Goal: Task Accomplishment & Management: Use online tool/utility

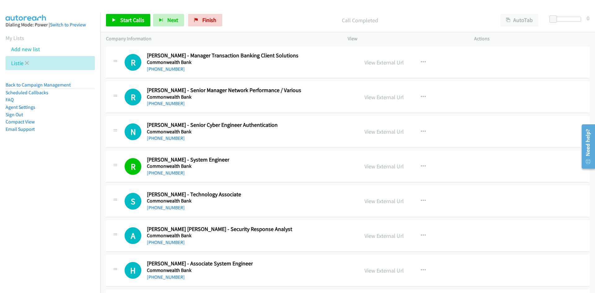
click at [29, 62] on li "Listie" at bounding box center [50, 63] width 89 height 14
click at [27, 63] on icon at bounding box center [27, 63] width 4 height 4
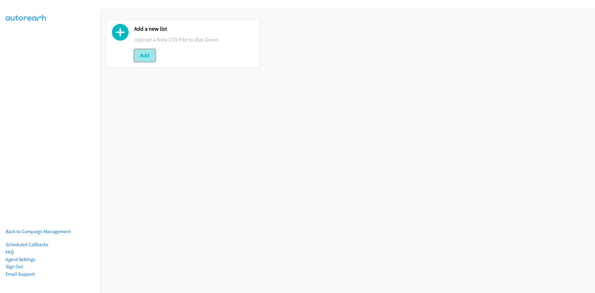
click at [145, 53] on button "Add" at bounding box center [144, 55] width 21 height 12
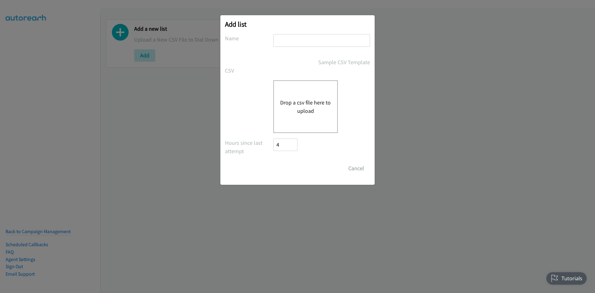
click at [304, 97] on div "Drop a csv file here to upload" at bounding box center [305, 106] width 64 height 53
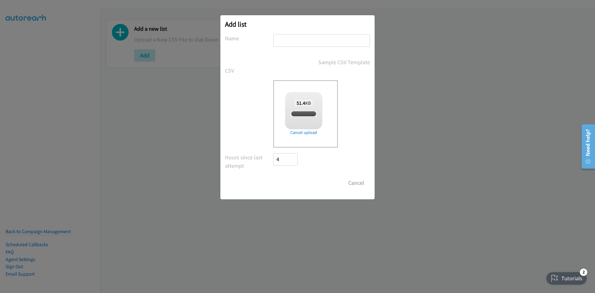
click at [325, 38] on input "text" at bounding box center [321, 40] width 97 height 13
checkbox input "true"
type input "sg"
click at [273, 177] on input "Save List" at bounding box center [289, 183] width 33 height 12
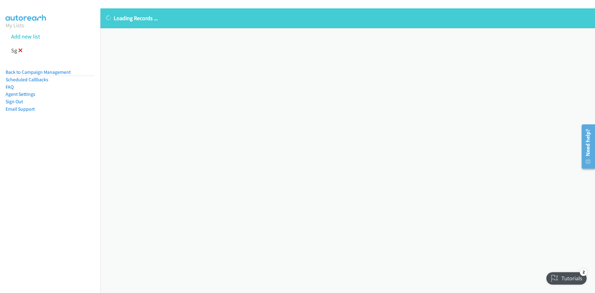
click at [21, 52] on link at bounding box center [20, 50] width 4 height 7
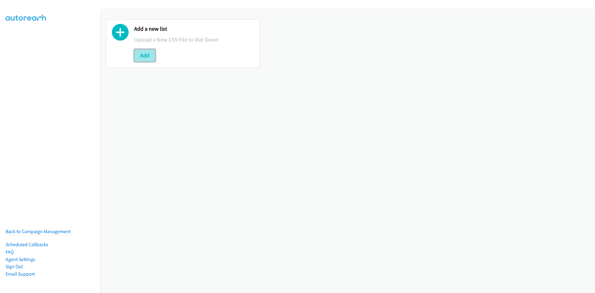
click at [148, 53] on button "Add" at bounding box center [144, 55] width 21 height 12
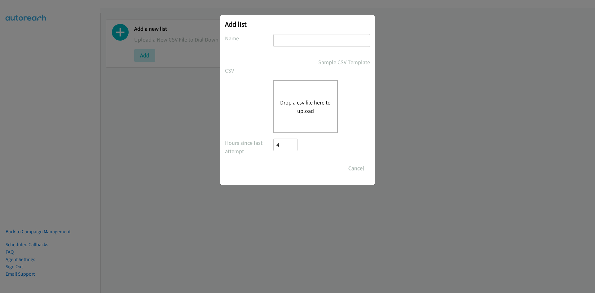
click at [273, 92] on div "Drop a csv file here to upload" at bounding box center [305, 106] width 64 height 53
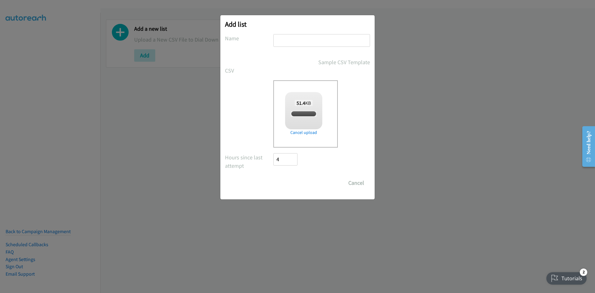
drag, startPoint x: 294, startPoint y: 40, endPoint x: 296, endPoint y: 45, distance: 4.7
click at [294, 40] on input "text" at bounding box center [321, 40] width 97 height 13
checkbox input "true"
type input "sg"
click at [273, 177] on input "Save List" at bounding box center [289, 183] width 33 height 12
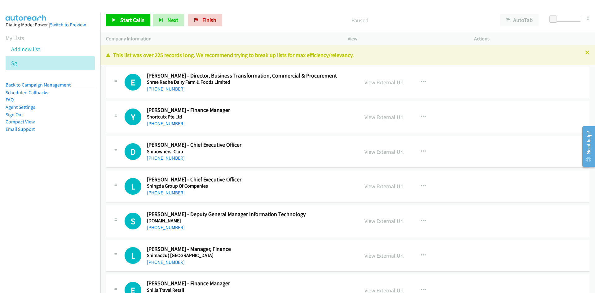
drag, startPoint x: 159, startPoint y: 90, endPoint x: 90, endPoint y: 119, distance: 75.3
click at [159, 90] on link "+65 9369 1730" at bounding box center [166, 89] width 38 height 6
click at [157, 125] on link "+65 8775 2114" at bounding box center [166, 124] width 38 height 6
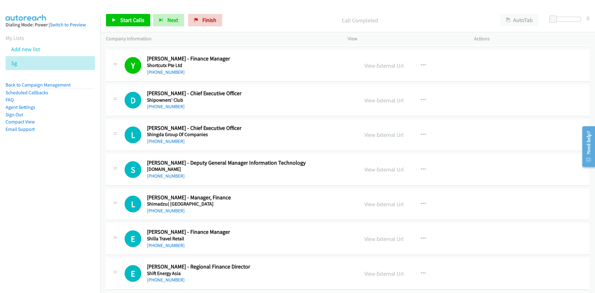
scroll to position [62, 0]
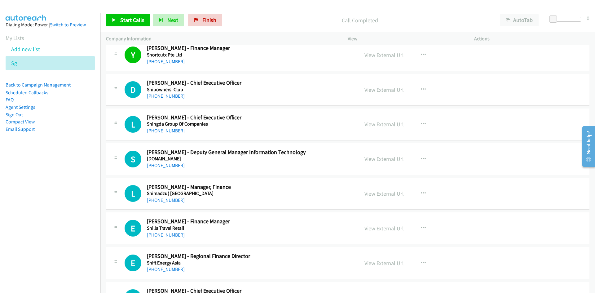
click at [168, 94] on link "+65 9324 6188" at bounding box center [166, 96] width 38 height 6
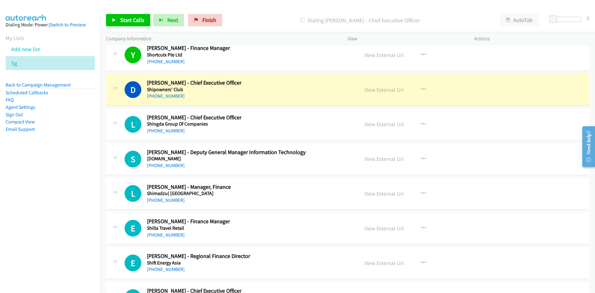
scroll to position [93, 0]
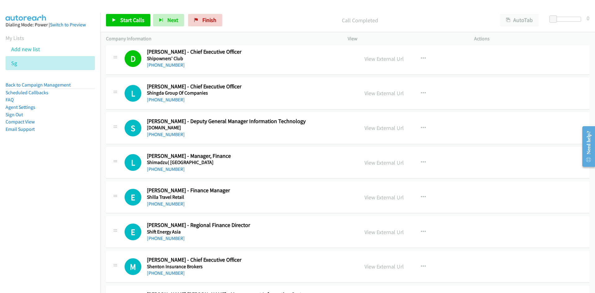
drag, startPoint x: 155, startPoint y: 99, endPoint x: 8, endPoint y: 154, distance: 157.2
click at [155, 99] on link "+65 9637 4375" at bounding box center [166, 100] width 38 height 6
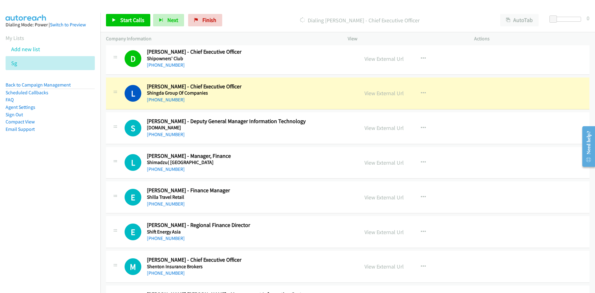
scroll to position [124, 0]
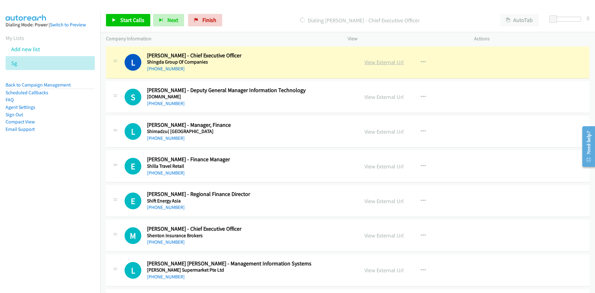
click at [376, 63] on link "View External Url" at bounding box center [384, 62] width 39 height 7
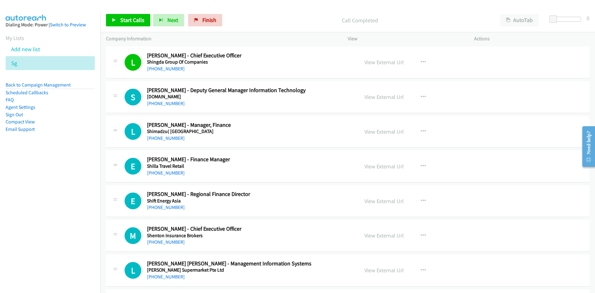
drag, startPoint x: 160, startPoint y: 102, endPoint x: 96, endPoint y: 130, distance: 69.4
click at [160, 102] on link "+65 8721 0048" at bounding box center [166, 103] width 38 height 6
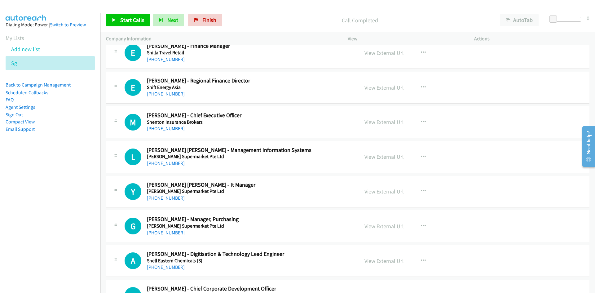
scroll to position [248, 0]
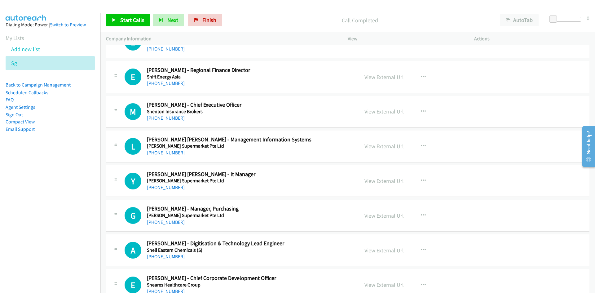
click at [170, 117] on link "+65 9878 0999" at bounding box center [166, 118] width 38 height 6
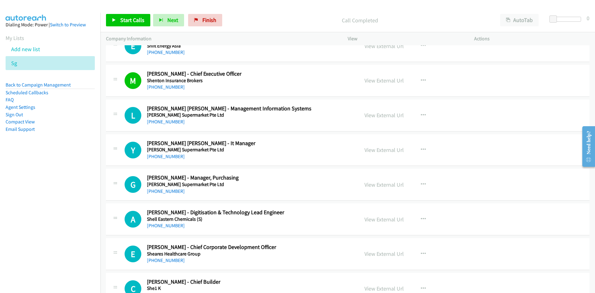
scroll to position [310, 0]
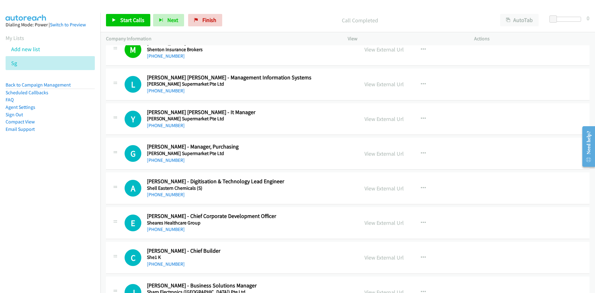
drag, startPoint x: 168, startPoint y: 88, endPoint x: 91, endPoint y: 125, distance: 84.7
click at [168, 88] on link "+65 8311 3497" at bounding box center [166, 91] width 38 height 6
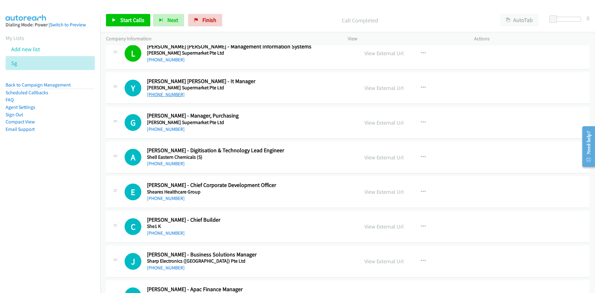
click at [163, 94] on link "+65 9347 9921" at bounding box center [166, 94] width 38 height 6
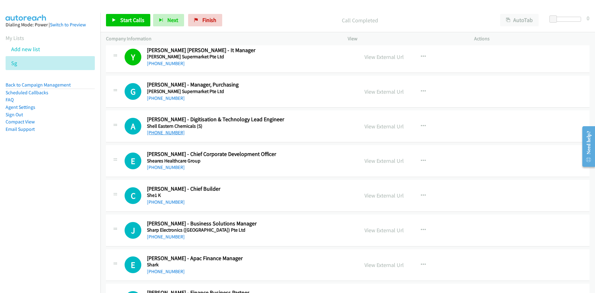
click at [166, 130] on link "+65 8208 9180" at bounding box center [166, 133] width 38 height 6
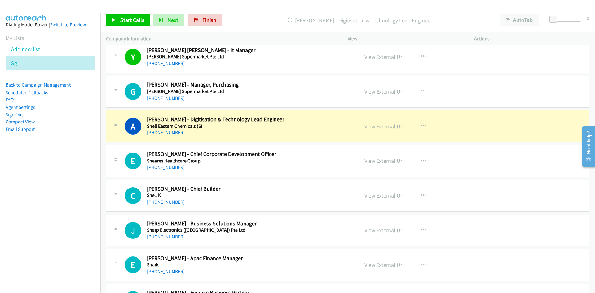
scroll to position [403, 0]
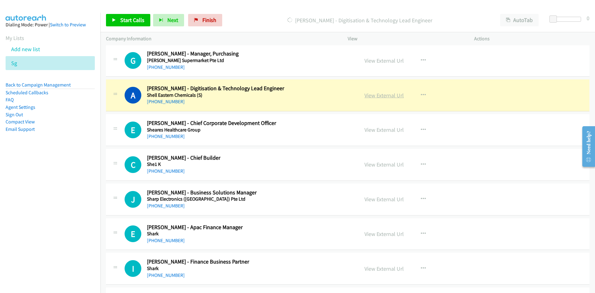
click at [380, 93] on link "View External Url" at bounding box center [384, 95] width 39 height 7
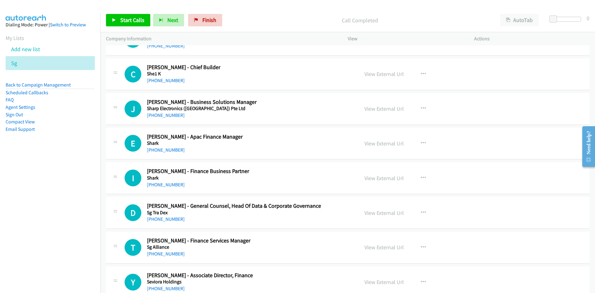
scroll to position [496, 0]
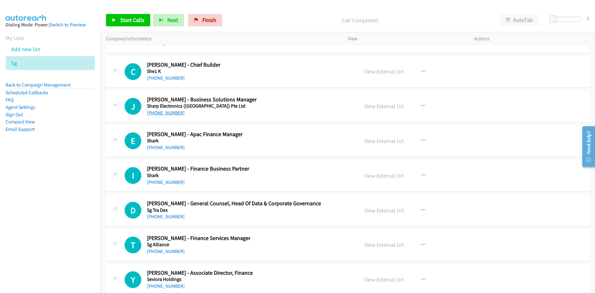
click at [157, 111] on link "+65 9770 2023" at bounding box center [166, 113] width 38 height 6
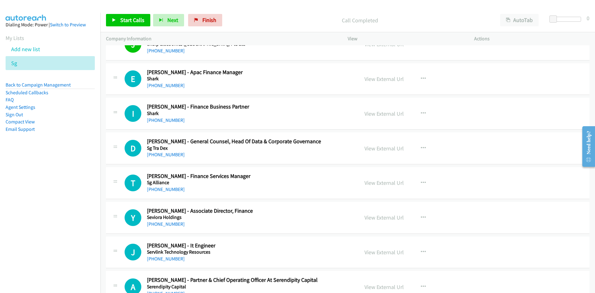
scroll to position [589, 0]
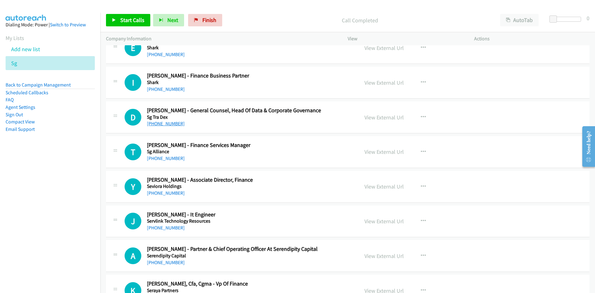
click at [167, 124] on link "+65 9675 8684" at bounding box center [166, 124] width 38 height 6
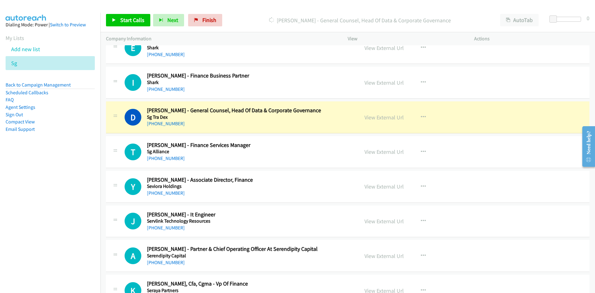
scroll to position [620, 0]
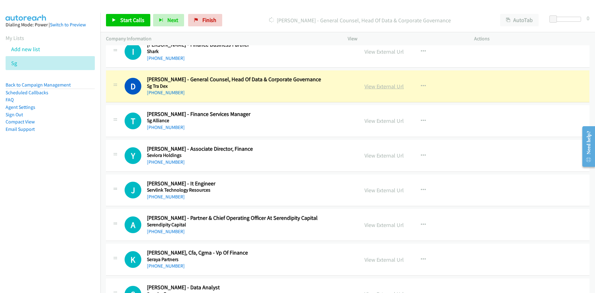
click at [383, 88] on link "View External Url" at bounding box center [384, 86] width 39 height 7
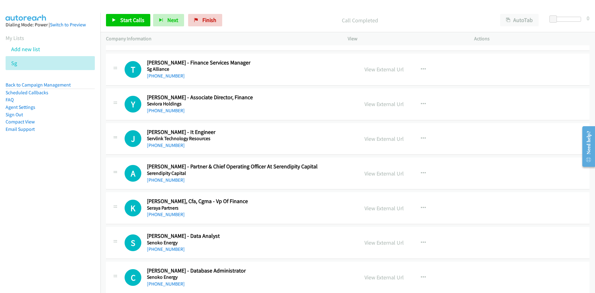
scroll to position [682, 0]
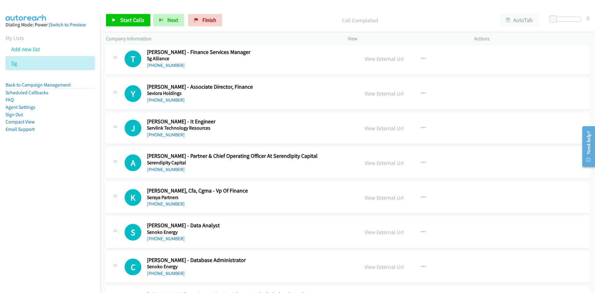
drag, startPoint x: 154, startPoint y: 136, endPoint x: 104, endPoint y: 149, distance: 51.6
click at [154, 136] on link "+65 9459 2095" at bounding box center [166, 135] width 38 height 6
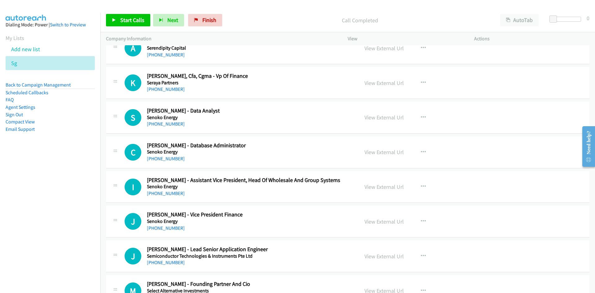
scroll to position [806, 0]
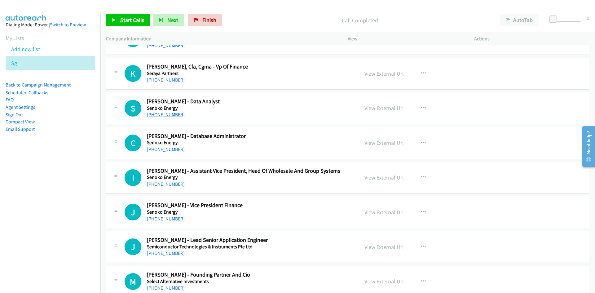
click at [170, 115] on link "+65 8456 2461" at bounding box center [166, 115] width 38 height 6
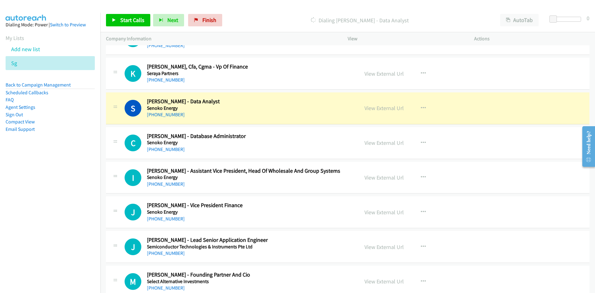
scroll to position [837, 0]
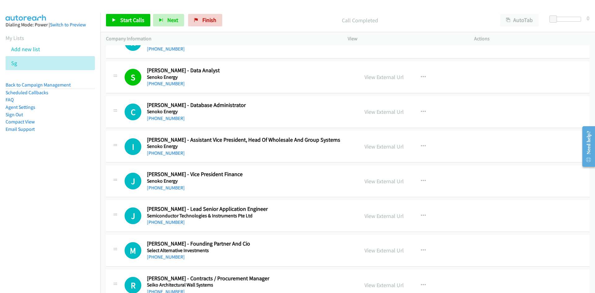
drag, startPoint x: 169, startPoint y: 118, endPoint x: 0, endPoint y: 161, distance: 174.0
click at [169, 118] on link "+65 9114 5377" at bounding box center [166, 118] width 38 height 6
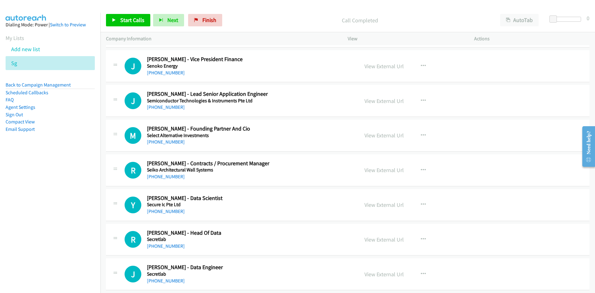
scroll to position [961, 0]
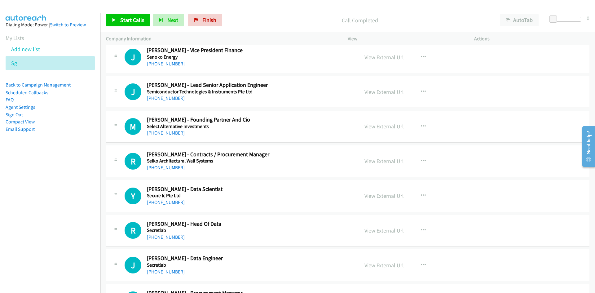
drag, startPoint x: 161, startPoint y: 97, endPoint x: 93, endPoint y: 121, distance: 71.9
click at [161, 97] on link "+65 9832 9107" at bounding box center [166, 98] width 38 height 6
drag, startPoint x: 153, startPoint y: 133, endPoint x: 63, endPoint y: 168, distance: 96.2
click at [153, 133] on link "+65 9644 4140" at bounding box center [166, 133] width 38 height 6
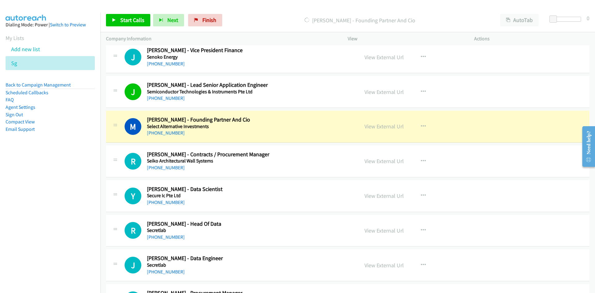
scroll to position [992, 0]
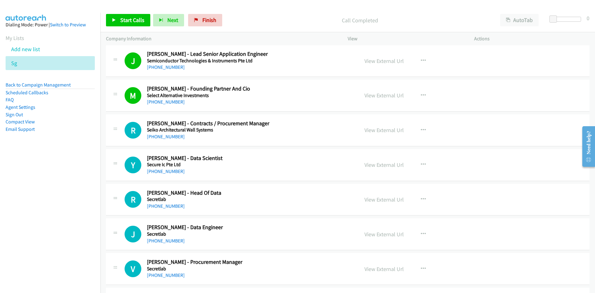
drag, startPoint x: 162, startPoint y: 171, endPoint x: 58, endPoint y: 191, distance: 106.1
click at [162, 171] on link "+65 9176 0253" at bounding box center [166, 171] width 38 height 6
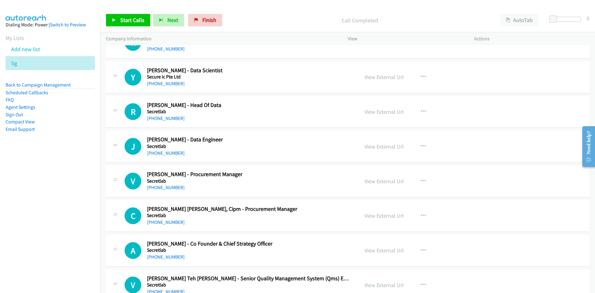
scroll to position [1085, 0]
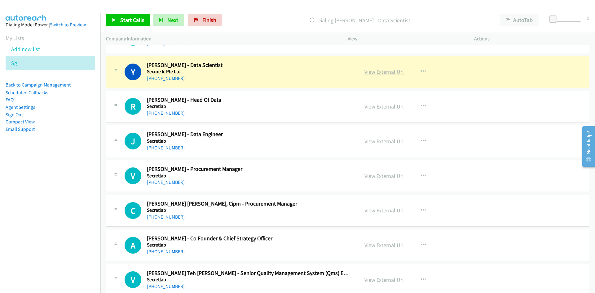
click at [374, 70] on link "View External Url" at bounding box center [384, 71] width 39 height 7
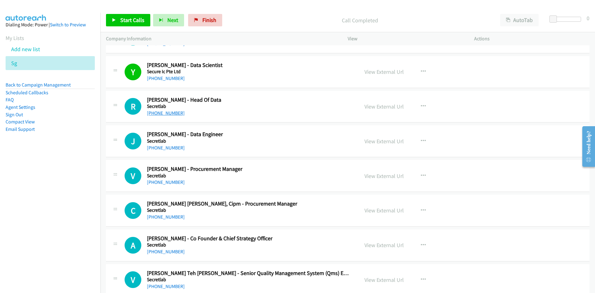
click at [171, 114] on link "+65 9728 3101" at bounding box center [166, 113] width 38 height 6
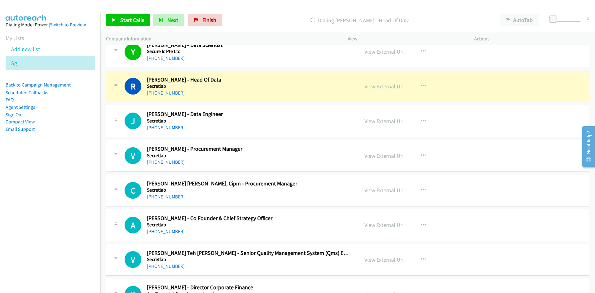
scroll to position [1116, 0]
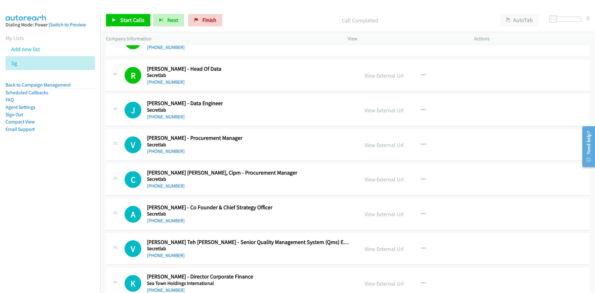
drag, startPoint x: 163, startPoint y: 117, endPoint x: 113, endPoint y: 152, distance: 60.8
click at [163, 117] on link "+65 8121 4356" at bounding box center [166, 117] width 38 height 6
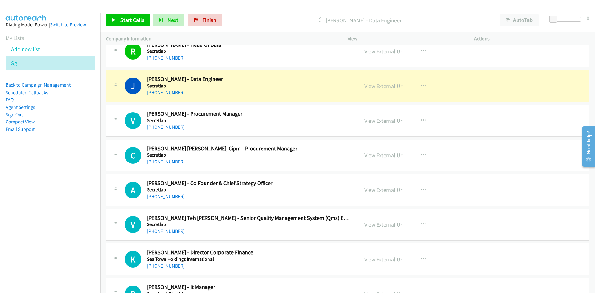
scroll to position [1147, 0]
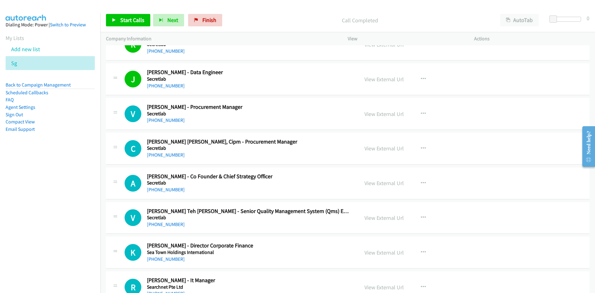
drag, startPoint x: 161, startPoint y: 122, endPoint x: 91, endPoint y: 151, distance: 75.2
click at [161, 122] on link "+65 8187 6482" at bounding box center [166, 120] width 38 height 6
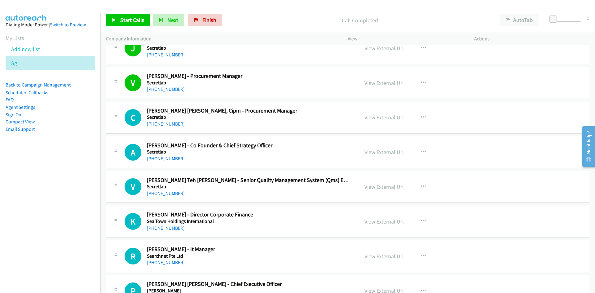
scroll to position [1209, 0]
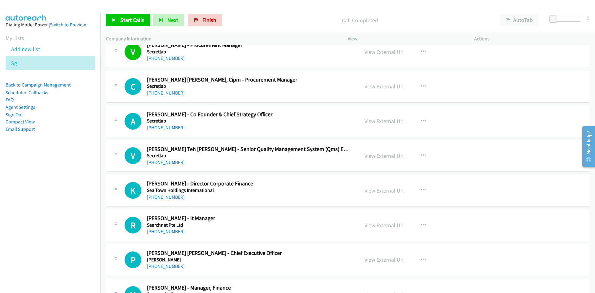
click at [169, 91] on link "+65 8152 9259" at bounding box center [166, 93] width 38 height 6
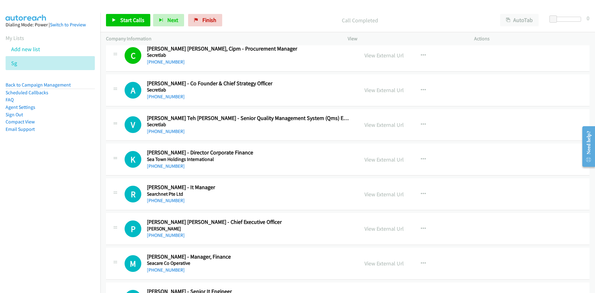
drag, startPoint x: 166, startPoint y: 97, endPoint x: 38, endPoint y: 124, distance: 130.9
click at [166, 97] on link "+65 8139 7127" at bounding box center [166, 97] width 38 height 6
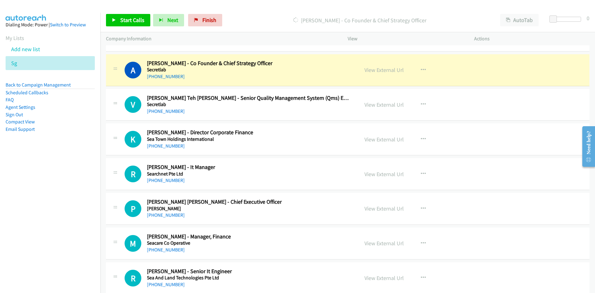
scroll to position [1271, 0]
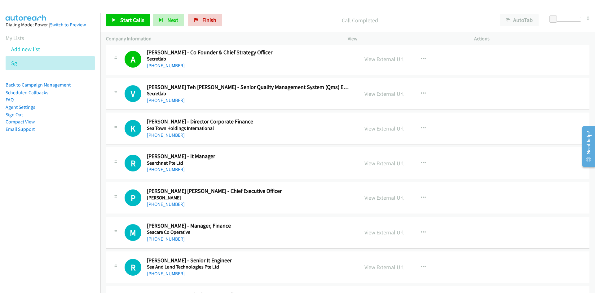
drag, startPoint x: 163, startPoint y: 172, endPoint x: 32, endPoint y: 200, distance: 134.1
click at [163, 172] on link "+65 9617 9972" at bounding box center [166, 169] width 38 height 6
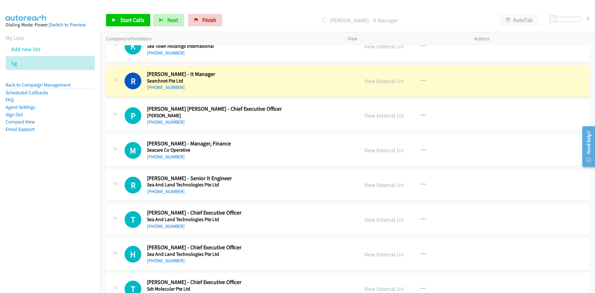
scroll to position [1364, 0]
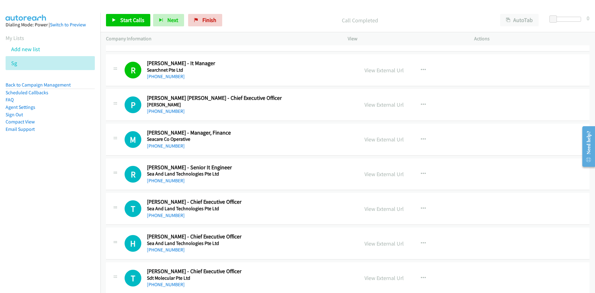
drag, startPoint x: 168, startPoint y: 112, endPoint x: 101, endPoint y: 132, distance: 70.1
click at [168, 112] on link "+65 9618 8823" at bounding box center [166, 111] width 38 height 6
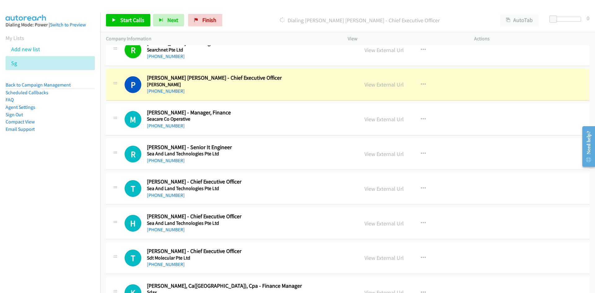
scroll to position [1395, 0]
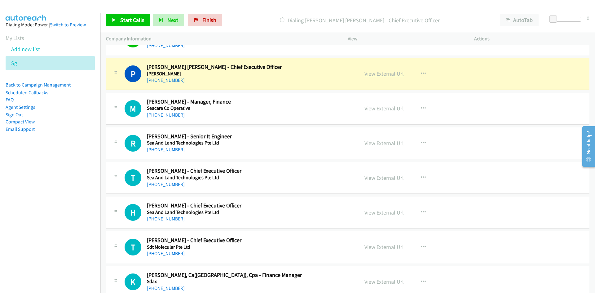
click at [371, 73] on link "View External Url" at bounding box center [384, 73] width 39 height 7
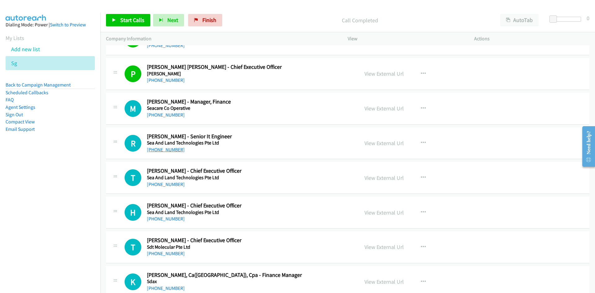
click at [164, 149] on link "+65 8777 1649" at bounding box center [166, 150] width 38 height 6
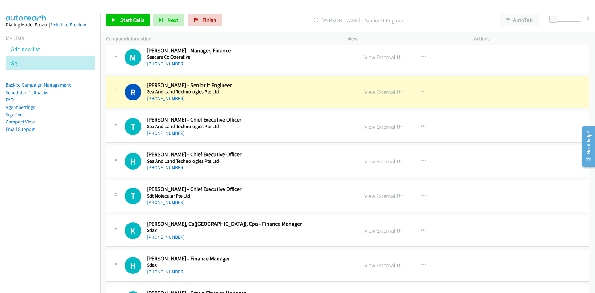
scroll to position [1457, 0]
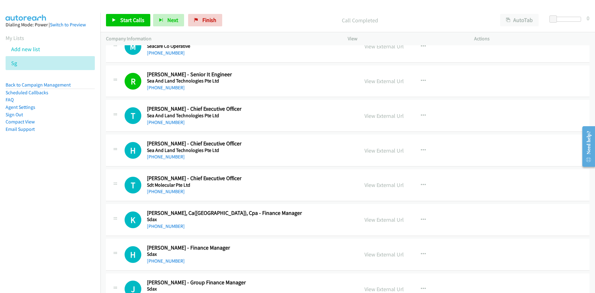
drag, startPoint x: 160, startPoint y: 123, endPoint x: 6, endPoint y: 154, distance: 156.7
click at [160, 123] on link "+65 9635 7902" at bounding box center [166, 122] width 38 height 6
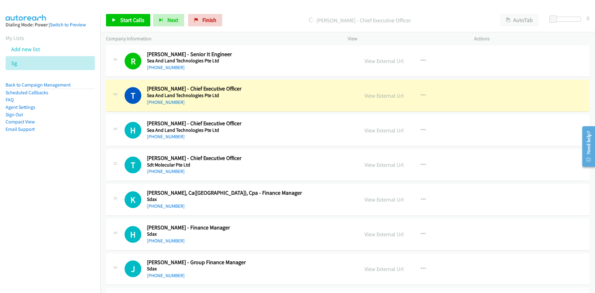
scroll to position [1488, 0]
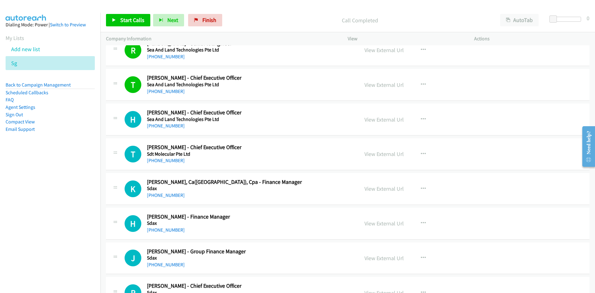
drag, startPoint x: 167, startPoint y: 125, endPoint x: 73, endPoint y: 144, distance: 96.1
click at [167, 125] on link "+65 9679 9097" at bounding box center [166, 126] width 38 height 6
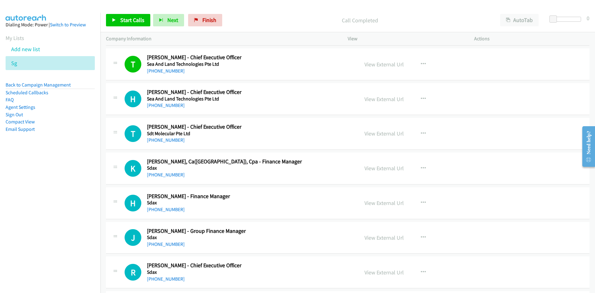
scroll to position [1519, 0]
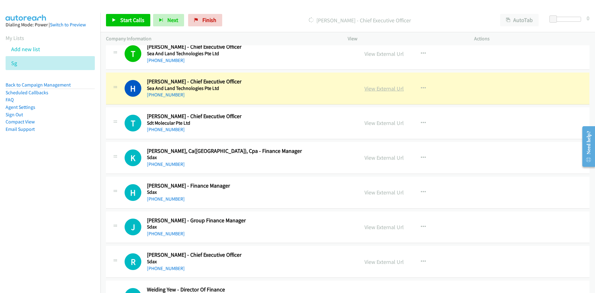
click at [389, 89] on link "View External Url" at bounding box center [384, 88] width 39 height 7
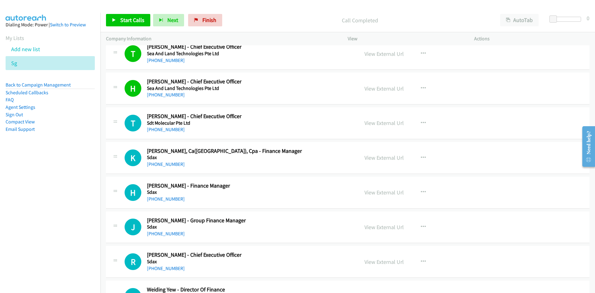
drag, startPoint x: 162, startPoint y: 128, endPoint x: 108, endPoint y: 143, distance: 57.0
click at [162, 128] on link "+65 8323 6002" at bounding box center [166, 129] width 38 height 6
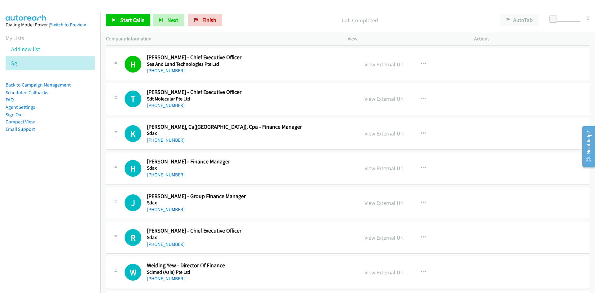
scroll to position [1550, 0]
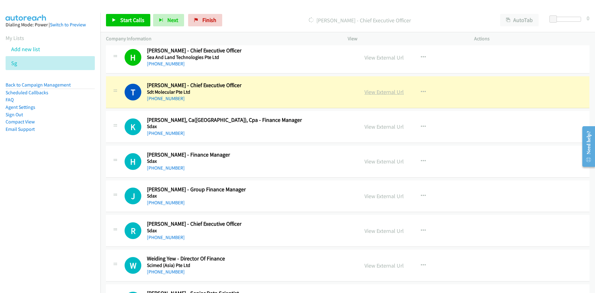
click at [386, 91] on link "View External Url" at bounding box center [384, 91] width 39 height 7
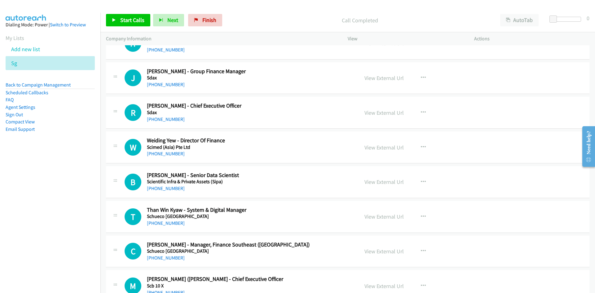
scroll to position [1674, 0]
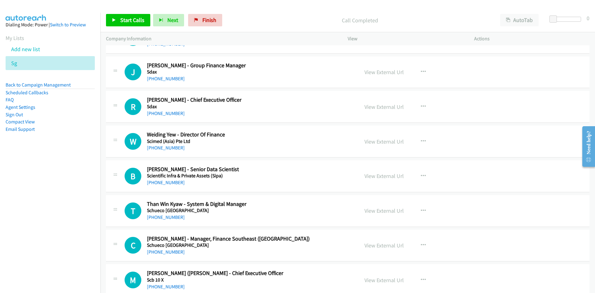
drag, startPoint x: 155, startPoint y: 111, endPoint x: 69, endPoint y: 131, distance: 89.0
click at [155, 111] on link "+65 9755 4934" at bounding box center [166, 113] width 38 height 6
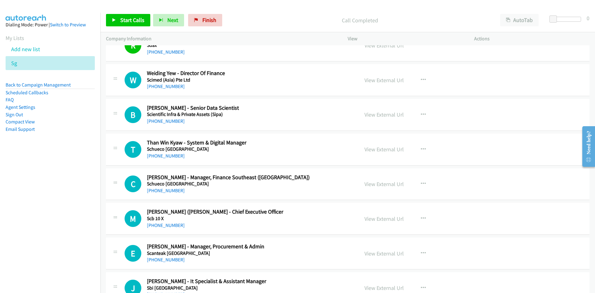
scroll to position [1736, 0]
drag, startPoint x: 171, startPoint y: 119, endPoint x: 64, endPoint y: 158, distance: 114.2
click at [171, 119] on link "+65 8883 6113" at bounding box center [166, 120] width 38 height 6
drag, startPoint x: 171, startPoint y: 155, endPoint x: 29, endPoint y: 205, distance: 150.4
click at [171, 155] on link "+65 8510 3928" at bounding box center [166, 155] width 38 height 6
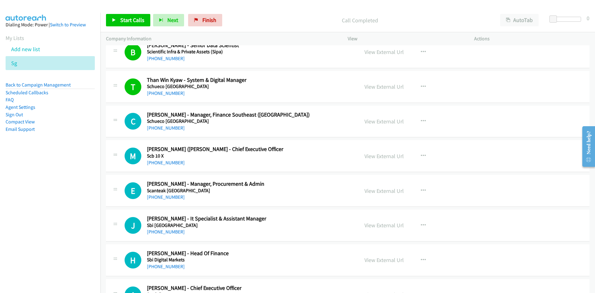
scroll to position [1829, 0]
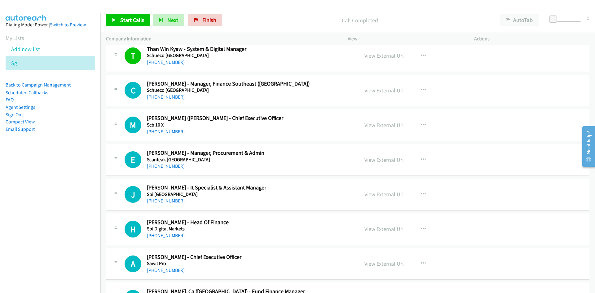
click at [164, 99] on link "+65 9796 2878" at bounding box center [166, 97] width 38 height 6
drag, startPoint x: 152, startPoint y: 132, endPoint x: 104, endPoint y: 156, distance: 54.2
click at [152, 132] on link "+65 9772 0673" at bounding box center [166, 132] width 38 height 6
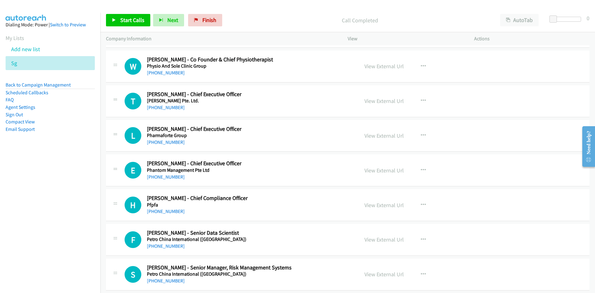
scroll to position [10212, 0]
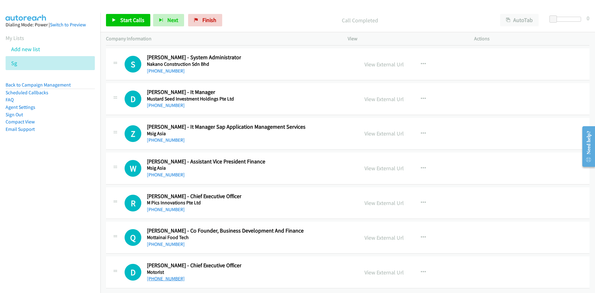
click at [172, 276] on link "+65 9008 9543" at bounding box center [166, 279] width 38 height 6
drag, startPoint x: 161, startPoint y: 241, endPoint x: 108, endPoint y: 243, distance: 53.3
click at [161, 241] on link "+65 9660 7086" at bounding box center [166, 244] width 38 height 6
drag, startPoint x: 163, startPoint y: 206, endPoint x: 90, endPoint y: 219, distance: 74.4
click at [163, 206] on link "+65 9687 3505" at bounding box center [166, 209] width 38 height 6
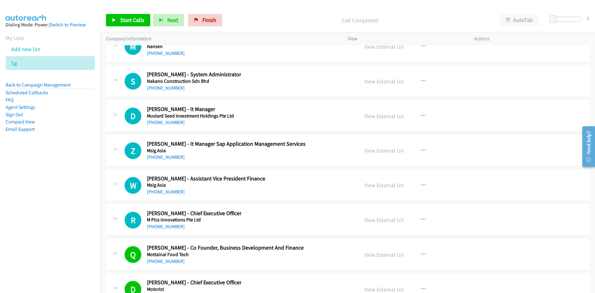
scroll to position [10181, 0]
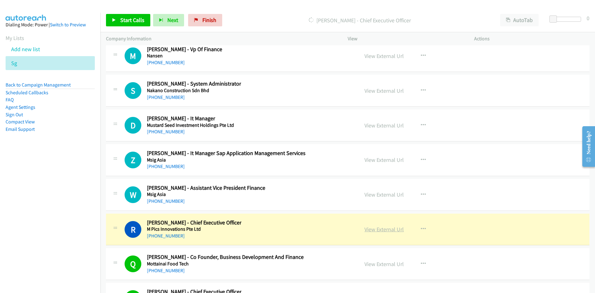
click at [380, 228] on link "View External Url" at bounding box center [384, 229] width 39 height 7
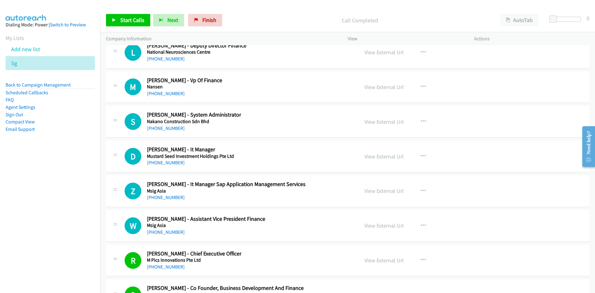
drag, startPoint x: 154, startPoint y: 232, endPoint x: 25, endPoint y: 234, distance: 129.6
click at [154, 232] on link "+65 9248 4783" at bounding box center [166, 232] width 38 height 6
drag, startPoint x: 159, startPoint y: 195, endPoint x: 94, endPoint y: 211, distance: 67.5
click at [159, 195] on link "+65 9823 8268" at bounding box center [166, 197] width 38 height 6
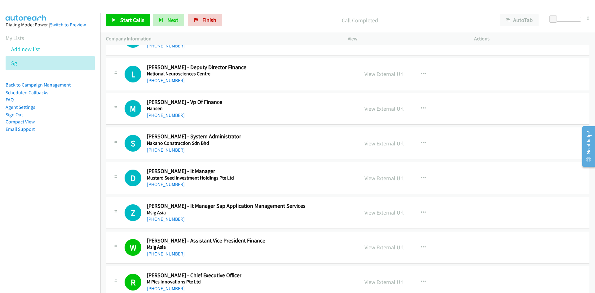
scroll to position [10119, 0]
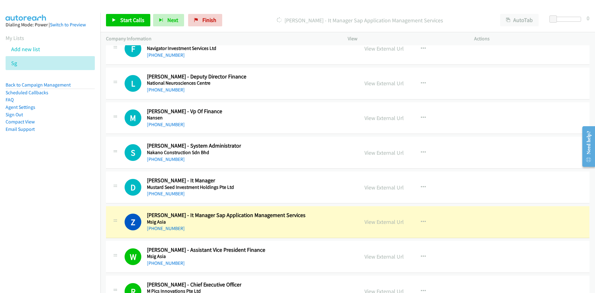
drag, startPoint x: 161, startPoint y: 194, endPoint x: 4, endPoint y: 198, distance: 156.3
click at [161, 194] on link "+65 9182 8756" at bounding box center [166, 194] width 38 height 6
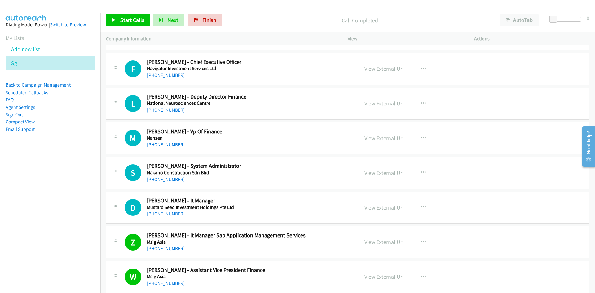
scroll to position [10088, 0]
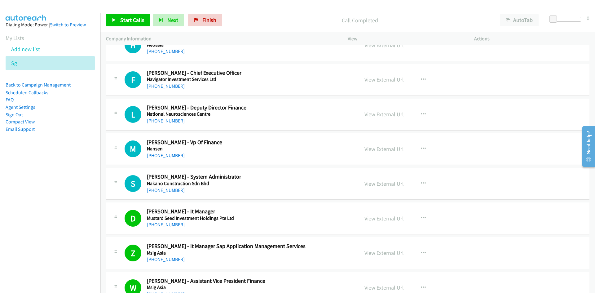
drag, startPoint x: 166, startPoint y: 189, endPoint x: 91, endPoint y: 208, distance: 78.1
click at [166, 189] on link "+65 8611 9798" at bounding box center [166, 190] width 38 height 6
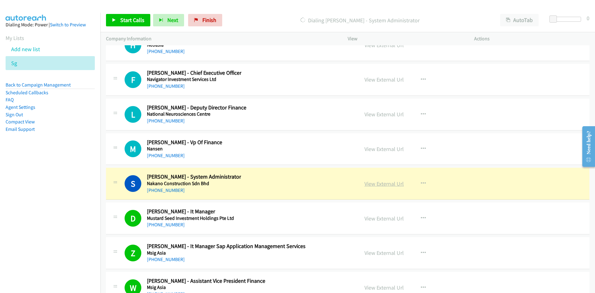
click at [387, 182] on link "View External Url" at bounding box center [384, 183] width 39 height 7
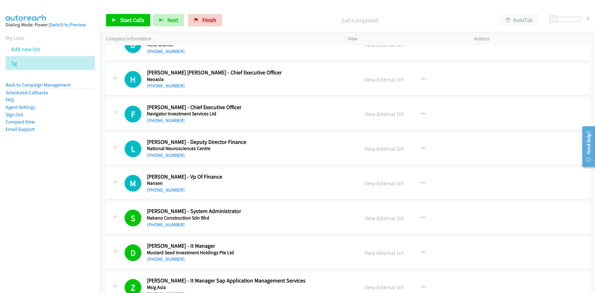
scroll to position [10026, 0]
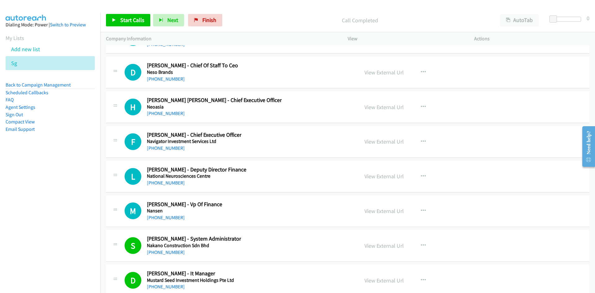
drag, startPoint x: 167, startPoint y: 218, endPoint x: 85, endPoint y: 235, distance: 84.2
click at [167, 218] on link "+65 9620 6126" at bounding box center [166, 217] width 38 height 6
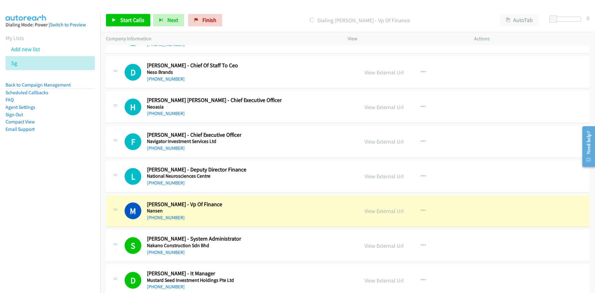
scroll to position [9995, 0]
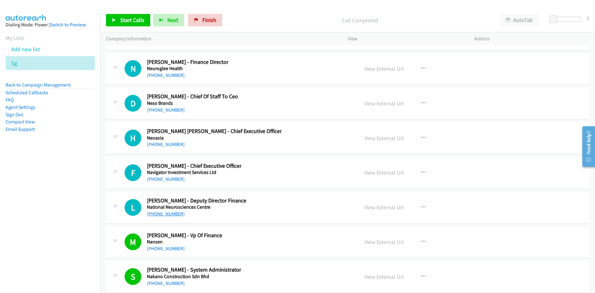
click at [163, 214] on link "+65 9846 0510" at bounding box center [166, 214] width 38 height 6
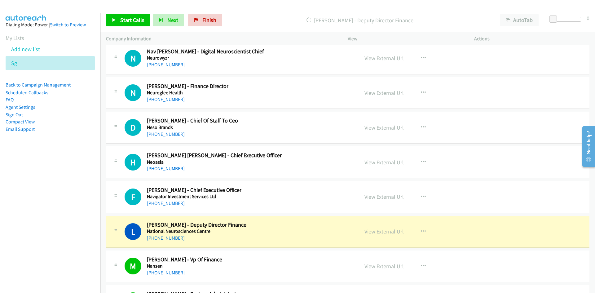
scroll to position [9964, 0]
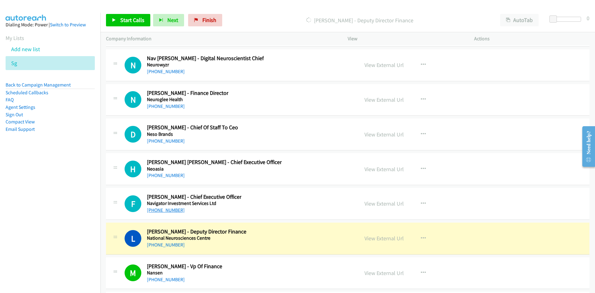
click at [157, 208] on link "+65 9180 8771" at bounding box center [166, 210] width 38 height 6
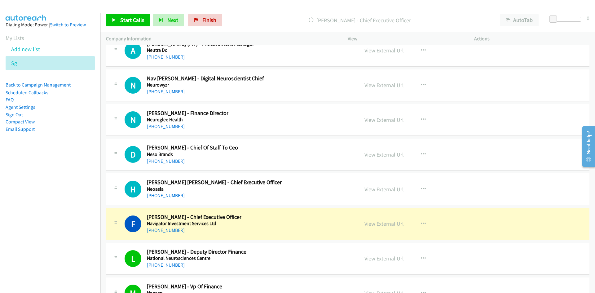
scroll to position [9933, 0]
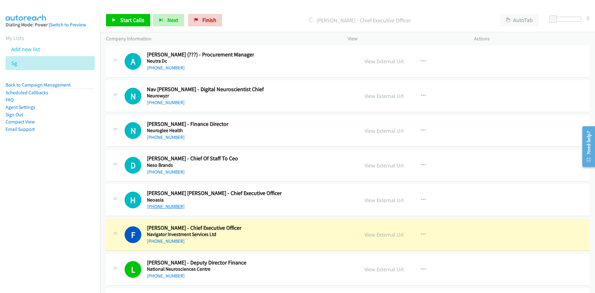
click at [156, 205] on link "+65 9856 0023" at bounding box center [166, 206] width 38 height 6
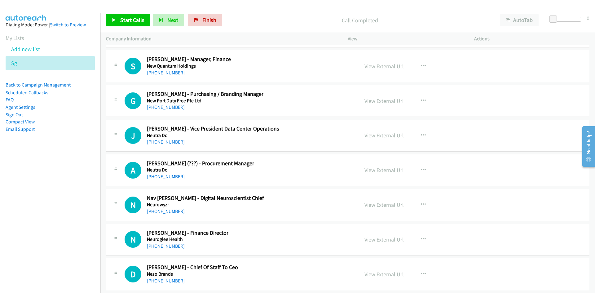
scroll to position [9809, 0]
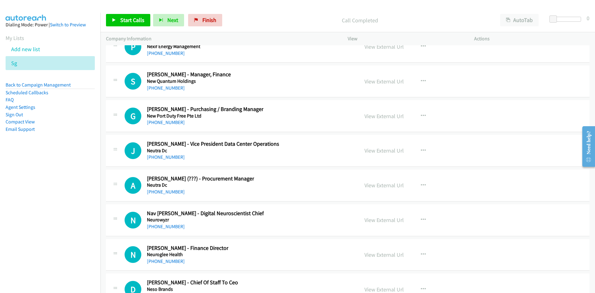
drag, startPoint x: 170, startPoint y: 191, endPoint x: 65, endPoint y: 205, distance: 105.4
click at [170, 191] on link "+65 8139 2530" at bounding box center [166, 192] width 38 height 6
click at [163, 157] on link "+65 9386 9282" at bounding box center [166, 157] width 38 height 6
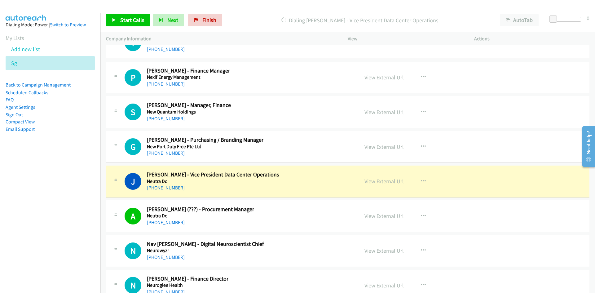
scroll to position [9747, 0]
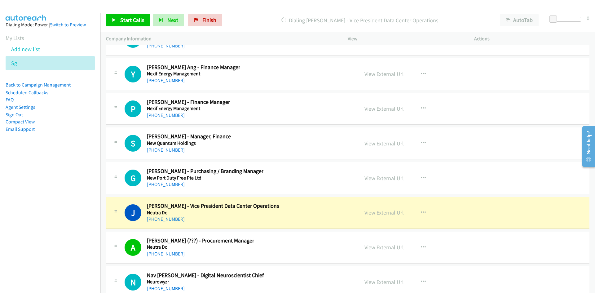
drag, startPoint x: 240, startPoint y: 216, endPoint x: 350, endPoint y: 235, distance: 111.6
drag, startPoint x: 350, startPoint y: 235, endPoint x: 400, endPoint y: 211, distance: 54.9
click at [400, 211] on link "View External Url" at bounding box center [384, 212] width 39 height 7
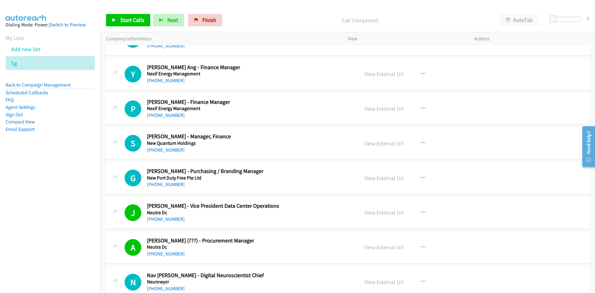
scroll to position [9716, 0]
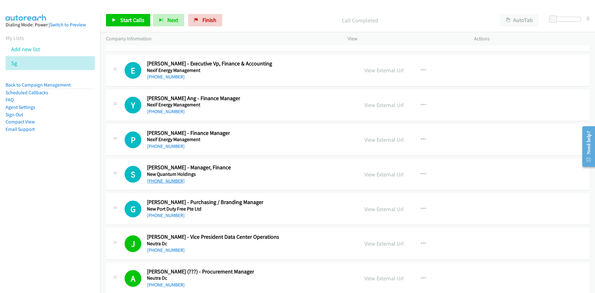
click at [168, 178] on link "+65 9838 8095" at bounding box center [166, 181] width 38 height 6
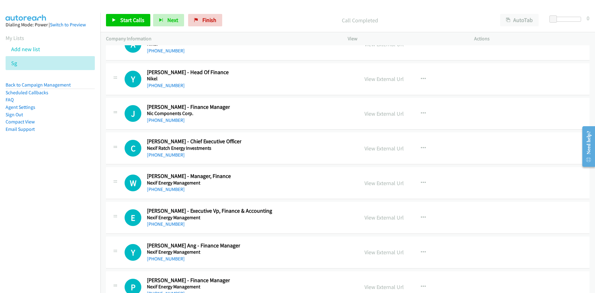
scroll to position [9561, 0]
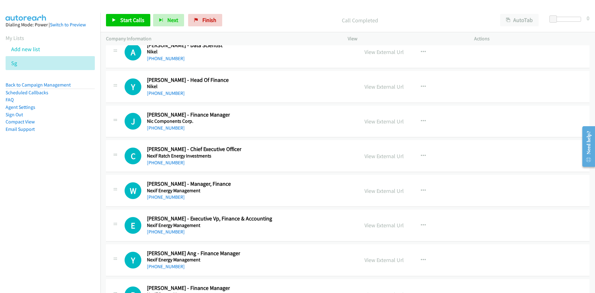
drag, startPoint x: 170, startPoint y: 163, endPoint x: 98, endPoint y: 183, distance: 74.5
click at [170, 163] on link "+65 9168 3550" at bounding box center [166, 163] width 38 height 6
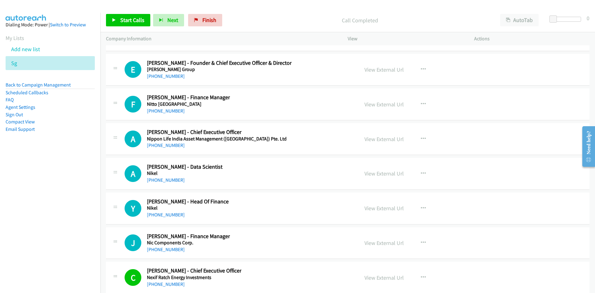
scroll to position [9437, 0]
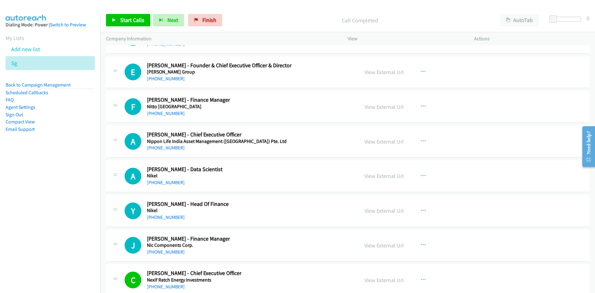
drag, startPoint x: 172, startPoint y: 179, endPoint x: 104, endPoint y: 190, distance: 69.0
click at [172, 179] on link "+65 9118 1701" at bounding box center [166, 182] width 38 height 6
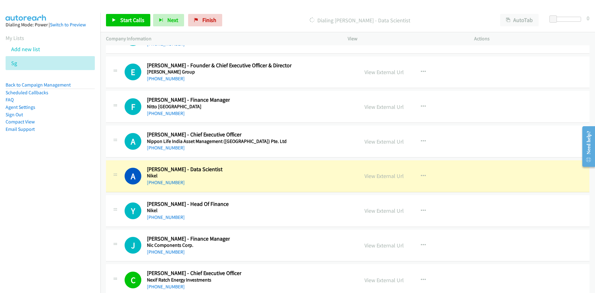
scroll to position [9406, 0]
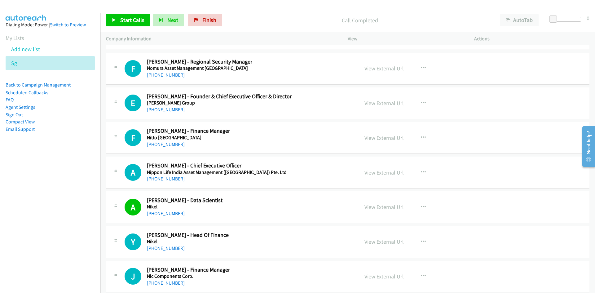
drag, startPoint x: 170, startPoint y: 179, endPoint x: 74, endPoint y: 191, distance: 97.1
click at [170, 179] on link "+65 8189 3451" at bounding box center [166, 179] width 38 height 6
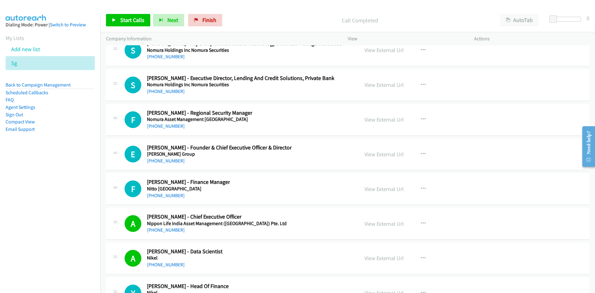
scroll to position [9344, 0]
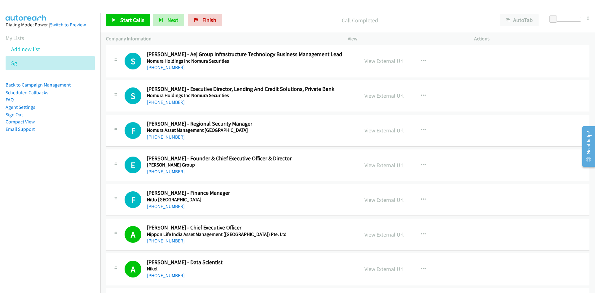
drag, startPoint x: 163, startPoint y: 172, endPoint x: 141, endPoint y: 176, distance: 21.8
click at [163, 172] on link "+65 9765 2695" at bounding box center [166, 172] width 38 height 6
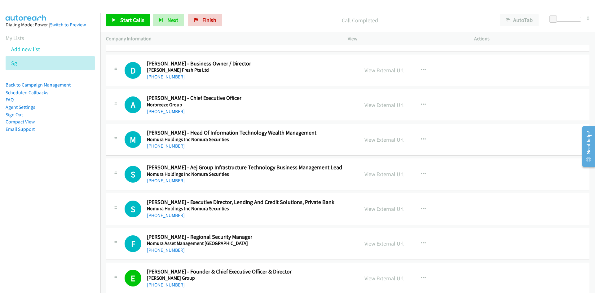
scroll to position [9220, 0]
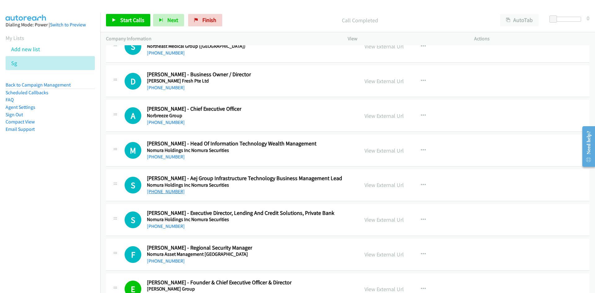
click at [161, 192] on link "+65 8339 1901" at bounding box center [166, 191] width 38 height 6
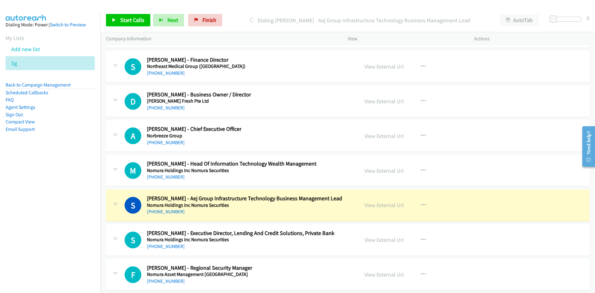
scroll to position [9189, 0]
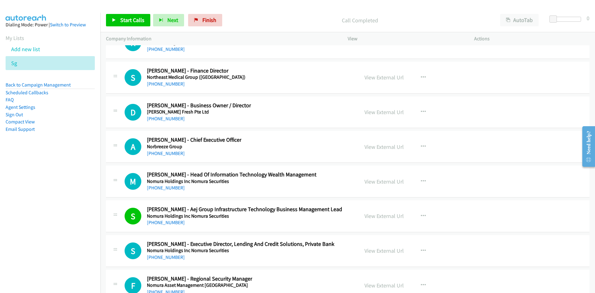
drag, startPoint x: 167, startPoint y: 188, endPoint x: 4, endPoint y: 215, distance: 165.4
click at [167, 188] on link "+65 9758 8340" at bounding box center [166, 188] width 38 height 6
drag, startPoint x: 167, startPoint y: 152, endPoint x: 52, endPoint y: 182, distance: 119.5
click at [167, 152] on link "+65 9181 8799" at bounding box center [166, 153] width 38 height 6
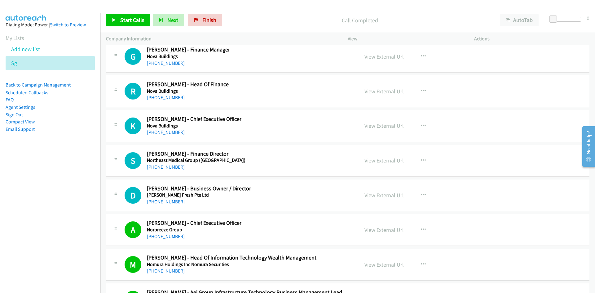
scroll to position [9096, 0]
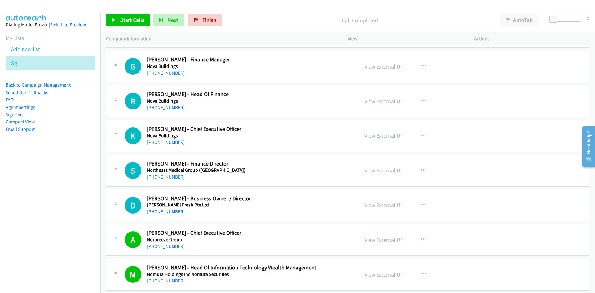
drag, startPoint x: 162, startPoint y: 213, endPoint x: 14, endPoint y: 235, distance: 149.7
click at [162, 213] on link "+65 9727 9495" at bounding box center [166, 212] width 38 height 6
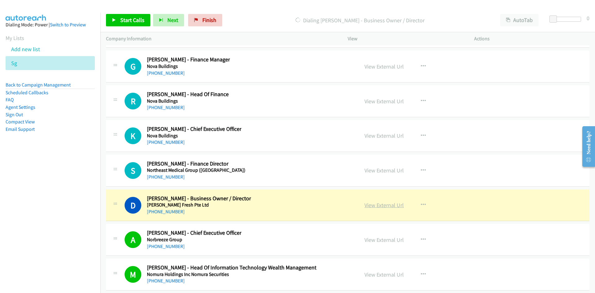
click at [390, 206] on link "View External Url" at bounding box center [384, 204] width 39 height 7
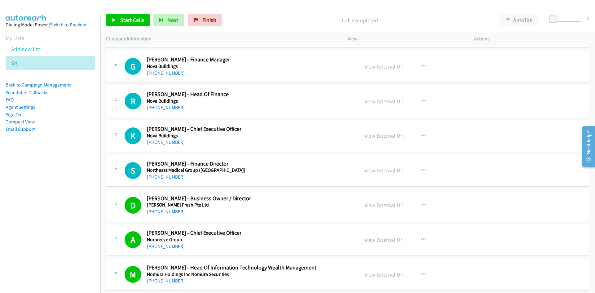
click at [155, 178] on link "+65 9337 3923" at bounding box center [166, 177] width 38 height 6
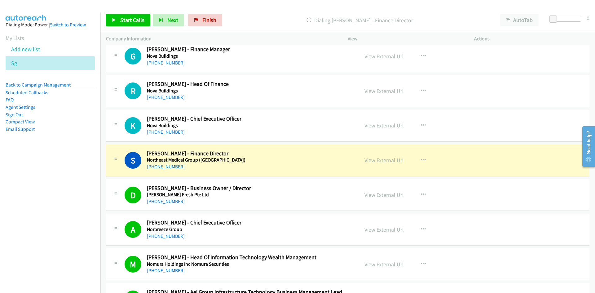
scroll to position [9034, 0]
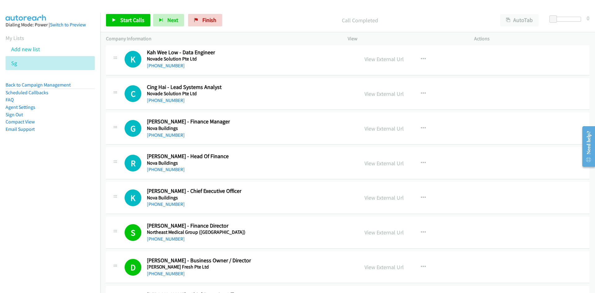
drag, startPoint x: 166, startPoint y: 205, endPoint x: 51, endPoint y: 222, distance: 116.3
click at [166, 205] on link "+65 9118 3600" at bounding box center [166, 204] width 38 height 6
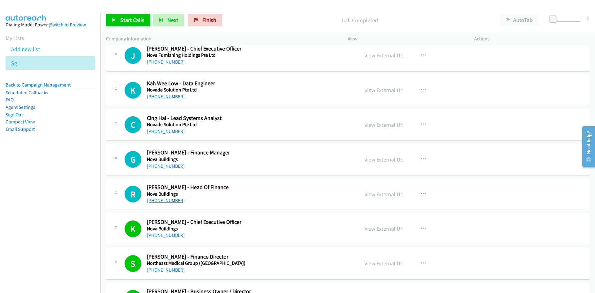
click at [163, 201] on link "+65 8222 8679" at bounding box center [166, 200] width 38 height 6
drag, startPoint x: 172, startPoint y: 130, endPoint x: 49, endPoint y: 222, distance: 153.6
click at [172, 130] on link "+65 9385 2979" at bounding box center [166, 131] width 38 height 6
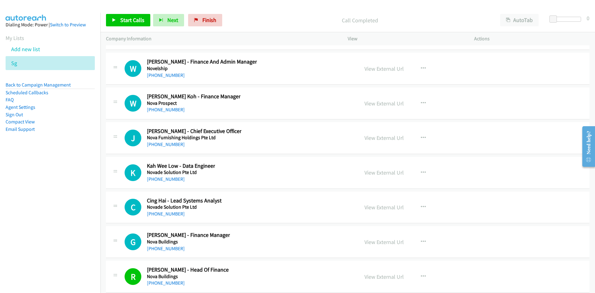
scroll to position [8910, 0]
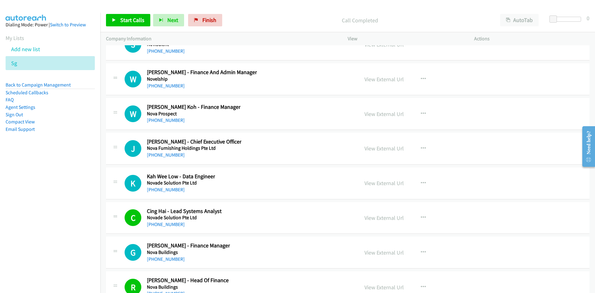
drag, startPoint x: 167, startPoint y: 191, endPoint x: 96, endPoint y: 202, distance: 71.5
click at [167, 191] on link "+65 9752 0372" at bounding box center [166, 190] width 38 height 6
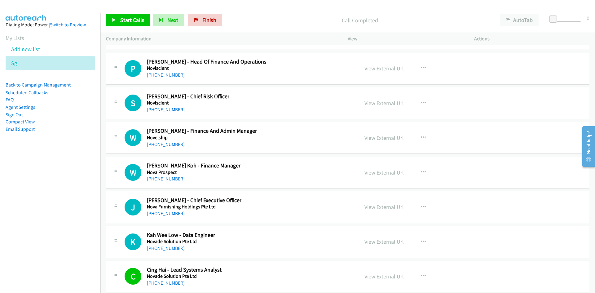
scroll to position [8848, 0]
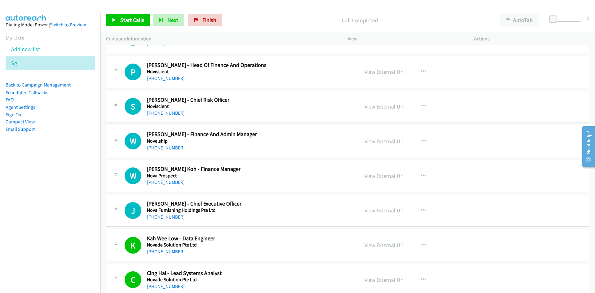
drag, startPoint x: 164, startPoint y: 218, endPoint x: 50, endPoint y: 225, distance: 113.7
click at [164, 218] on link "+65 9820 1733" at bounding box center [166, 217] width 38 height 6
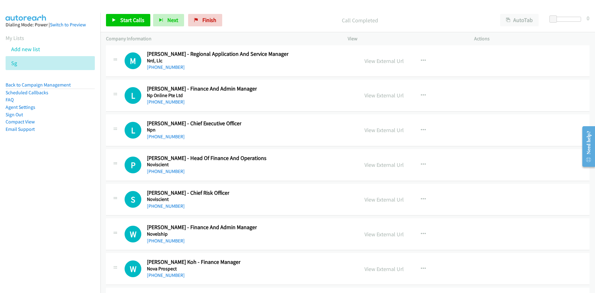
scroll to position [8724, 0]
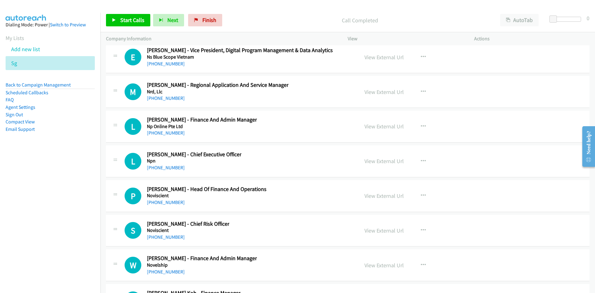
drag, startPoint x: 166, startPoint y: 200, endPoint x: 53, endPoint y: 223, distance: 115.8
click at [166, 200] on link "+65 9741 2587" at bounding box center [166, 202] width 38 height 6
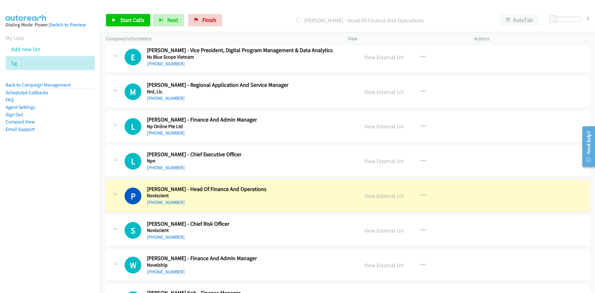
scroll to position [8693, 0]
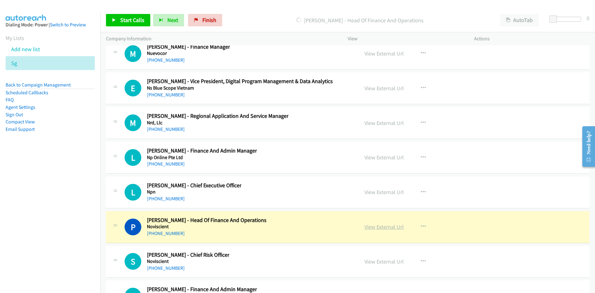
click at [386, 229] on link "View External Url" at bounding box center [384, 226] width 39 height 7
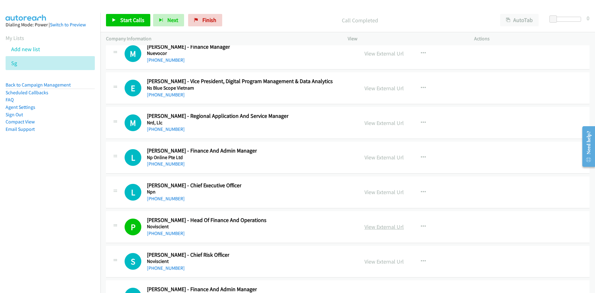
click at [395, 226] on link "View External Url" at bounding box center [384, 226] width 39 height 7
click at [167, 201] on link "+65 9098 7745" at bounding box center [166, 199] width 38 height 6
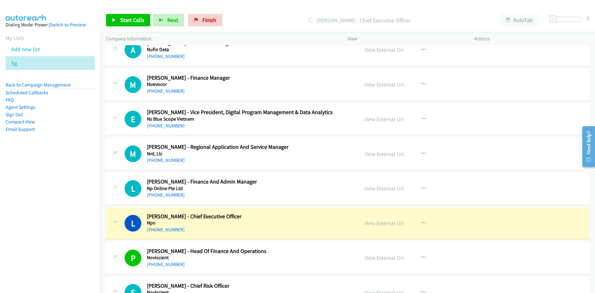
scroll to position [8631, 0]
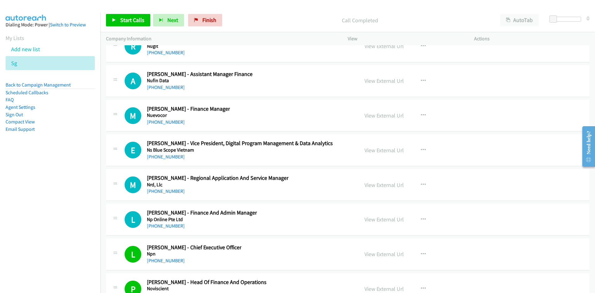
drag, startPoint x: 170, startPoint y: 226, endPoint x: 34, endPoint y: 227, distance: 135.5
click at [170, 226] on link "+65 9675 8146" at bounding box center [166, 226] width 38 height 6
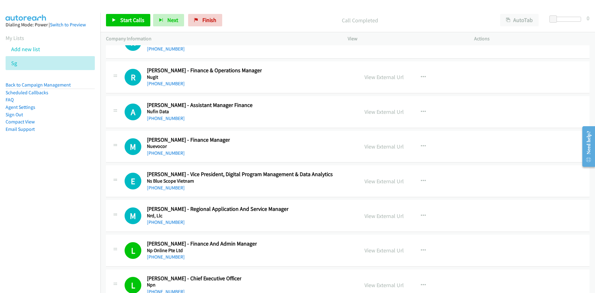
drag, startPoint x: 165, startPoint y: 223, endPoint x: 101, endPoint y: 226, distance: 64.3
click at [165, 223] on link "+65 9012 0793" at bounding box center [166, 222] width 38 height 6
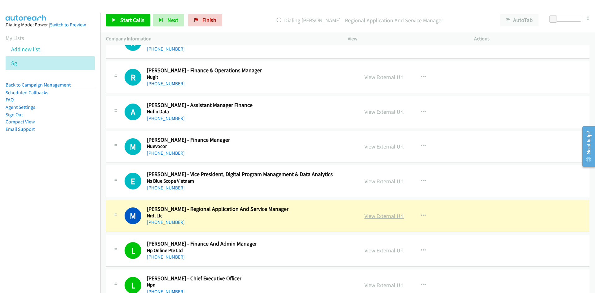
click at [373, 217] on link "View External Url" at bounding box center [384, 215] width 39 height 7
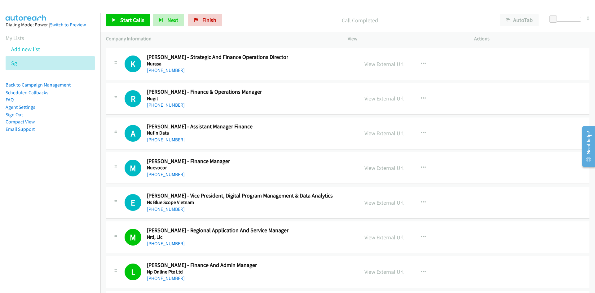
scroll to position [8569, 0]
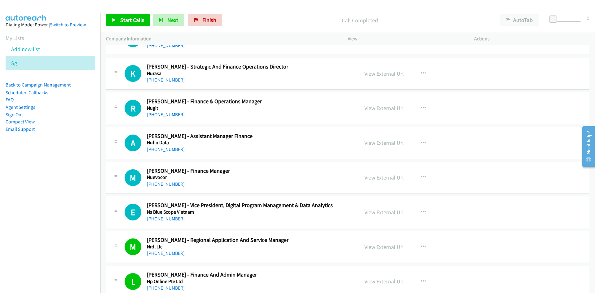
click at [163, 217] on link "+65 8105 4814" at bounding box center [166, 219] width 38 height 6
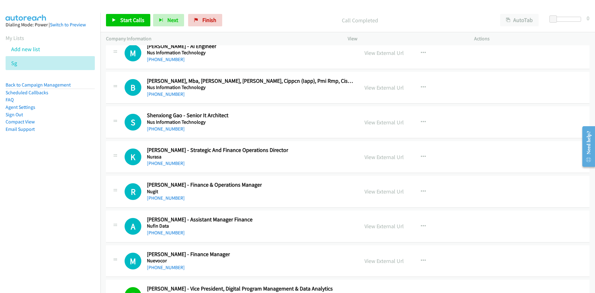
scroll to position [8476, 0]
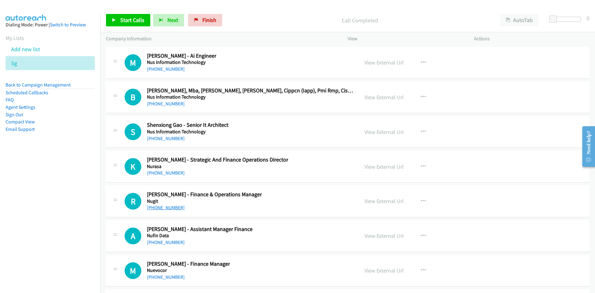
click at [169, 206] on link "+65 8444 0948" at bounding box center [166, 208] width 38 height 6
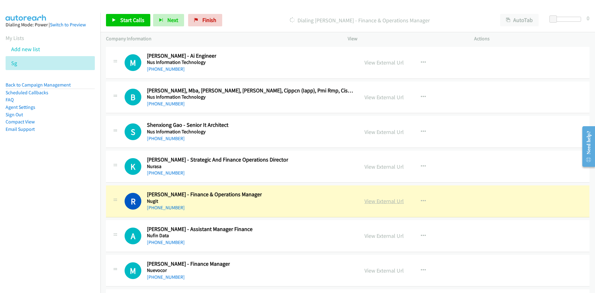
click at [386, 201] on link "View External Url" at bounding box center [384, 200] width 39 height 7
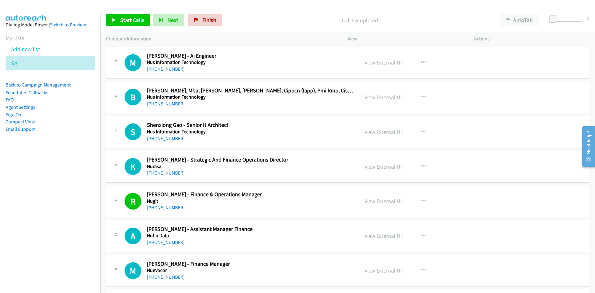
scroll to position [8445, 0]
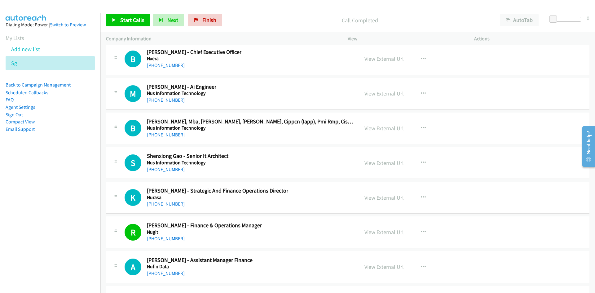
drag, startPoint x: 171, startPoint y: 171, endPoint x: 74, endPoint y: 202, distance: 101.4
click at [171, 171] on link "+65 9796 7030" at bounding box center [166, 169] width 38 height 6
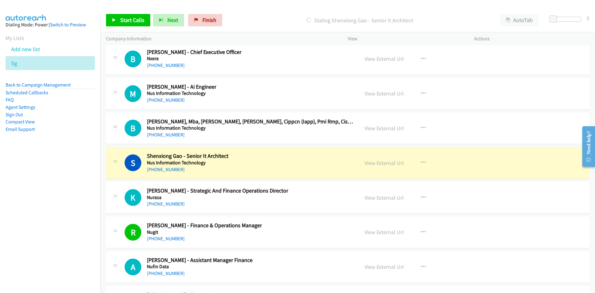
scroll to position [8414, 0]
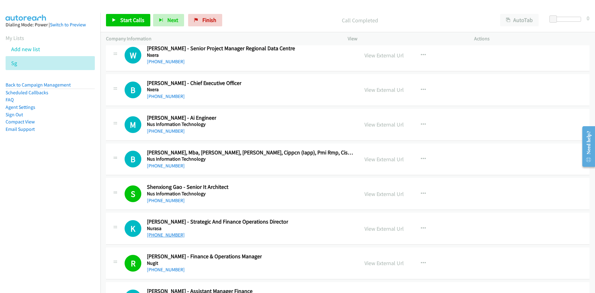
click at [161, 235] on link "+65 9673 2026" at bounding box center [166, 235] width 38 height 6
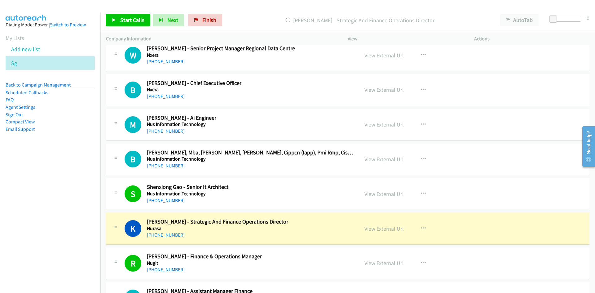
click at [379, 228] on link "View External Url" at bounding box center [384, 228] width 39 height 7
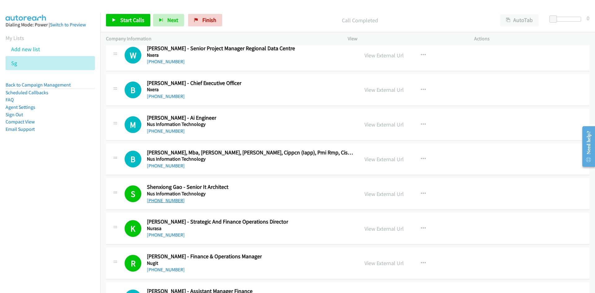
scroll to position [8383, 0]
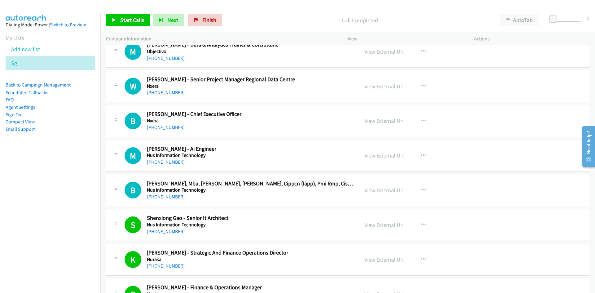
click at [167, 196] on link "+65 9171 5977" at bounding box center [166, 197] width 38 height 6
drag, startPoint x: 165, startPoint y: 161, endPoint x: 27, endPoint y: 207, distance: 145.3
click at [165, 161] on link "+65 9352 1466" at bounding box center [166, 162] width 38 height 6
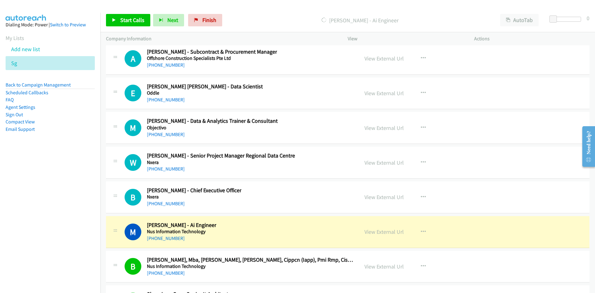
scroll to position [8290, 0]
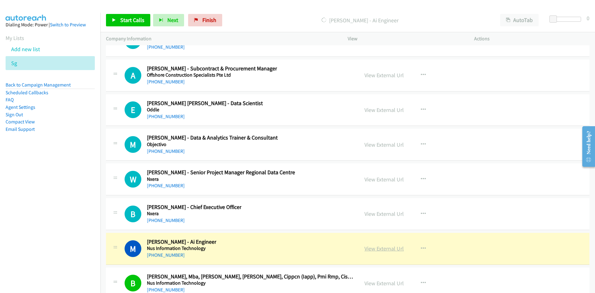
click at [387, 247] on link "View External Url" at bounding box center [384, 248] width 39 height 7
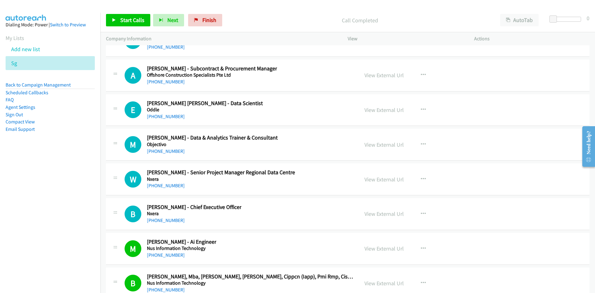
drag, startPoint x: 166, startPoint y: 219, endPoint x: 93, endPoint y: 221, distance: 73.5
click at [166, 219] on link "+65 9816 4938" at bounding box center [166, 220] width 38 height 6
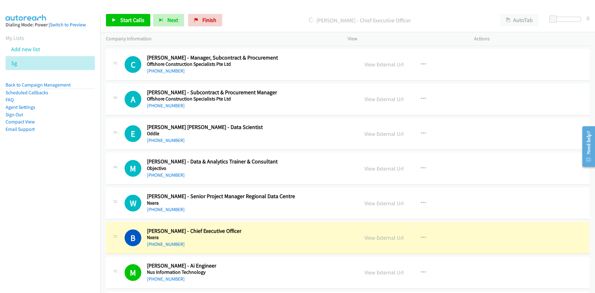
scroll to position [8259, 0]
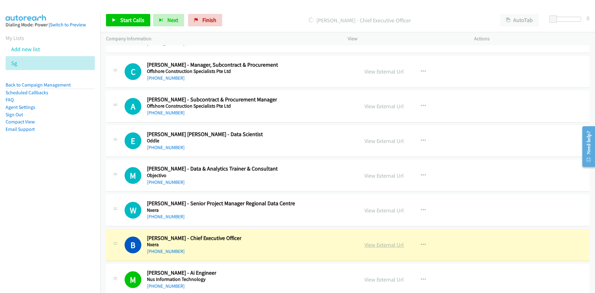
click at [384, 242] on link "View External Url" at bounding box center [384, 244] width 39 height 7
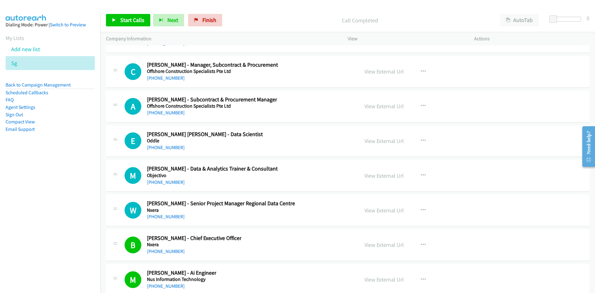
drag, startPoint x: 171, startPoint y: 218, endPoint x: 98, endPoint y: 218, distance: 72.8
click at [171, 218] on link "+65 9650 7789" at bounding box center [166, 217] width 38 height 6
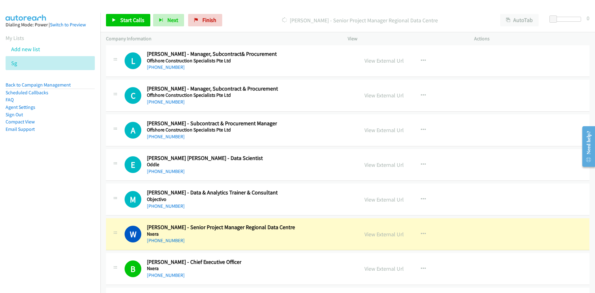
scroll to position [8228, 0]
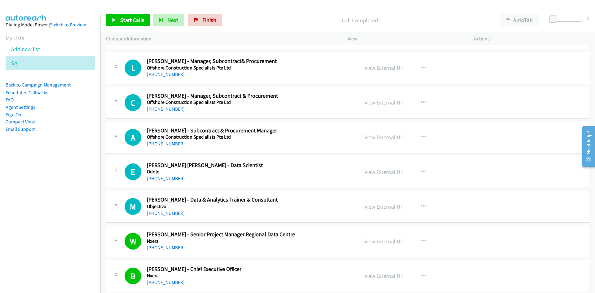
drag, startPoint x: 156, startPoint y: 212, endPoint x: 33, endPoint y: 218, distance: 123.5
click at [170, 212] on link "+65 9728 9739" at bounding box center [166, 213] width 38 height 6
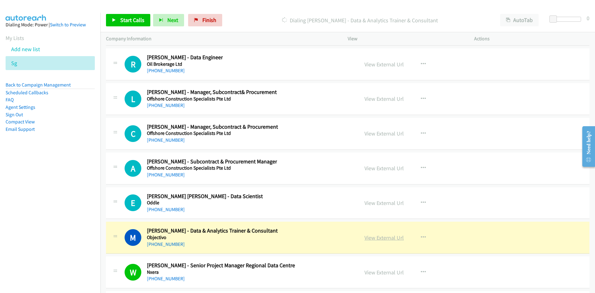
click at [381, 237] on link "View External Url" at bounding box center [384, 237] width 39 height 7
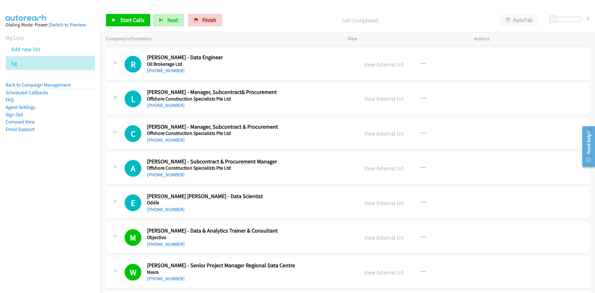
drag, startPoint x: 163, startPoint y: 210, endPoint x: 9, endPoint y: 207, distance: 153.8
click at [163, 210] on link "+65 9694 0864" at bounding box center [166, 209] width 38 height 6
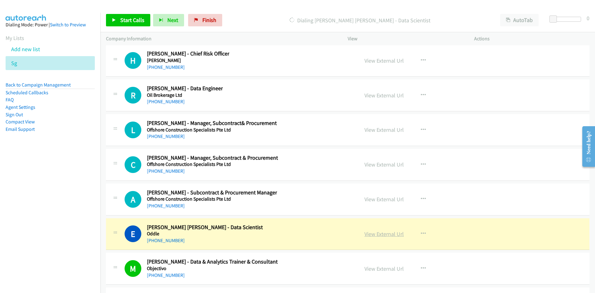
click at [375, 235] on link "View External Url" at bounding box center [384, 233] width 39 height 7
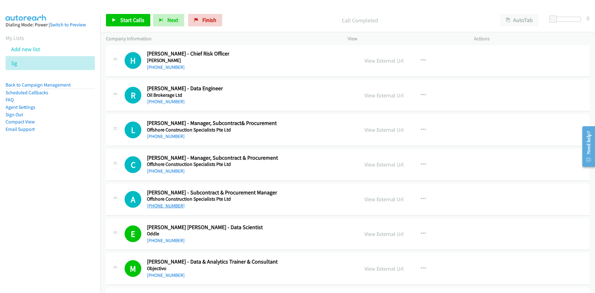
click at [171, 205] on link "+65 9743 7771" at bounding box center [166, 206] width 38 height 6
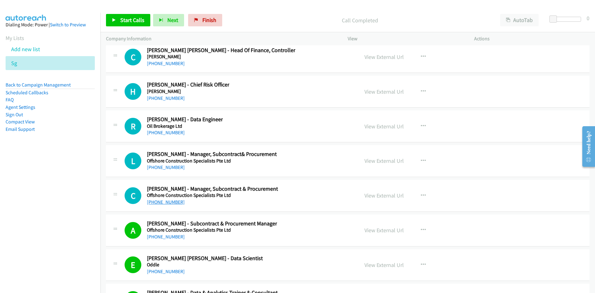
click at [164, 203] on link "+65 9151 7970" at bounding box center [166, 202] width 38 height 6
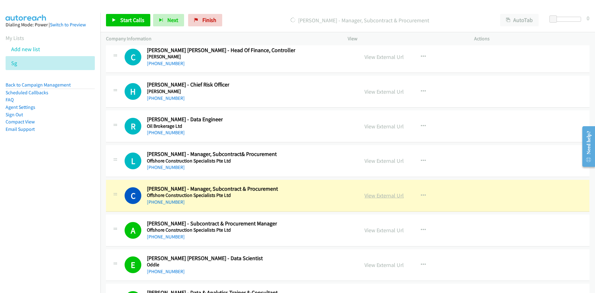
click at [387, 196] on link "View External Url" at bounding box center [384, 195] width 39 height 7
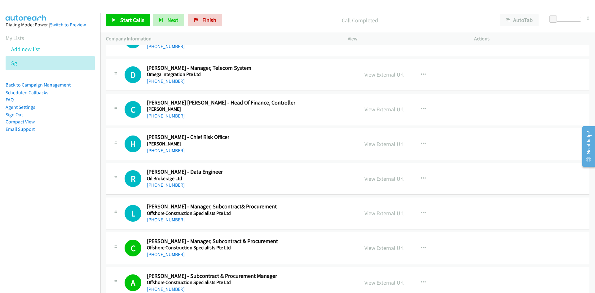
scroll to position [8073, 0]
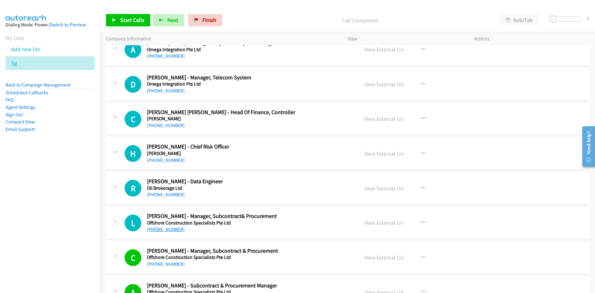
click at [171, 231] on link "+65 8383 1304" at bounding box center [166, 229] width 38 height 6
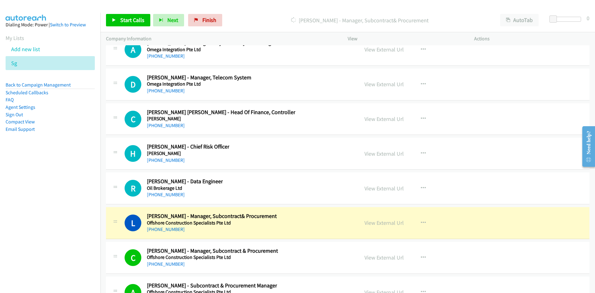
drag, startPoint x: 159, startPoint y: 196, endPoint x: 75, endPoint y: 219, distance: 87.1
click at [159, 196] on link "+65 9391 5993" at bounding box center [166, 195] width 38 height 6
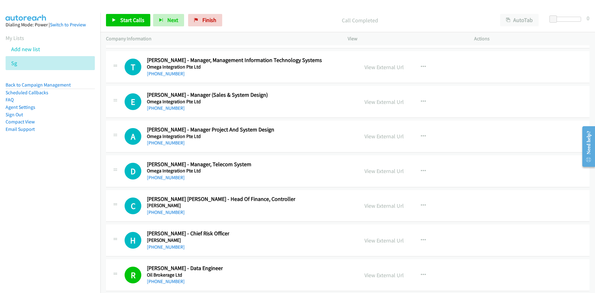
scroll to position [7980, 0]
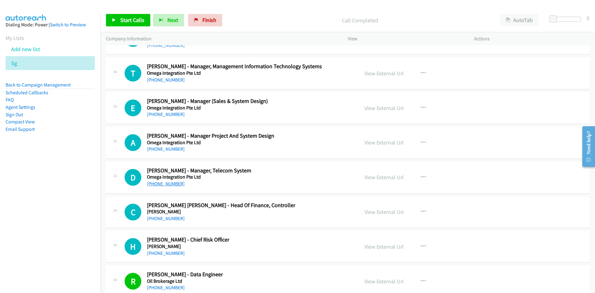
click at [153, 185] on link "+65 8816 8050" at bounding box center [166, 184] width 38 height 6
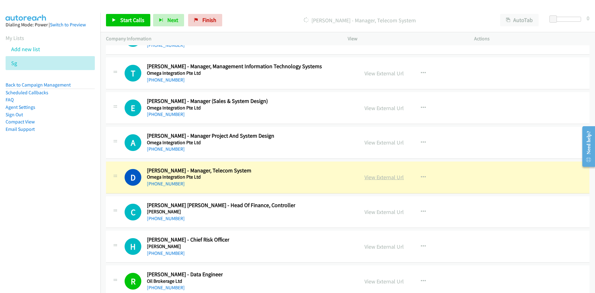
click at [376, 176] on link "View External Url" at bounding box center [384, 177] width 39 height 7
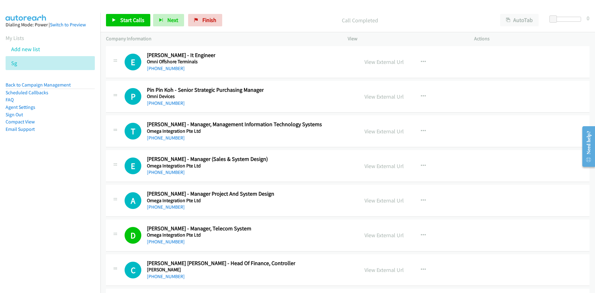
scroll to position [7918, 0]
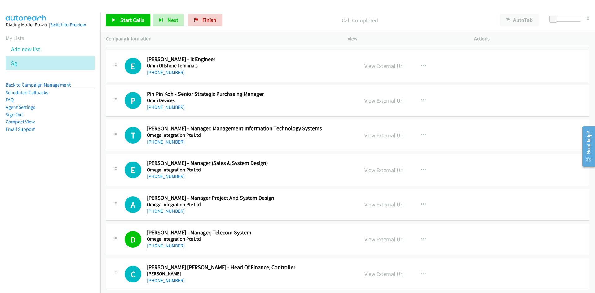
drag, startPoint x: 160, startPoint y: 208, endPoint x: 97, endPoint y: 216, distance: 62.8
click at [160, 208] on link "+65 8777 5033" at bounding box center [166, 211] width 38 height 6
click at [170, 143] on link "+65 9737 5317" at bounding box center [166, 142] width 38 height 6
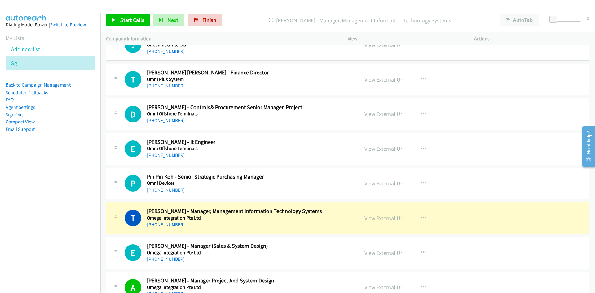
scroll to position [7825, 0]
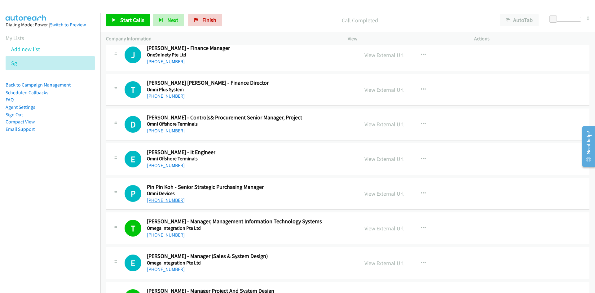
click at [169, 200] on link "+65 9829 1951" at bounding box center [166, 200] width 38 height 6
click at [164, 168] on link "+65 9672 0106" at bounding box center [166, 165] width 38 height 6
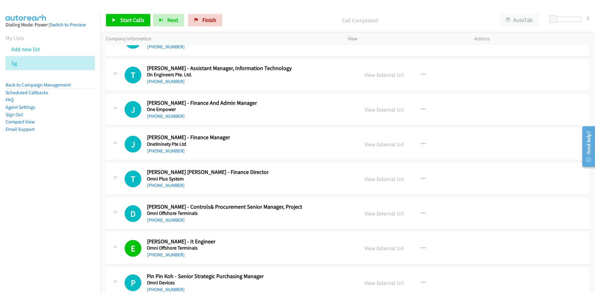
scroll to position [7732, 0]
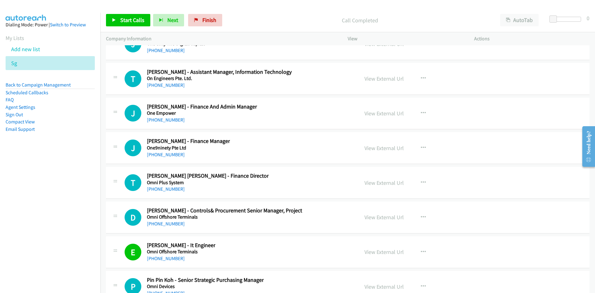
drag, startPoint x: 169, startPoint y: 222, endPoint x: 105, endPoint y: 227, distance: 64.0
click at [169, 222] on link "+65 9296 1795" at bounding box center [166, 224] width 38 height 6
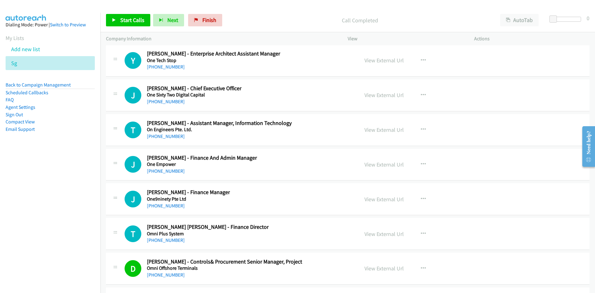
scroll to position [7670, 0]
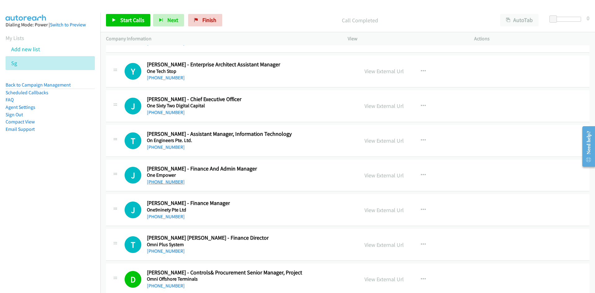
click at [174, 183] on link "+65 9880 9561" at bounding box center [166, 182] width 38 height 6
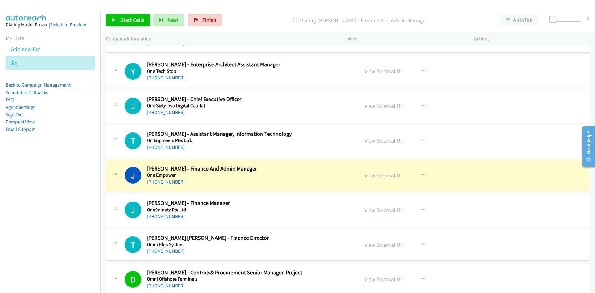
click at [387, 175] on link "View External Url" at bounding box center [384, 175] width 39 height 7
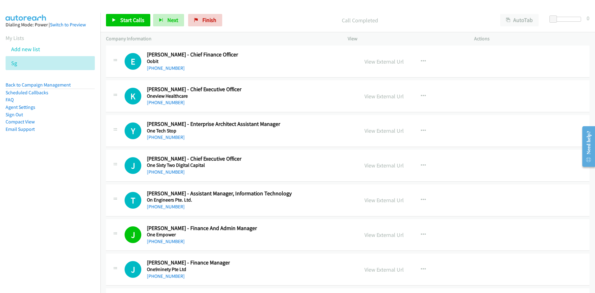
scroll to position [7608, 0]
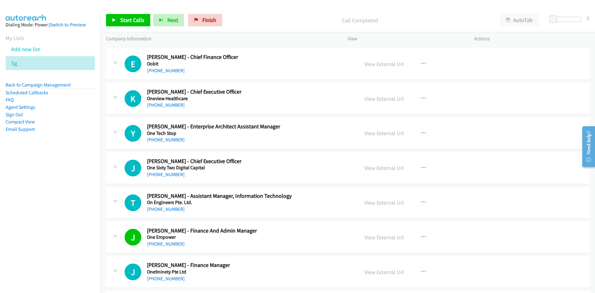
drag, startPoint x: 166, startPoint y: 209, endPoint x: 123, endPoint y: 208, distance: 43.1
click at [166, 209] on link "+65 8533 0803" at bounding box center [166, 209] width 38 height 6
drag, startPoint x: 167, startPoint y: 175, endPoint x: 7, endPoint y: 201, distance: 162.3
click at [167, 175] on link "+65 8699 4808" at bounding box center [166, 174] width 38 height 6
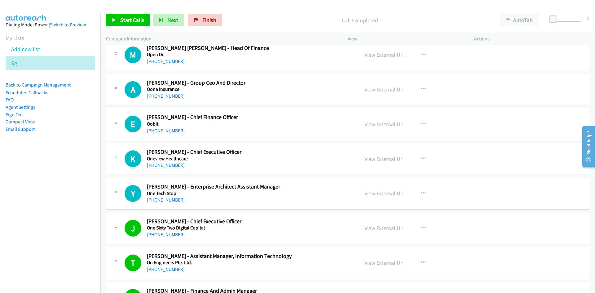
scroll to position [7516, 0]
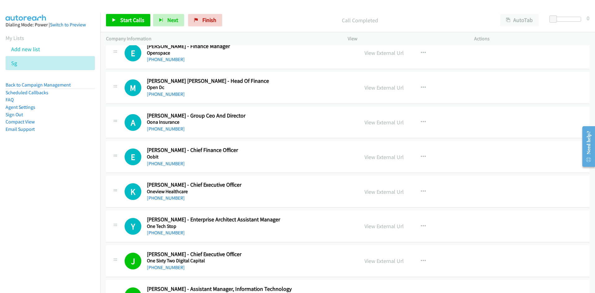
drag, startPoint x: 168, startPoint y: 234, endPoint x: 68, endPoint y: 240, distance: 100.9
click at [168, 234] on link "+65 8591 3112" at bounding box center [166, 233] width 38 height 6
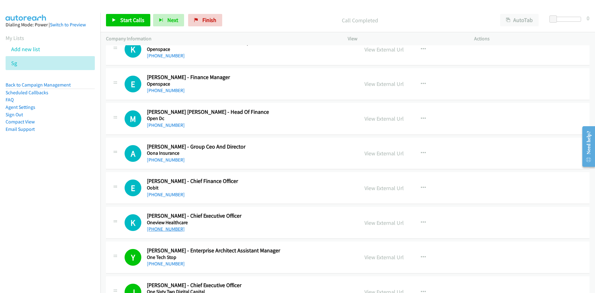
click at [162, 228] on link "+65 9674 5311" at bounding box center [166, 229] width 38 height 6
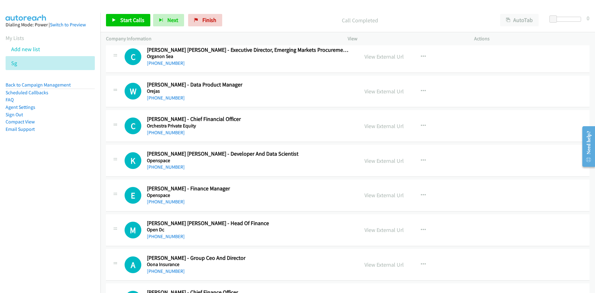
scroll to position [7361, 0]
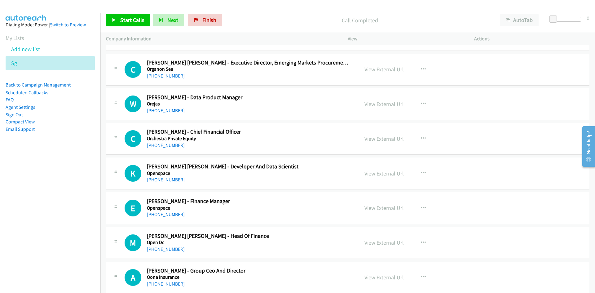
drag, startPoint x: 165, startPoint y: 182, endPoint x: 52, endPoint y: 189, distance: 112.8
click at [165, 182] on link "+65 9081 8888" at bounding box center [166, 180] width 38 height 6
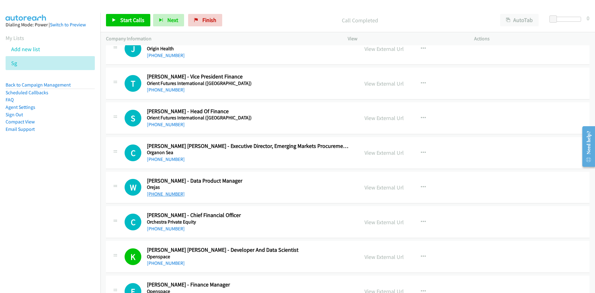
scroll to position [7268, 0]
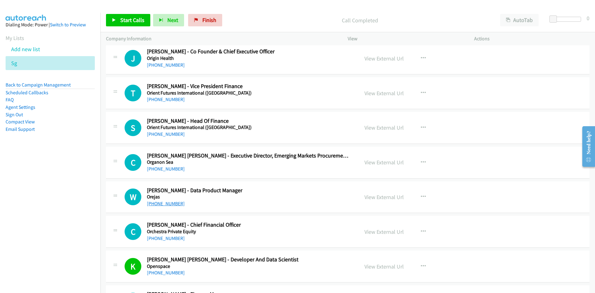
click at [171, 202] on link "+65 8300 0790" at bounding box center [166, 204] width 38 height 6
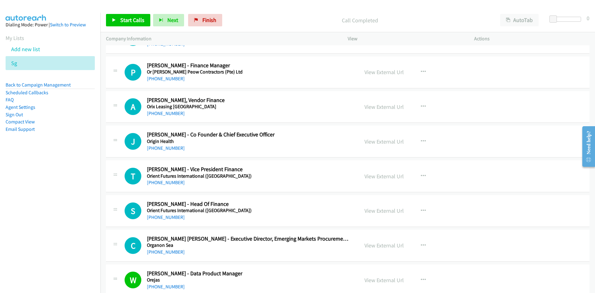
scroll to position [7175, 0]
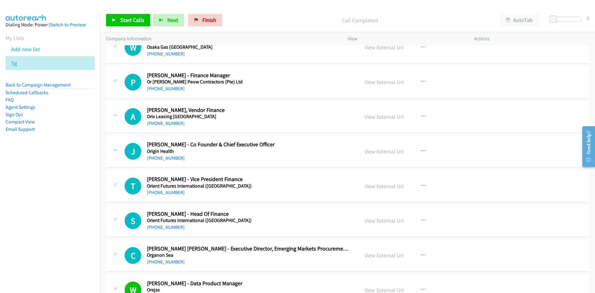
drag, startPoint x: 170, startPoint y: 159, endPoint x: 99, endPoint y: 177, distance: 72.6
click at [170, 159] on link "+65 9488 8654" at bounding box center [166, 158] width 38 height 6
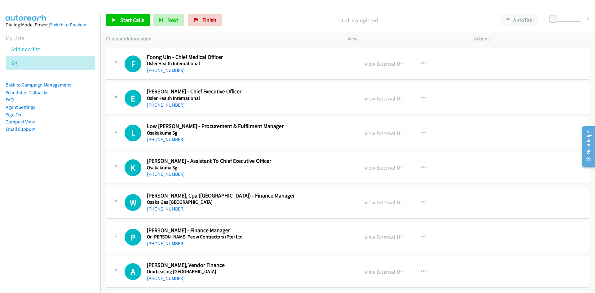
scroll to position [6989, 0]
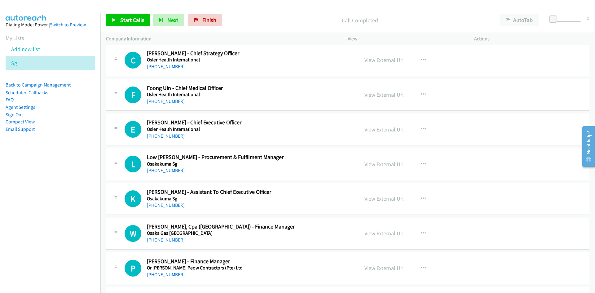
drag, startPoint x: 166, startPoint y: 170, endPoint x: 101, endPoint y: 182, distance: 66.6
click at [166, 170] on link "+65 9046 2253" at bounding box center [166, 170] width 38 height 6
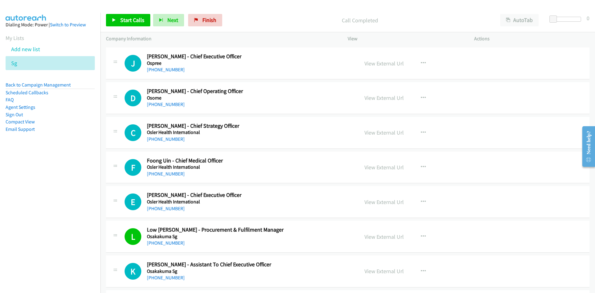
scroll to position [6896, 0]
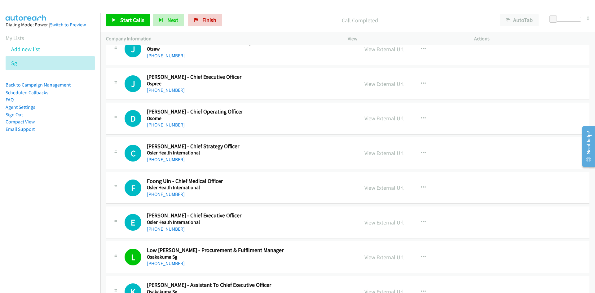
drag, startPoint x: 158, startPoint y: 229, endPoint x: 97, endPoint y: 234, distance: 61.9
click at [158, 229] on link "+65 9002 0042" at bounding box center [166, 229] width 38 height 6
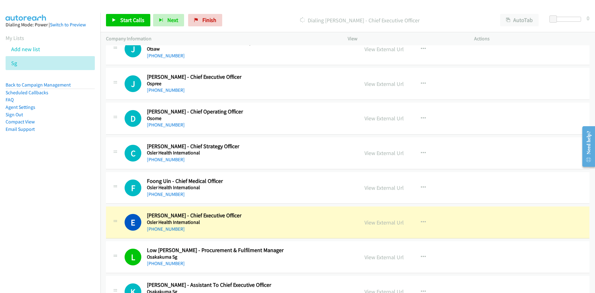
scroll to position [6865, 0]
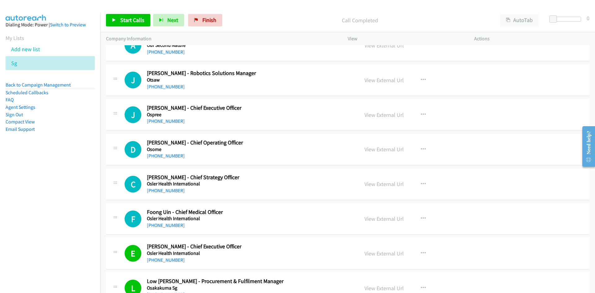
drag, startPoint x: 169, startPoint y: 154, endPoint x: 83, endPoint y: 184, distance: 91.0
click at [169, 154] on link "+65 8119 0779" at bounding box center [166, 156] width 38 height 6
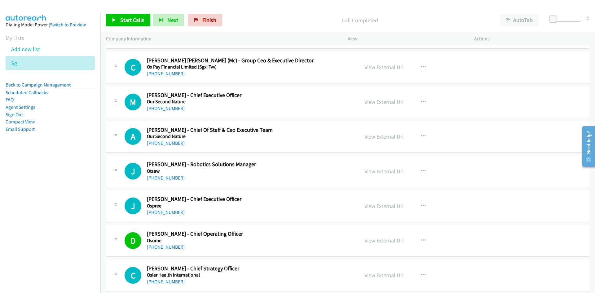
scroll to position [6772, 0]
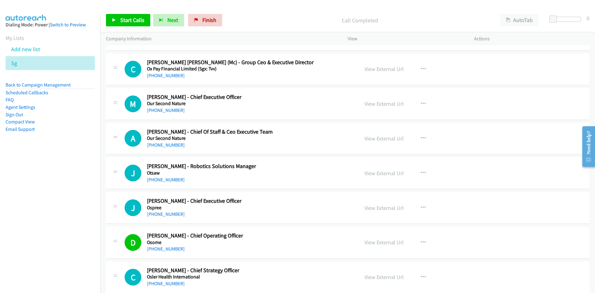
drag, startPoint x: 157, startPoint y: 215, endPoint x: 39, endPoint y: 240, distance: 120.7
click at [157, 215] on link "+65 8622 3463" at bounding box center [166, 214] width 38 height 6
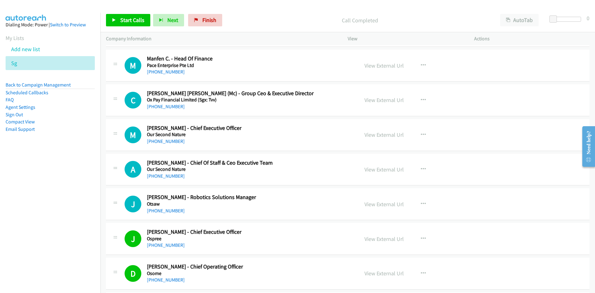
drag, startPoint x: 170, startPoint y: 143, endPoint x: 78, endPoint y: 181, distance: 99.5
click at [170, 143] on link "+65 9675 4040" at bounding box center [166, 141] width 38 height 6
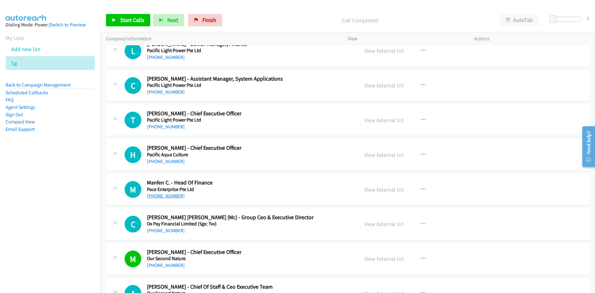
scroll to position [6586, 0]
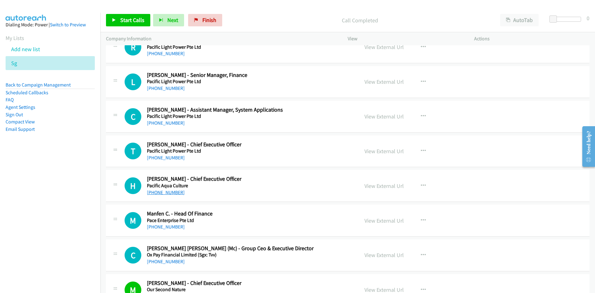
drag, startPoint x: 156, startPoint y: 191, endPoint x: 147, endPoint y: 195, distance: 10.2
click at [156, 191] on link "+65 9181 6386" at bounding box center [166, 192] width 38 height 6
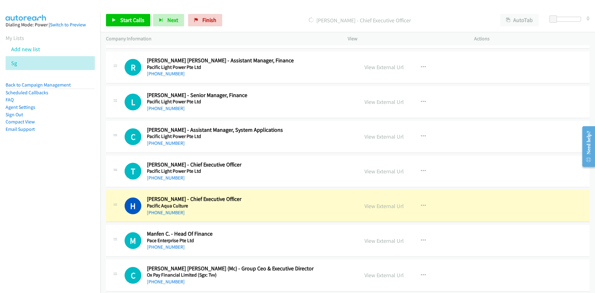
scroll to position [6555, 0]
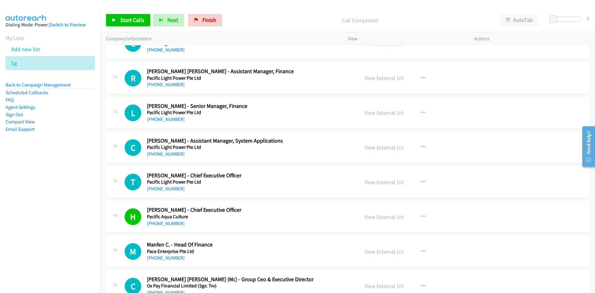
drag, startPoint x: 163, startPoint y: 190, endPoint x: 91, endPoint y: 199, distance: 73.1
click at [163, 190] on link "+65 9128 8013" at bounding box center [166, 189] width 38 height 6
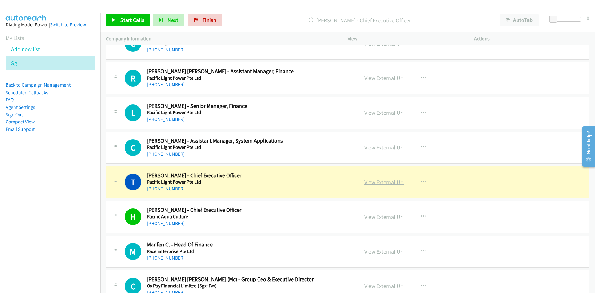
click at [386, 183] on link "View External Url" at bounding box center [384, 182] width 39 height 7
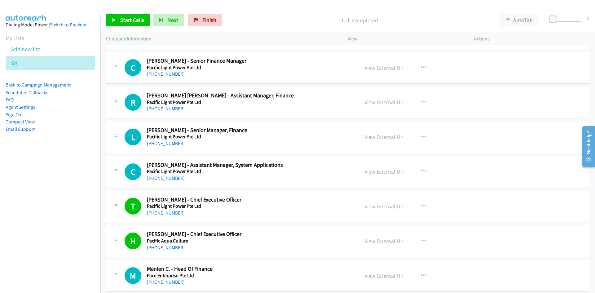
scroll to position [6524, 0]
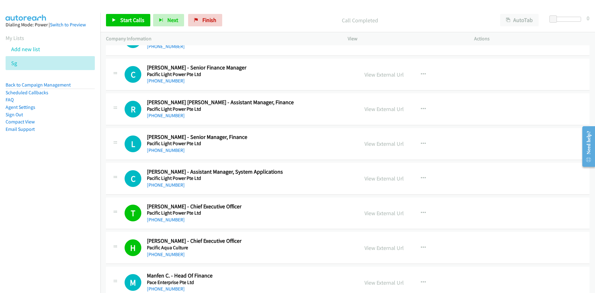
drag, startPoint x: 172, startPoint y: 186, endPoint x: 94, endPoint y: 209, distance: 81.2
click at [172, 186] on link "+65 9862 6667" at bounding box center [166, 185] width 38 height 6
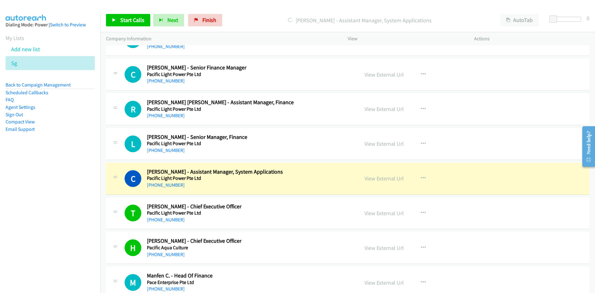
scroll to position [6493, 0]
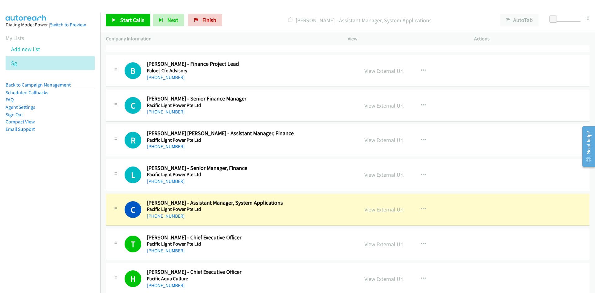
click at [381, 210] on link "View External Url" at bounding box center [384, 209] width 39 height 7
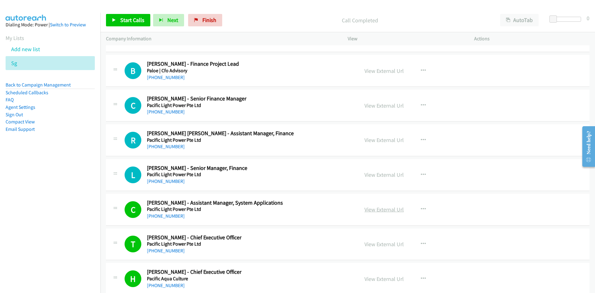
click at [376, 210] on link "View External Url" at bounding box center [384, 209] width 39 height 7
click at [374, 242] on link "View External Url" at bounding box center [384, 244] width 39 height 7
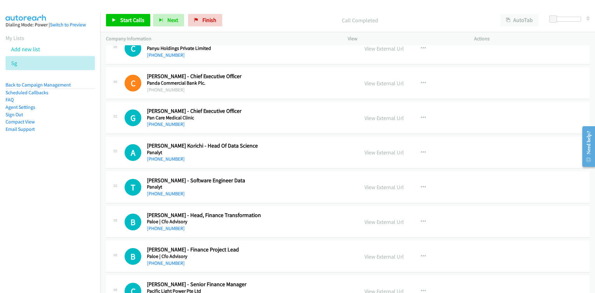
scroll to position [6307, 0]
drag, startPoint x: 158, startPoint y: 192, endPoint x: 31, endPoint y: 216, distance: 129.7
click at [158, 192] on link "+65 9140 2962" at bounding box center [166, 194] width 38 height 6
drag, startPoint x: 171, startPoint y: 157, endPoint x: 1, endPoint y: 187, distance: 172.0
click at [171, 157] on link "+65 9651 9721" at bounding box center [166, 159] width 38 height 6
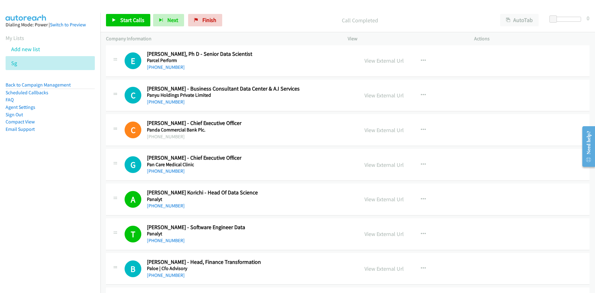
scroll to position [6245, 0]
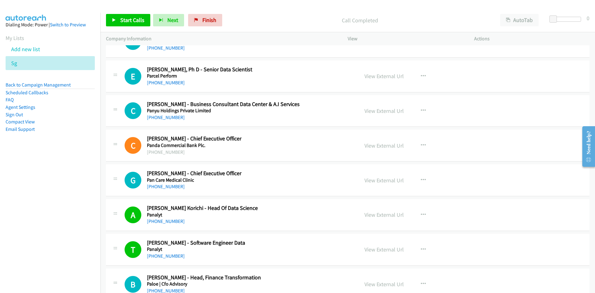
drag, startPoint x: 153, startPoint y: 184, endPoint x: 132, endPoint y: 185, distance: 21.1
click at [153, 184] on link "+65 8161 2585" at bounding box center [166, 187] width 38 height 6
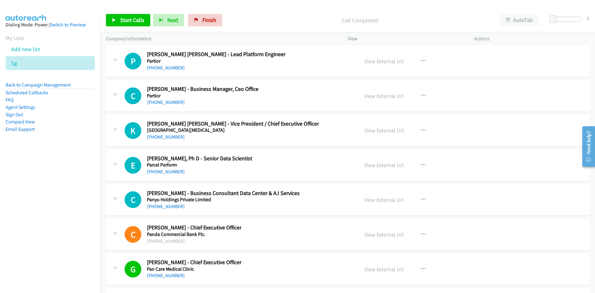
scroll to position [6152, 0]
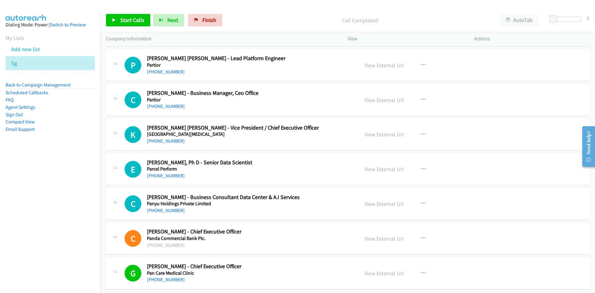
drag, startPoint x: 168, startPoint y: 211, endPoint x: 94, endPoint y: 227, distance: 75.8
click at [168, 211] on link "+65 8533 4398" at bounding box center [166, 210] width 38 height 6
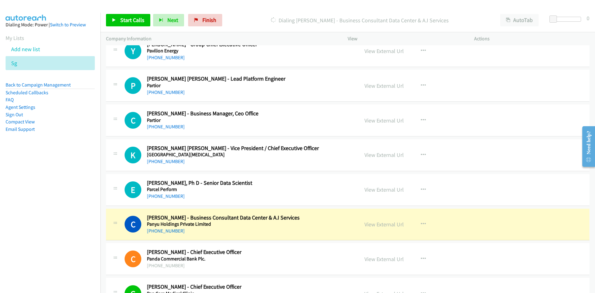
scroll to position [6121, 0]
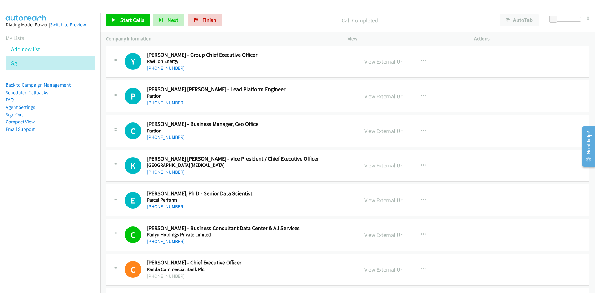
drag, startPoint x: 167, startPoint y: 207, endPoint x: 67, endPoint y: 206, distance: 100.1
click at [167, 207] on link "+65 8602 0398" at bounding box center [166, 207] width 38 height 6
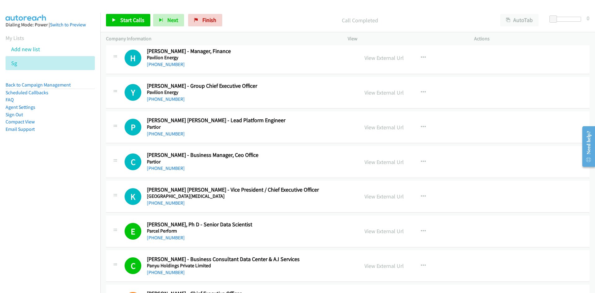
drag, startPoint x: 166, startPoint y: 203, endPoint x: 73, endPoint y: 212, distance: 92.4
click at [166, 203] on link "+65 9760 8545" at bounding box center [166, 203] width 38 height 6
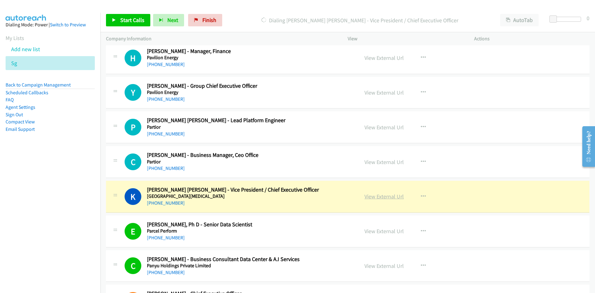
click at [386, 197] on link "View External Url" at bounding box center [384, 196] width 39 height 7
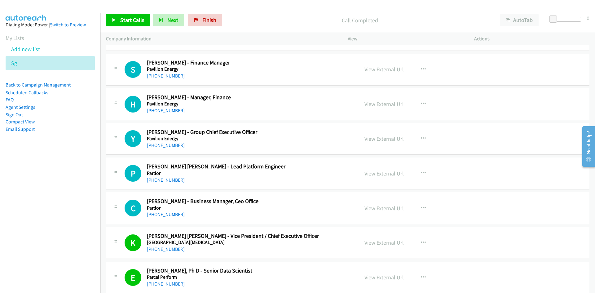
scroll to position [6028, 0]
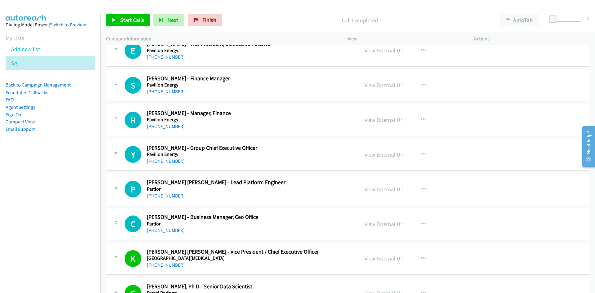
drag, startPoint x: 156, startPoint y: 193, endPoint x: 93, endPoint y: 205, distance: 63.9
click at [156, 193] on link "+65 8267 3283" at bounding box center [166, 196] width 38 height 6
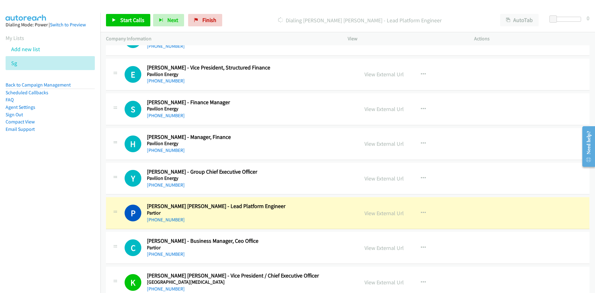
scroll to position [5997, 0]
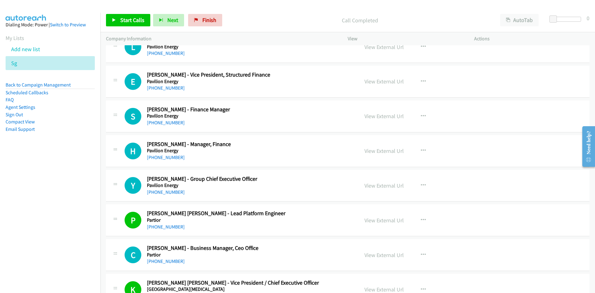
drag, startPoint x: 163, startPoint y: 193, endPoint x: 75, endPoint y: 199, distance: 87.9
click at [163, 193] on link "+65 9728 6130" at bounding box center [166, 192] width 38 height 6
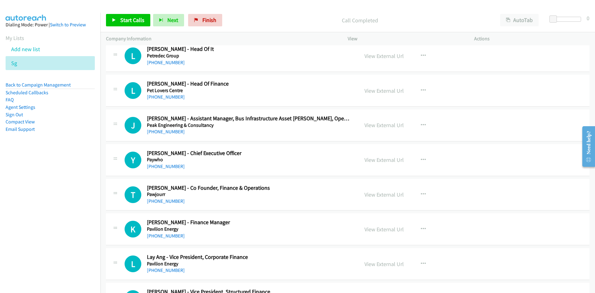
scroll to position [5749, 0]
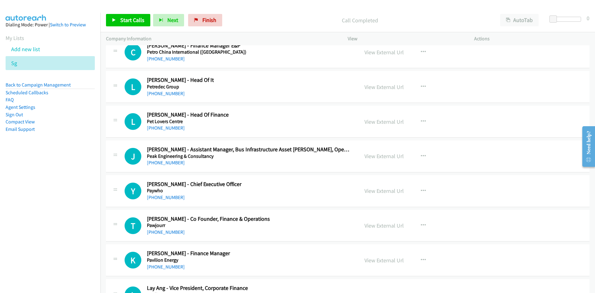
drag, startPoint x: 171, startPoint y: 197, endPoint x: 38, endPoint y: 220, distance: 135.2
click at [171, 197] on link "+65 9757 5925" at bounding box center [166, 197] width 38 height 6
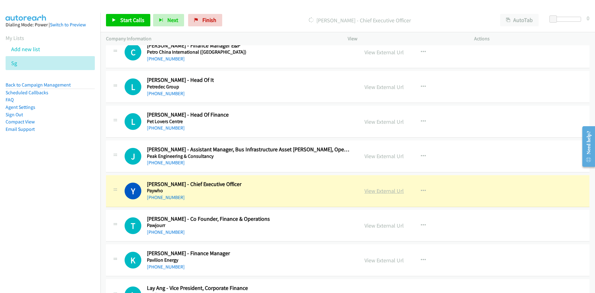
drag, startPoint x: 393, startPoint y: 191, endPoint x: 388, endPoint y: 191, distance: 5.3
click at [393, 191] on link "View External Url" at bounding box center [384, 190] width 39 height 7
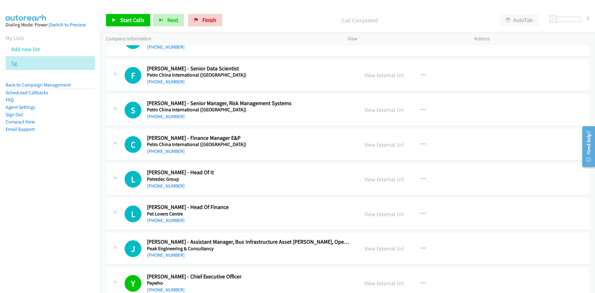
scroll to position [5656, 0]
drag, startPoint x: 167, startPoint y: 189, endPoint x: 164, endPoint y: 189, distance: 3.1
click at [167, 189] on link "+65 9826 0784" at bounding box center [166, 187] width 38 height 6
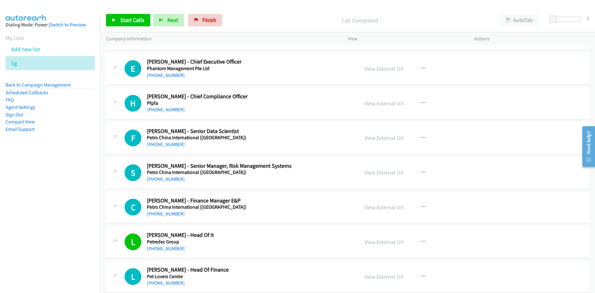
scroll to position [5563, 0]
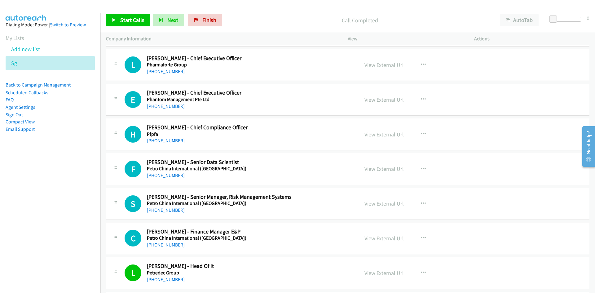
drag, startPoint x: 162, startPoint y: 210, endPoint x: 69, endPoint y: 222, distance: 93.7
click at [162, 210] on link "+65 9239 9410" at bounding box center [166, 210] width 38 height 6
click at [172, 173] on link "+65 8770 0508" at bounding box center [166, 175] width 38 height 6
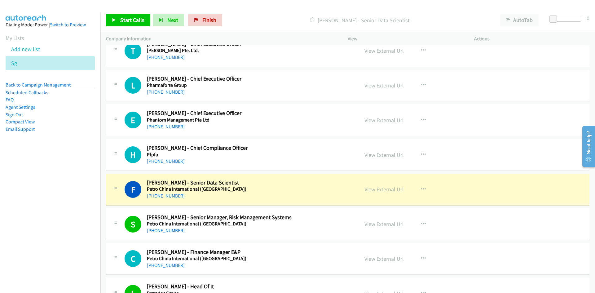
scroll to position [5532, 0]
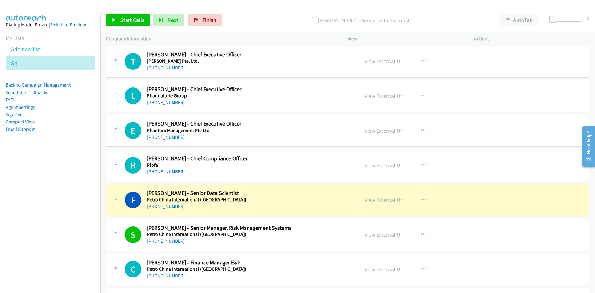
click at [388, 201] on link "View External Url" at bounding box center [384, 199] width 39 height 7
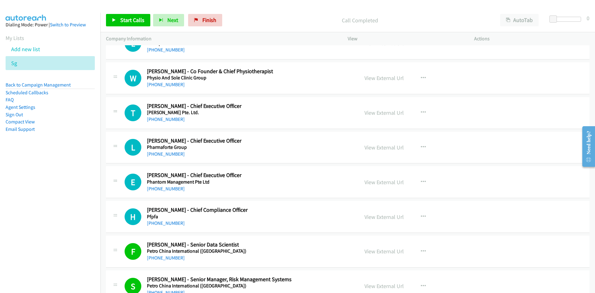
scroll to position [5470, 0]
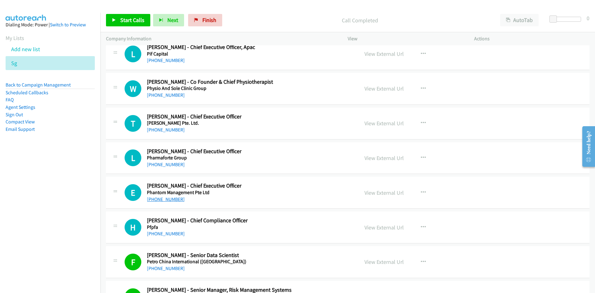
drag, startPoint x: 169, startPoint y: 198, endPoint x: 161, endPoint y: 197, distance: 8.3
click at [169, 198] on link "+65 9618 7502" at bounding box center [166, 199] width 38 height 6
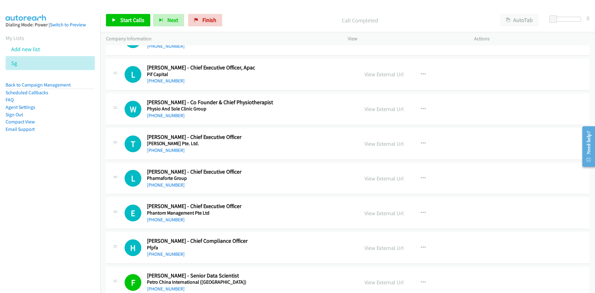
scroll to position [5439, 0]
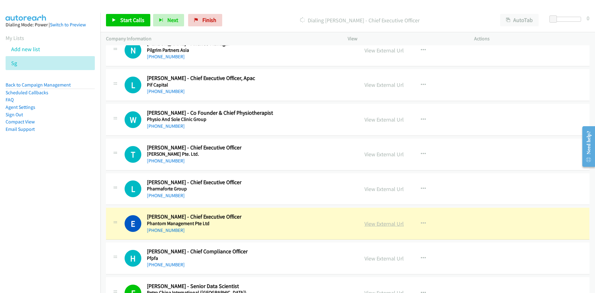
click at [380, 222] on link "View External Url" at bounding box center [384, 223] width 39 height 7
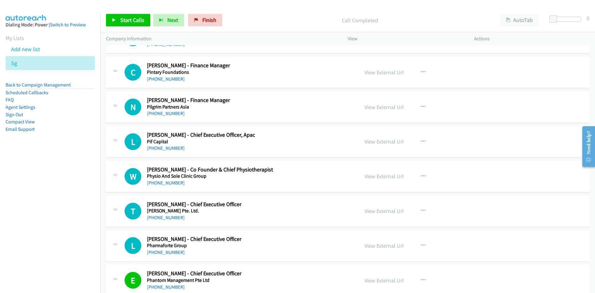
scroll to position [5377, 0]
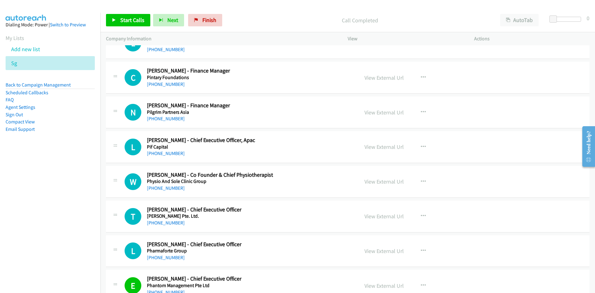
drag, startPoint x: 164, startPoint y: 259, endPoint x: 112, endPoint y: 262, distance: 52.2
click at [164, 259] on link "+65 9650 5098" at bounding box center [166, 257] width 38 height 6
drag, startPoint x: 168, startPoint y: 224, endPoint x: 61, endPoint y: 233, distance: 107.3
click at [168, 224] on link "+65 9489 2522" at bounding box center [166, 223] width 38 height 6
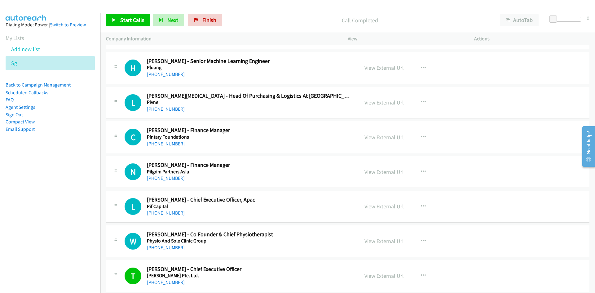
scroll to position [5315, 0]
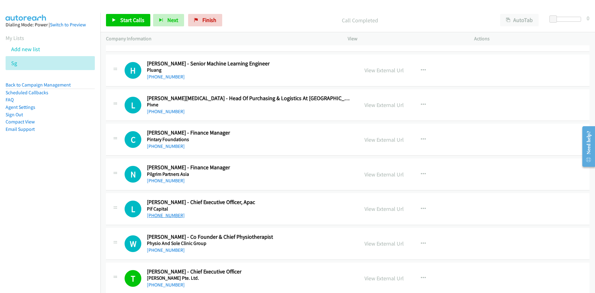
click at [162, 214] on link "+65 8721 1919" at bounding box center [166, 215] width 38 height 6
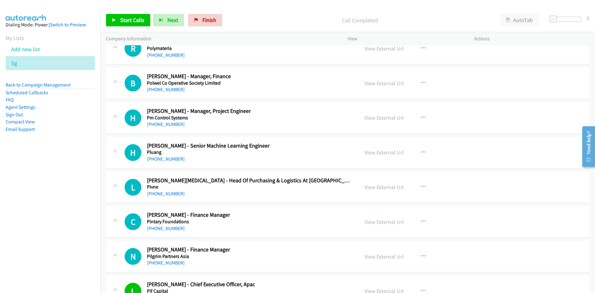
scroll to position [5222, 0]
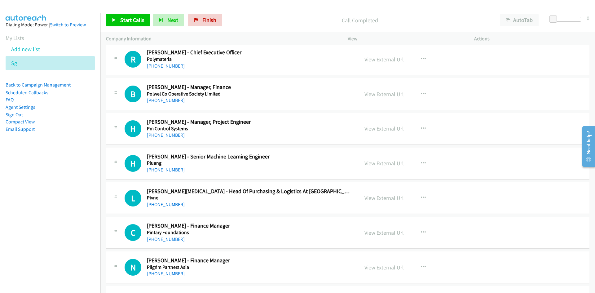
click at [167, 200] on h5 "Pivne" at bounding box center [249, 198] width 204 height 6
click at [164, 206] on link "+65 8186 4316" at bounding box center [166, 204] width 38 height 6
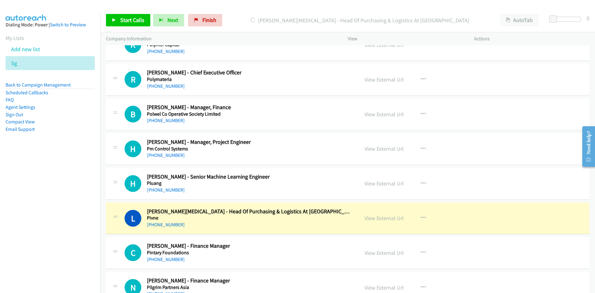
scroll to position [5191, 0]
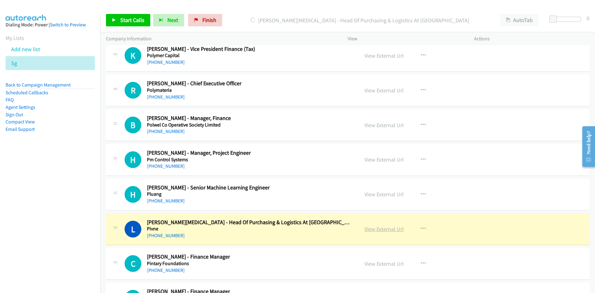
click at [384, 228] on link "View External Url" at bounding box center [384, 228] width 39 height 7
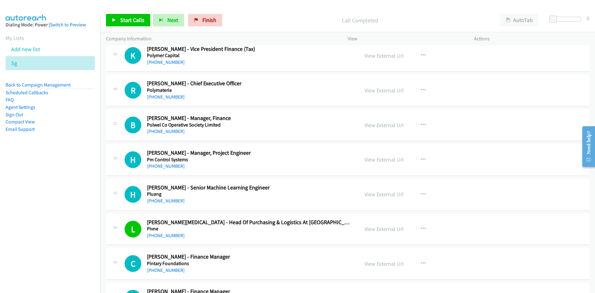
scroll to position [5160, 0]
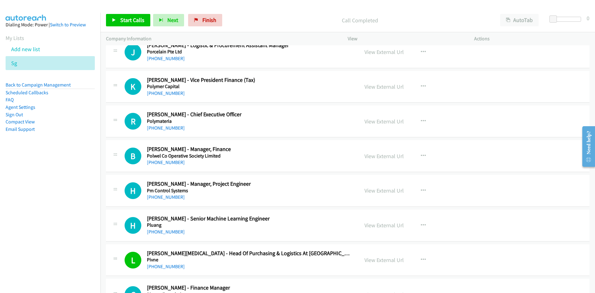
drag, startPoint x: 167, startPoint y: 230, endPoint x: 71, endPoint y: 234, distance: 96.2
click at [167, 230] on link "+65 9468 1561" at bounding box center [166, 232] width 38 height 6
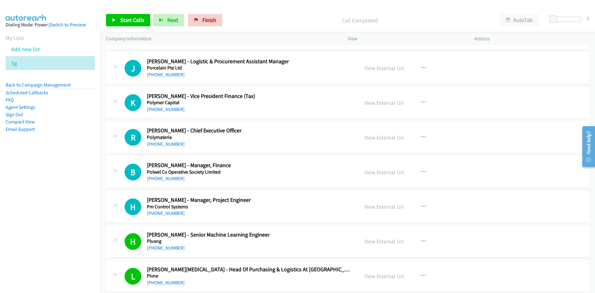
scroll to position [5129, 0]
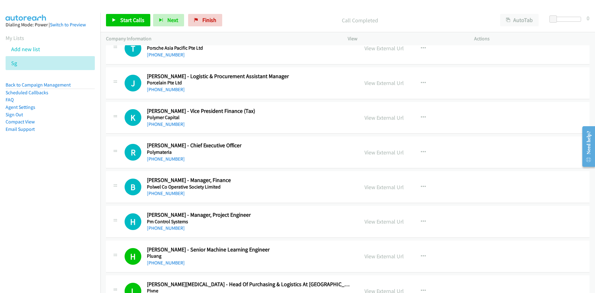
drag, startPoint x: 166, startPoint y: 228, endPoint x: 72, endPoint y: 232, distance: 93.7
click at [166, 228] on link "+65 9027 0963" at bounding box center [166, 228] width 38 height 6
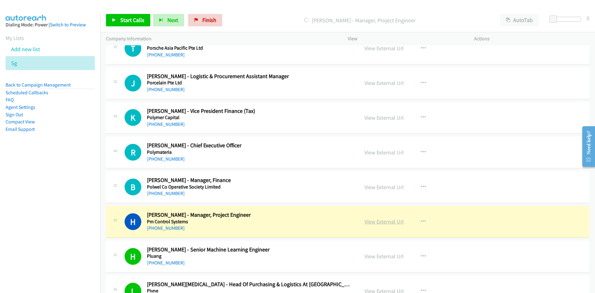
click at [388, 223] on link "View External Url" at bounding box center [384, 221] width 39 height 7
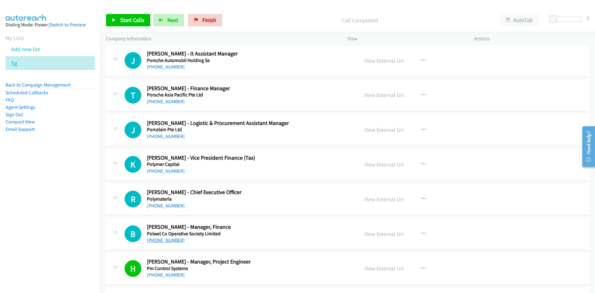
scroll to position [5067, 0]
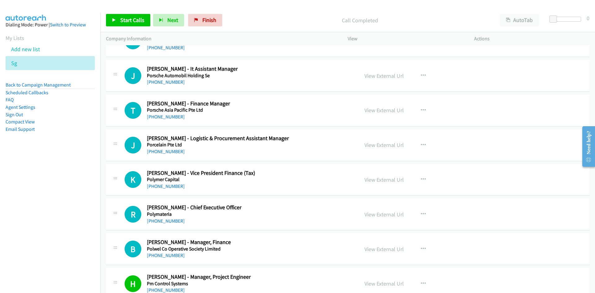
drag, startPoint x: 157, startPoint y: 220, endPoint x: 5, endPoint y: 224, distance: 152.3
click at [157, 220] on link "+65 9296 9052" at bounding box center [166, 221] width 38 height 6
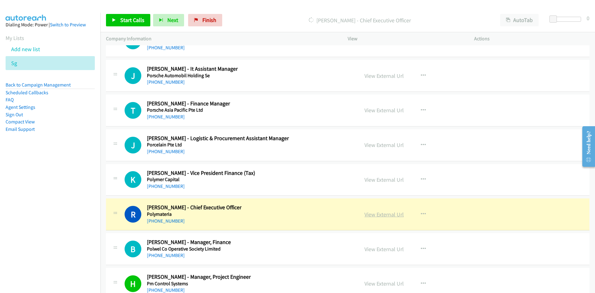
click at [383, 214] on link "View External Url" at bounding box center [384, 214] width 39 height 7
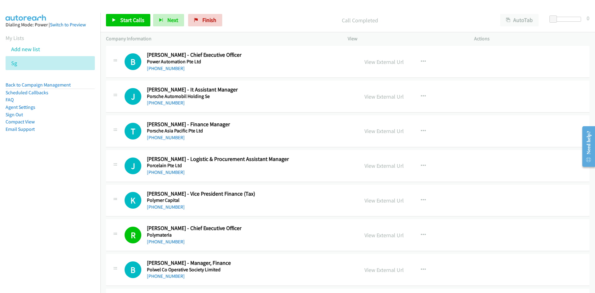
scroll to position [5036, 0]
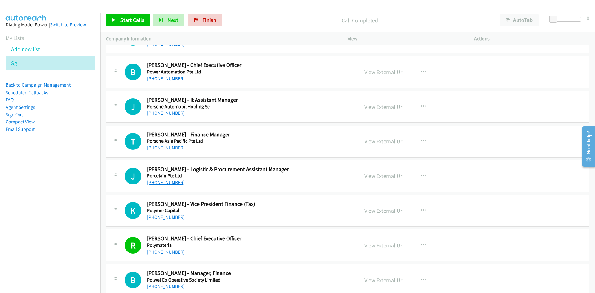
click at [173, 182] on link "+65 9190 5392" at bounding box center [166, 182] width 38 height 6
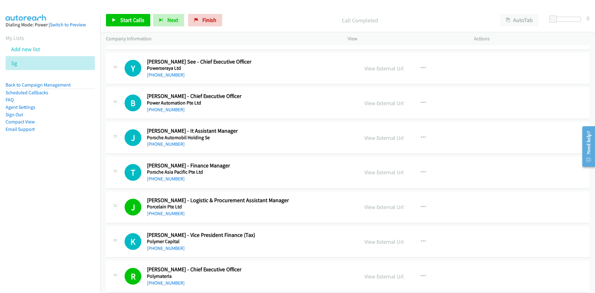
scroll to position [4974, 0]
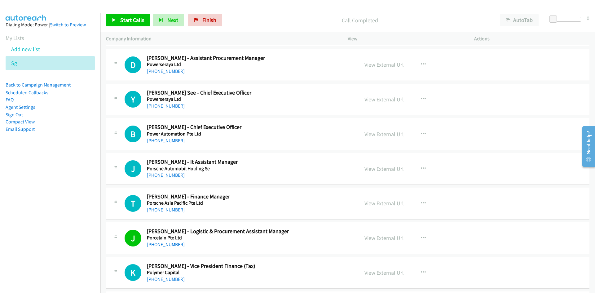
drag, startPoint x: 163, startPoint y: 173, endPoint x: 2, endPoint y: 213, distance: 165.9
click at [163, 173] on link "+65 9712 0292" at bounding box center [166, 175] width 38 height 6
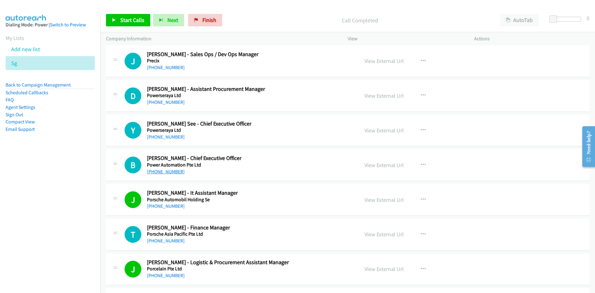
click at [161, 172] on link "+65 9478 9347" at bounding box center [166, 172] width 38 height 6
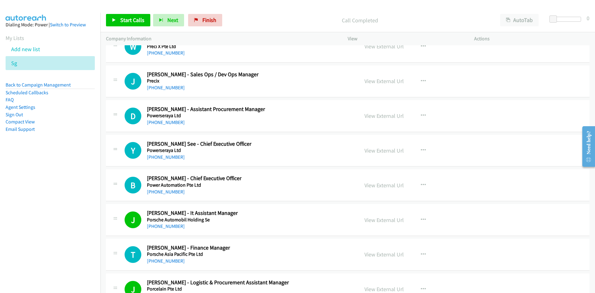
scroll to position [4912, 0]
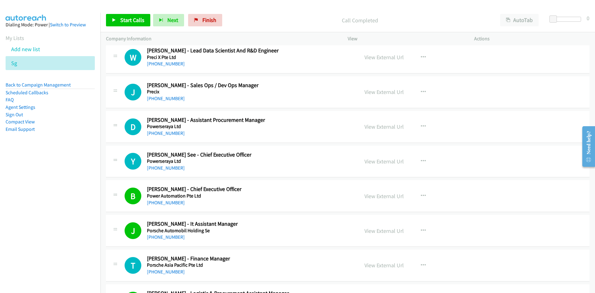
drag, startPoint x: 166, startPoint y: 168, endPoint x: 50, endPoint y: 232, distance: 132.5
click at [166, 168] on link "+65 9671 5756" at bounding box center [166, 168] width 38 height 6
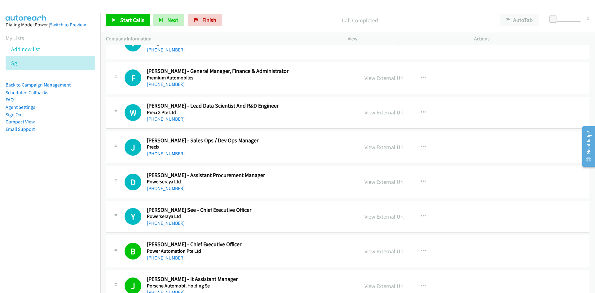
scroll to position [4850, 0]
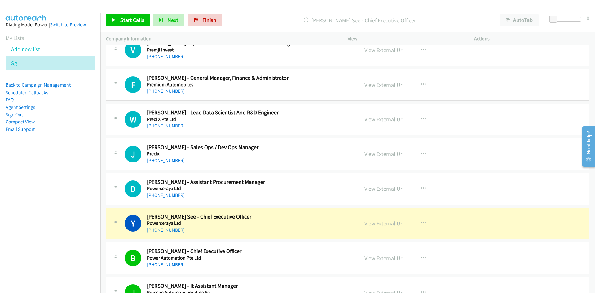
click at [378, 223] on link "View External Url" at bounding box center [384, 223] width 39 height 7
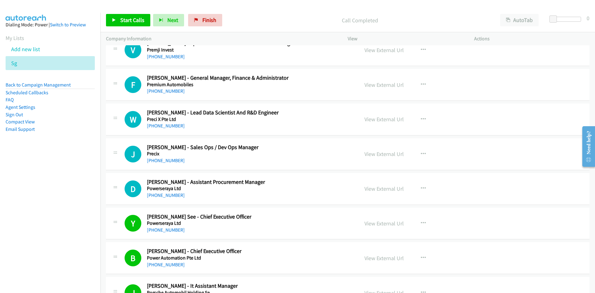
drag, startPoint x: 167, startPoint y: 194, endPoint x: 15, endPoint y: 206, distance: 152.9
click at [167, 194] on link "+65 9671 4233" at bounding box center [166, 195] width 38 height 6
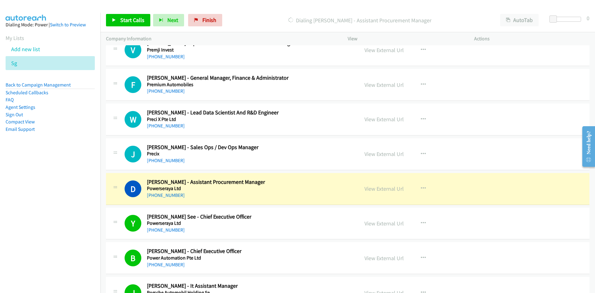
scroll to position [4819, 0]
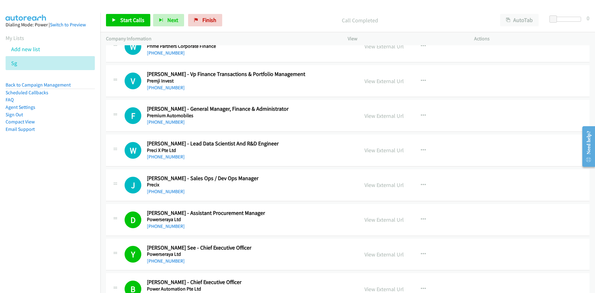
drag, startPoint x: 162, startPoint y: 190, endPoint x: 126, endPoint y: 202, distance: 38.1
click at [162, 190] on link "+65 9653 0054" at bounding box center [166, 191] width 38 height 6
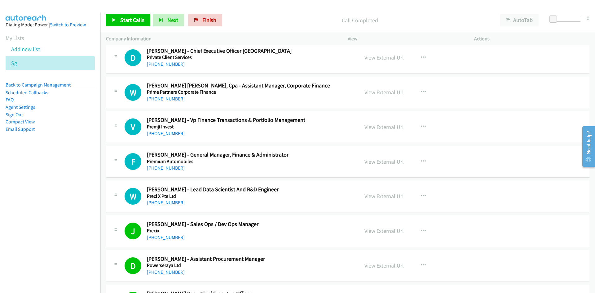
scroll to position [4757, 0]
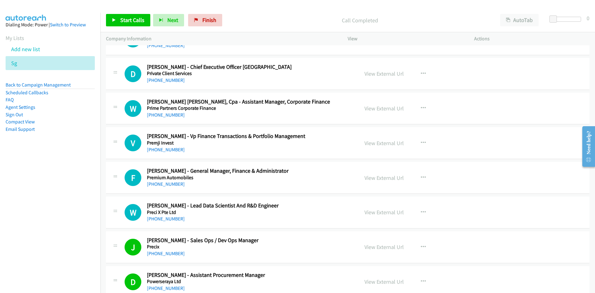
drag, startPoint x: 165, startPoint y: 220, endPoint x: 45, endPoint y: 242, distance: 122.3
click at [165, 220] on link "+65 9271 9657" at bounding box center [166, 219] width 38 height 6
click at [165, 184] on link "+65 9826 2218" at bounding box center [166, 184] width 38 height 6
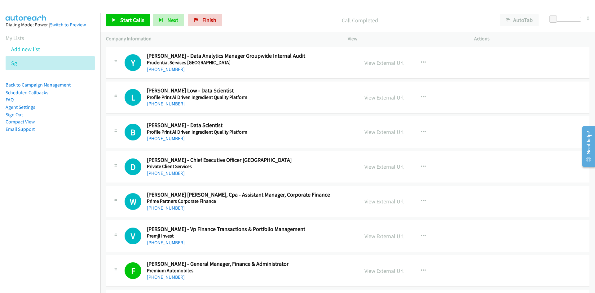
scroll to position [4633, 0]
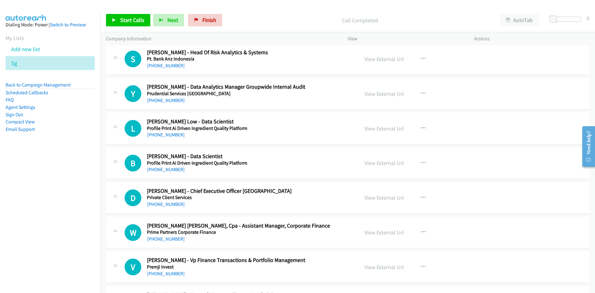
drag, startPoint x: 163, startPoint y: 203, endPoint x: 57, endPoint y: 212, distance: 107.1
click at [163, 203] on link "+65 9646 4644" at bounding box center [166, 204] width 38 height 6
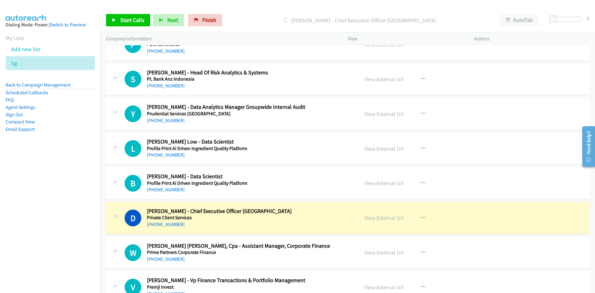
scroll to position [4602, 0]
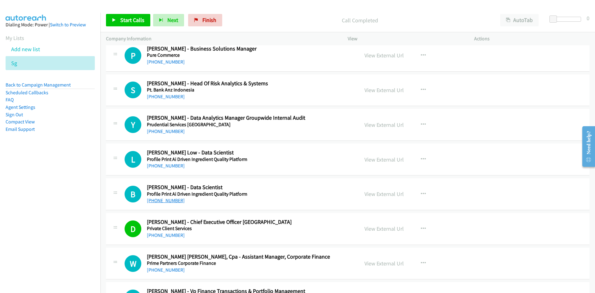
click at [159, 202] on link "+65 9223 3175" at bounding box center [166, 200] width 38 height 6
drag, startPoint x: 159, startPoint y: 164, endPoint x: 38, endPoint y: 177, distance: 122.2
click at [159, 164] on link "+65 8354 8706" at bounding box center [166, 166] width 38 height 6
click at [168, 134] on link "+65 9295 6792" at bounding box center [166, 131] width 38 height 6
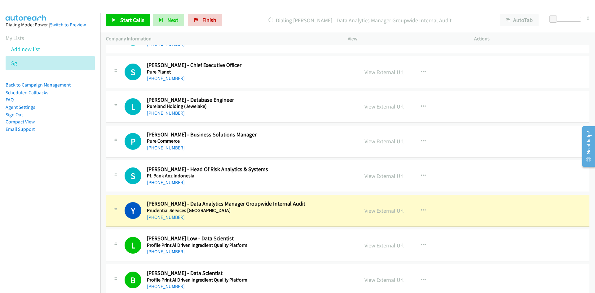
scroll to position [4509, 0]
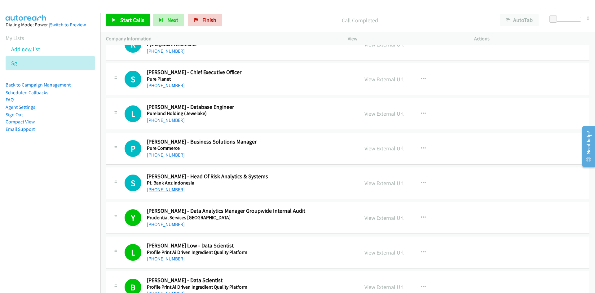
click at [161, 187] on link "+65 9771 2170" at bounding box center [166, 190] width 38 height 6
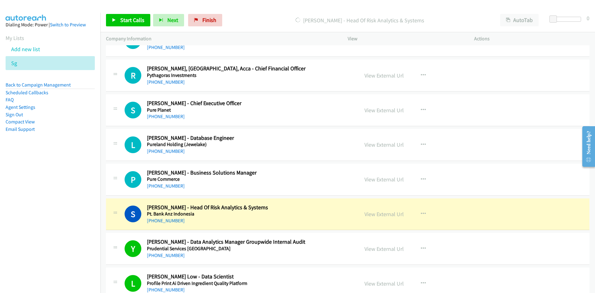
scroll to position [4447, 0]
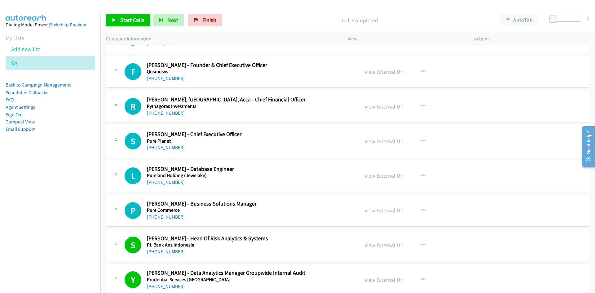
drag, startPoint x: 165, startPoint y: 216, endPoint x: 91, endPoint y: 228, distance: 75.6
click at [165, 216] on link "+65 9724 8884" at bounding box center [166, 217] width 38 height 6
click at [160, 181] on link "+65 8771 7668" at bounding box center [166, 182] width 38 height 6
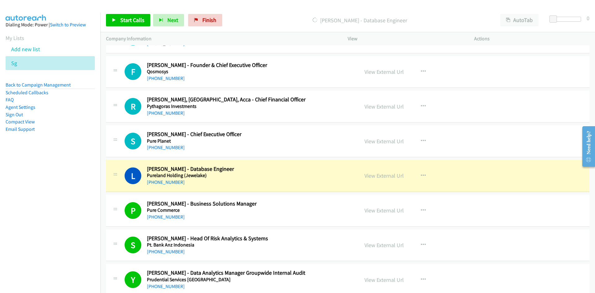
scroll to position [4416, 0]
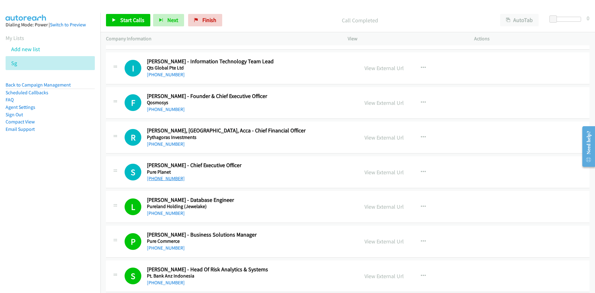
click at [158, 179] on link "+65 9876 6777" at bounding box center [166, 178] width 38 height 6
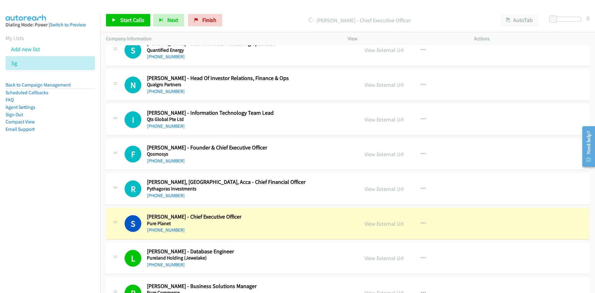
scroll to position [4354, 0]
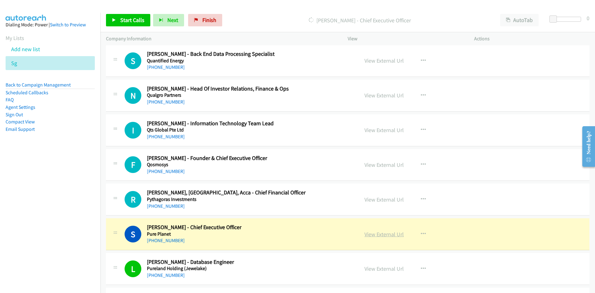
click at [379, 235] on link "View External Url" at bounding box center [384, 234] width 39 height 7
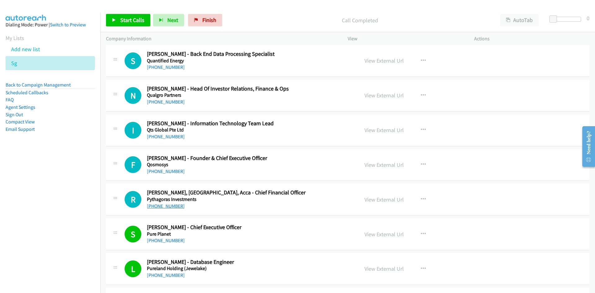
click at [161, 205] on link "+65 8822 2913" at bounding box center [166, 206] width 38 height 6
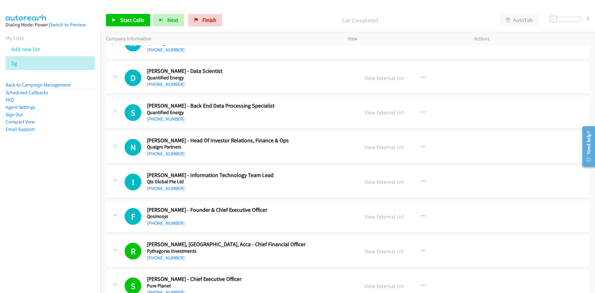
scroll to position [4292, 0]
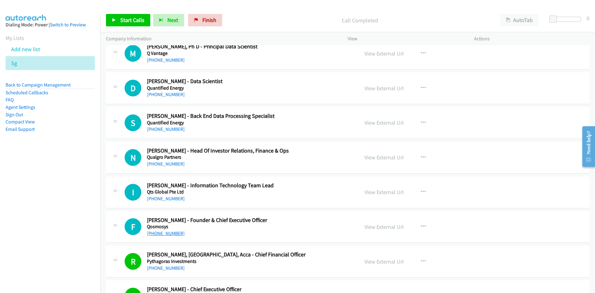
click at [152, 232] on link "+65 9037 4914" at bounding box center [166, 233] width 38 height 6
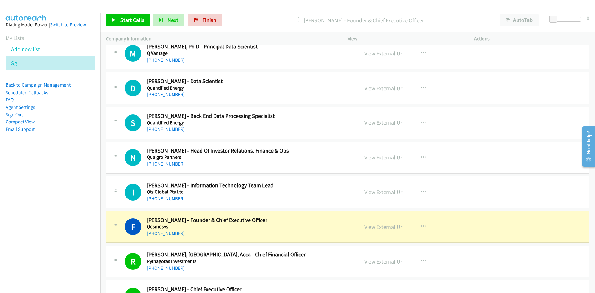
click at [390, 228] on link "View External Url" at bounding box center [384, 226] width 39 height 7
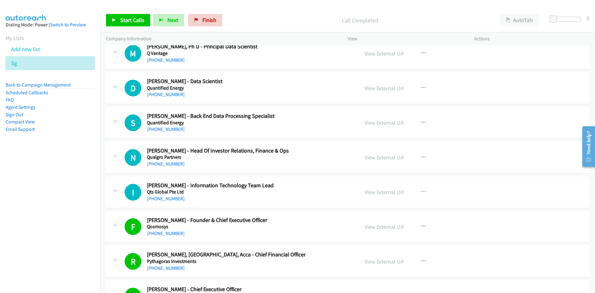
drag, startPoint x: 166, startPoint y: 200, endPoint x: 77, endPoint y: 219, distance: 90.0
click at [166, 200] on link "+65 9776 7245" at bounding box center [166, 199] width 38 height 6
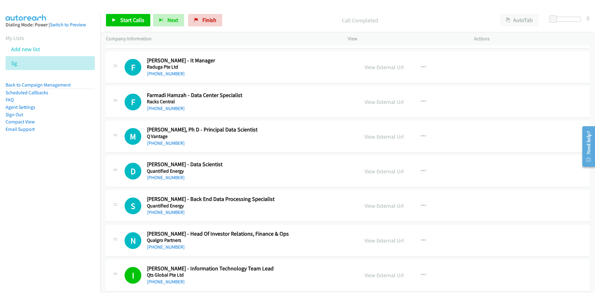
scroll to position [4199, 0]
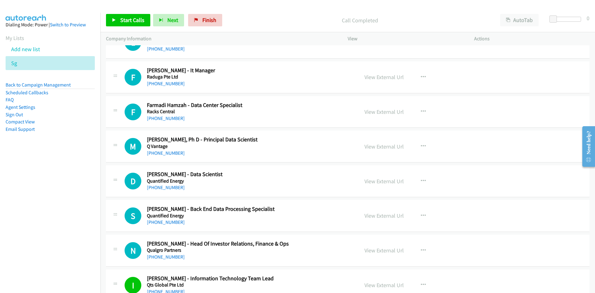
drag, startPoint x: 162, startPoint y: 221, endPoint x: 10, endPoint y: 221, distance: 152.8
click at [162, 221] on link "+65 8738 5624" at bounding box center [166, 222] width 38 height 6
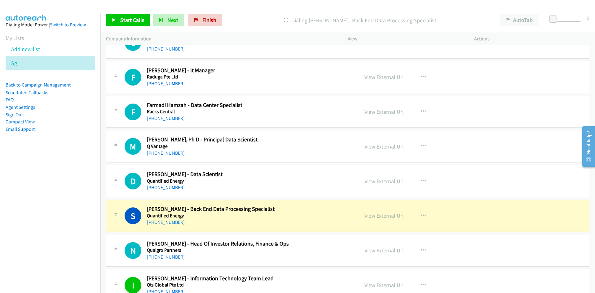
click at [386, 216] on link "View External Url" at bounding box center [384, 215] width 39 height 7
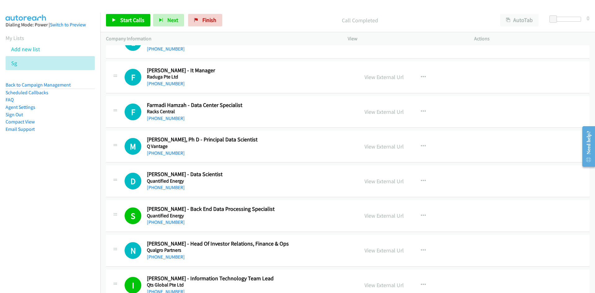
drag, startPoint x: 165, startPoint y: 188, endPoint x: 29, endPoint y: 224, distance: 140.2
click at [165, 188] on link "+65 8228 7997" at bounding box center [166, 187] width 38 height 6
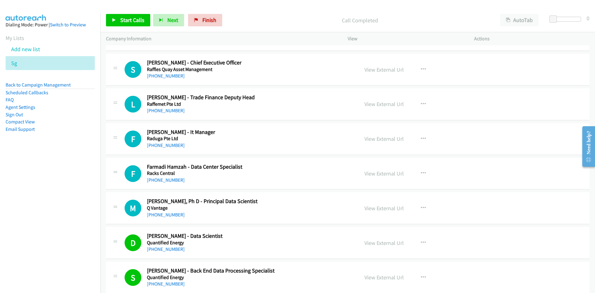
scroll to position [4137, 0]
drag, startPoint x: 168, startPoint y: 212, endPoint x: 77, endPoint y: 231, distance: 93.4
click at [168, 212] on link "+65 8318 3785" at bounding box center [166, 215] width 38 height 6
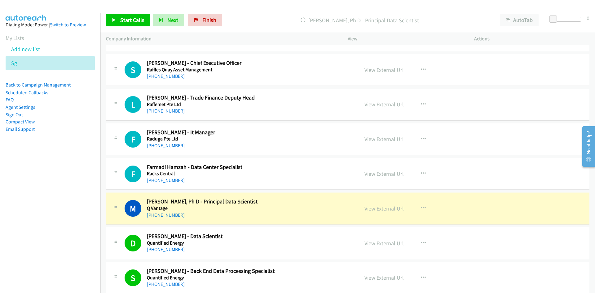
scroll to position [4106, 0]
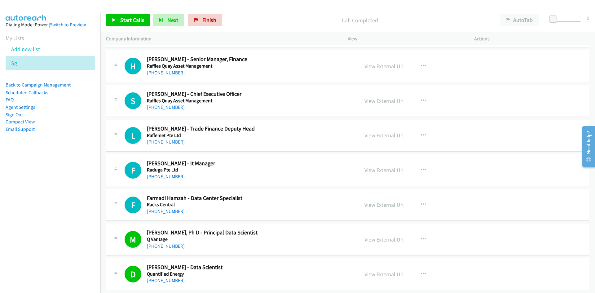
click at [172, 214] on link "+65 9192 5645" at bounding box center [166, 211] width 38 height 6
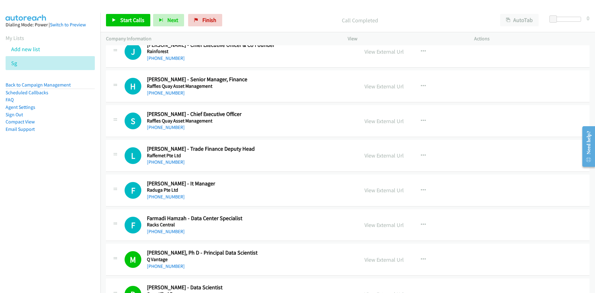
scroll to position [4075, 0]
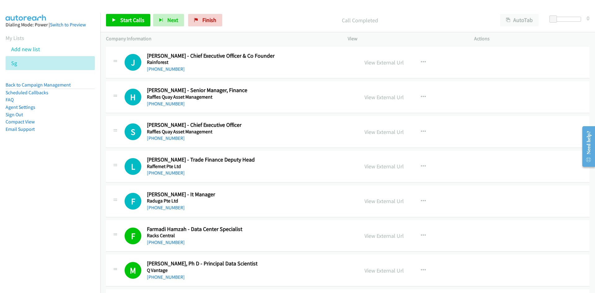
drag, startPoint x: 163, startPoint y: 206, endPoint x: 83, endPoint y: 227, distance: 82.5
click at [163, 206] on link "+65 9630 8896" at bounding box center [166, 208] width 38 height 6
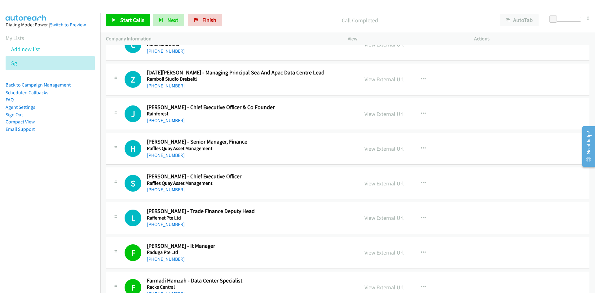
scroll to position [4013, 0]
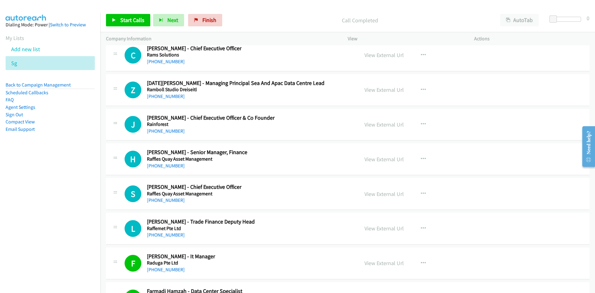
drag, startPoint x: 162, startPoint y: 202, endPoint x: 72, endPoint y: 214, distance: 91.0
click at [162, 202] on link "+65 9147 5554" at bounding box center [166, 200] width 38 height 6
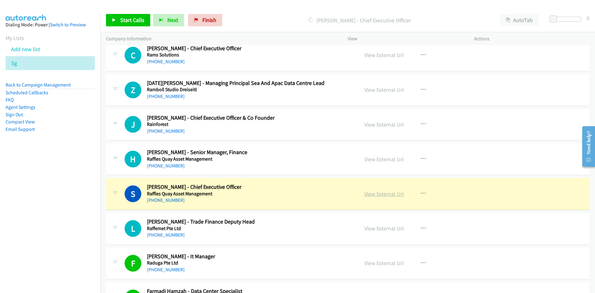
click at [373, 194] on link "View External Url" at bounding box center [384, 193] width 39 height 7
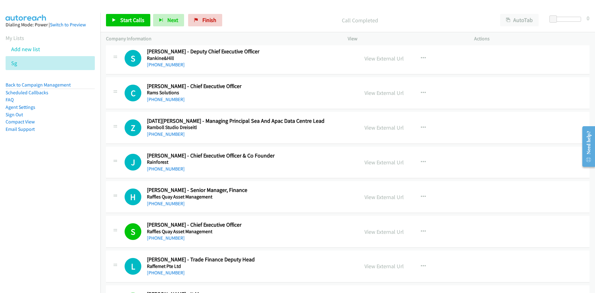
scroll to position [3951, 0]
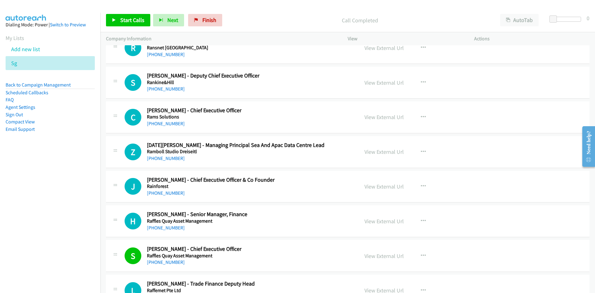
drag, startPoint x: 170, startPoint y: 194, endPoint x: 82, endPoint y: 204, distance: 88.9
click at [170, 194] on link "+65 9233 9643" at bounding box center [166, 193] width 38 height 6
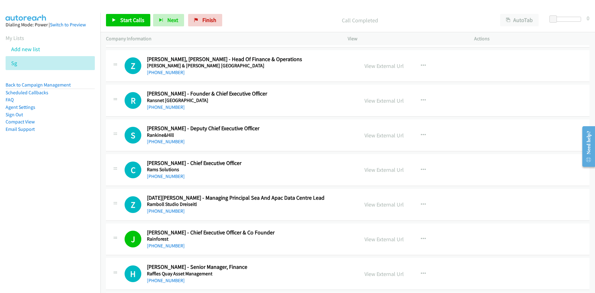
scroll to position [3889, 0]
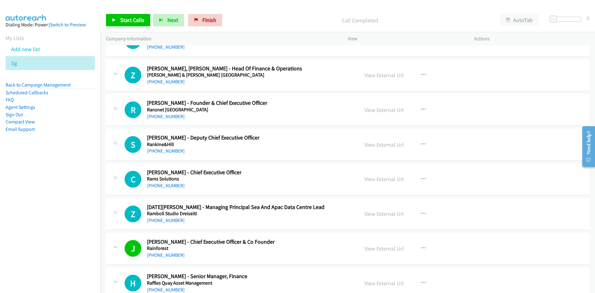
drag, startPoint x: 165, startPoint y: 184, endPoint x: 25, endPoint y: 198, distance: 140.8
click at [165, 184] on link "+65 9616 0796" at bounding box center [166, 186] width 38 height 6
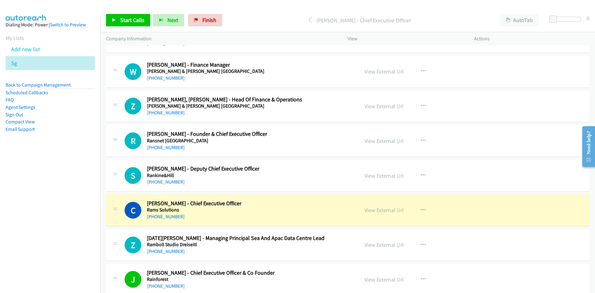
scroll to position [3827, 0]
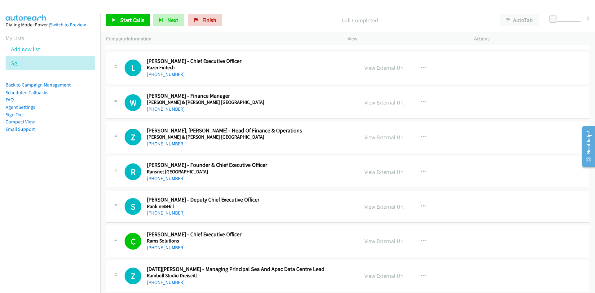
drag, startPoint x: 159, startPoint y: 213, endPoint x: 72, endPoint y: 208, distance: 87.3
click at [159, 213] on link "+65 9382 6656" at bounding box center [166, 213] width 38 height 6
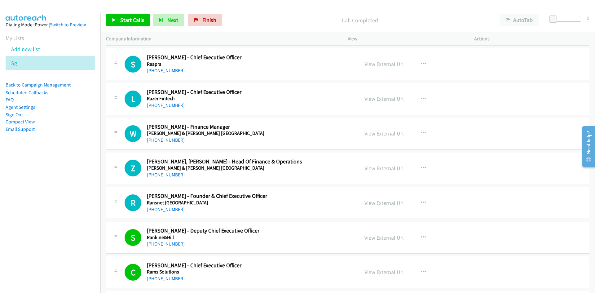
scroll to position [3765, 0]
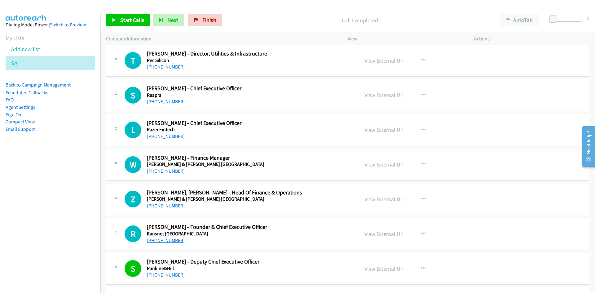
click at [167, 238] on link "+65 9274 6928" at bounding box center [166, 240] width 38 height 6
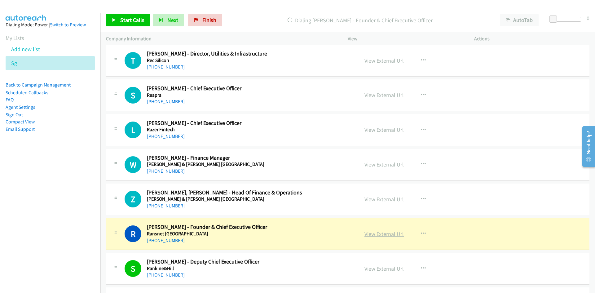
click at [380, 235] on link "View External Url" at bounding box center [384, 233] width 39 height 7
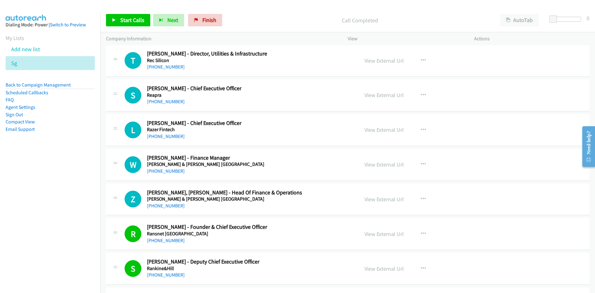
drag, startPoint x: 159, startPoint y: 205, endPoint x: 1, endPoint y: 214, distance: 159.0
click at [159, 205] on link "+65 8448 2844" at bounding box center [166, 206] width 38 height 6
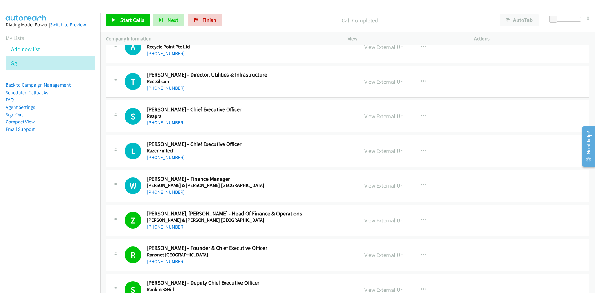
scroll to position [3734, 0]
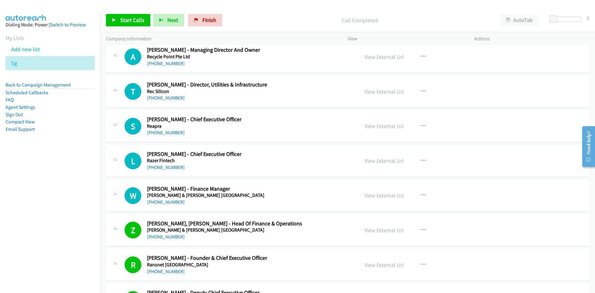
drag, startPoint x: 175, startPoint y: 166, endPoint x: 78, endPoint y: 180, distance: 98.4
click at [175, 166] on link "+65 9680 2228" at bounding box center [166, 167] width 38 height 6
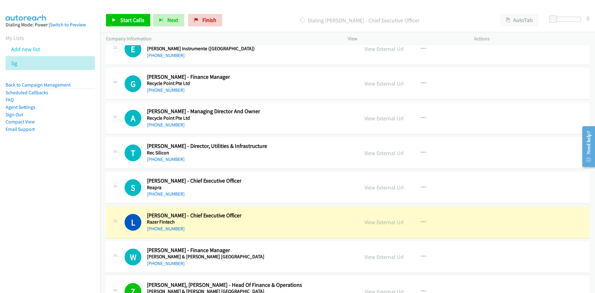
scroll to position [3672, 0]
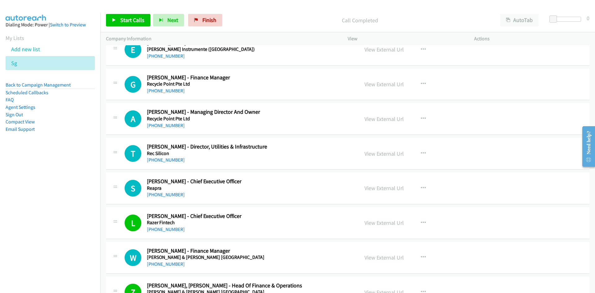
drag, startPoint x: 166, startPoint y: 194, endPoint x: 89, endPoint y: 206, distance: 78.5
click at [166, 194] on link "+65 9837 1294" at bounding box center [166, 195] width 38 height 6
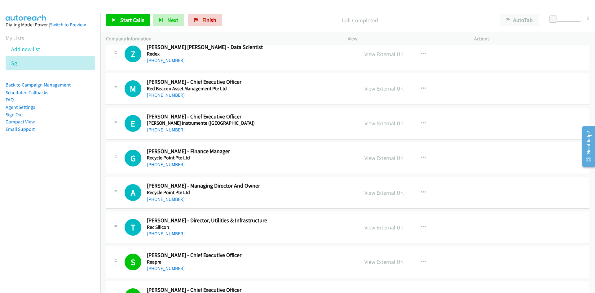
scroll to position [3579, 0]
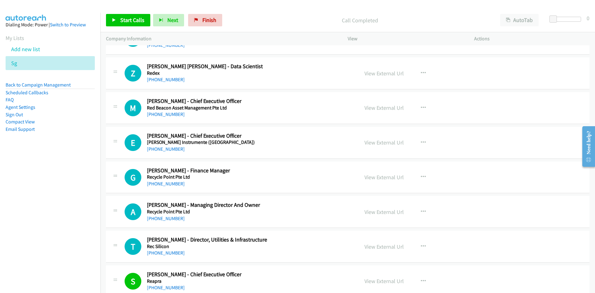
drag, startPoint x: 167, startPoint y: 149, endPoint x: 122, endPoint y: 158, distance: 46.2
click at [167, 149] on link "+65 9615 6728" at bounding box center [166, 149] width 38 height 6
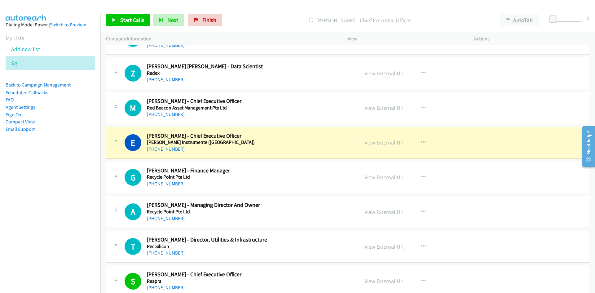
scroll to position [3548, 0]
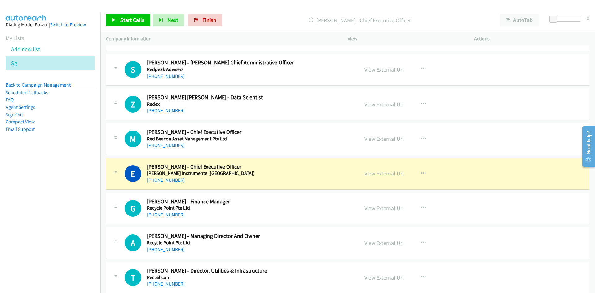
click at [378, 174] on link "View External Url" at bounding box center [384, 173] width 39 height 7
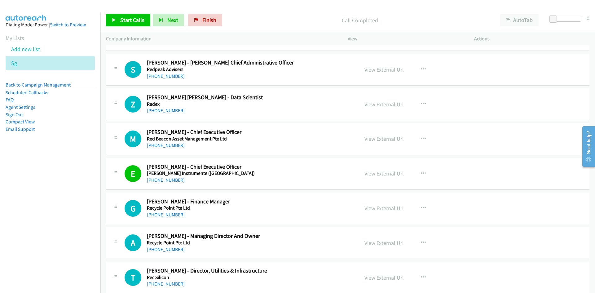
scroll to position [3517, 0]
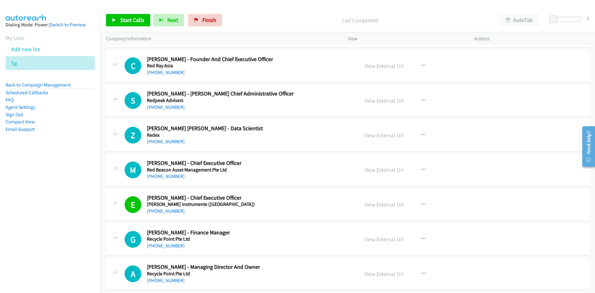
drag, startPoint x: 171, startPoint y: 174, endPoint x: 103, endPoint y: 197, distance: 71.6
click at [171, 174] on link "+65 9665 2787" at bounding box center [166, 176] width 38 height 6
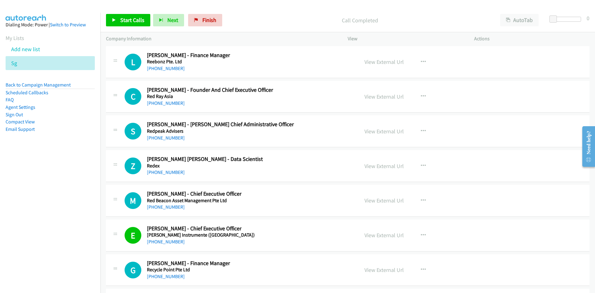
scroll to position [3486, 0]
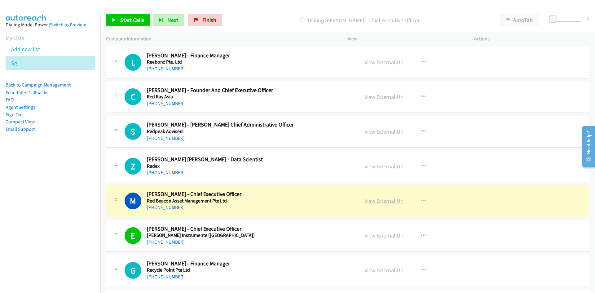
click at [384, 198] on link "View External Url" at bounding box center [384, 200] width 39 height 7
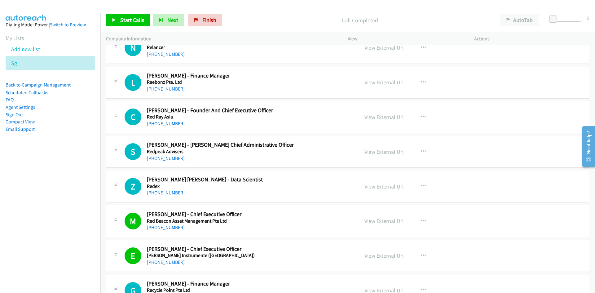
scroll to position [3455, 0]
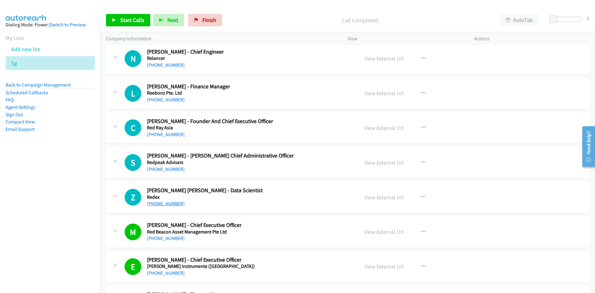
click at [163, 204] on link "+65 8653 6527" at bounding box center [166, 204] width 38 height 6
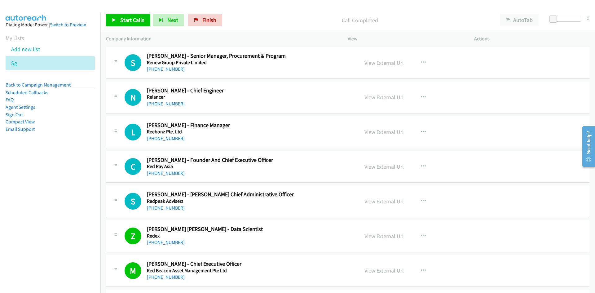
scroll to position [3393, 0]
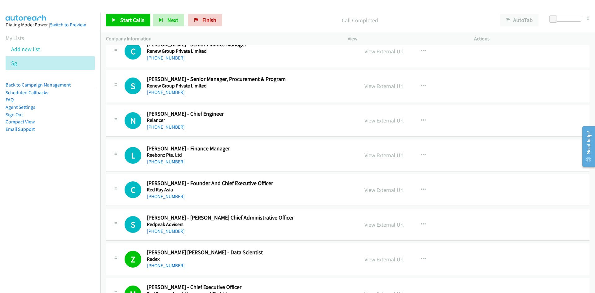
drag, startPoint x: 159, startPoint y: 197, endPoint x: 9, endPoint y: 206, distance: 150.3
click at [159, 197] on link "+65 9381 2631" at bounding box center [166, 196] width 38 height 6
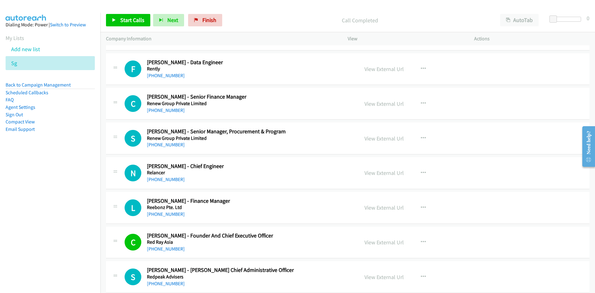
scroll to position [3331, 0]
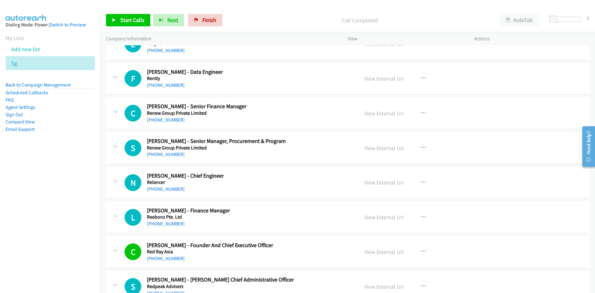
drag, startPoint x: 173, startPoint y: 188, endPoint x: 91, endPoint y: 208, distance: 85.0
click at [173, 188] on link "+65 9004 9296" at bounding box center [166, 189] width 38 height 6
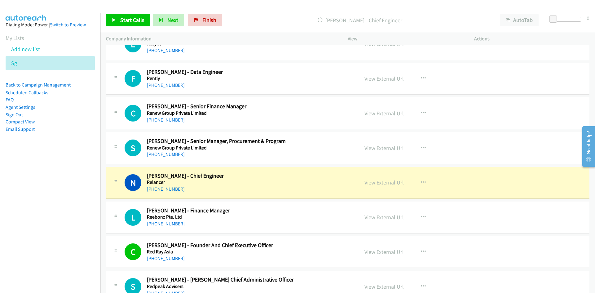
scroll to position [3300, 0]
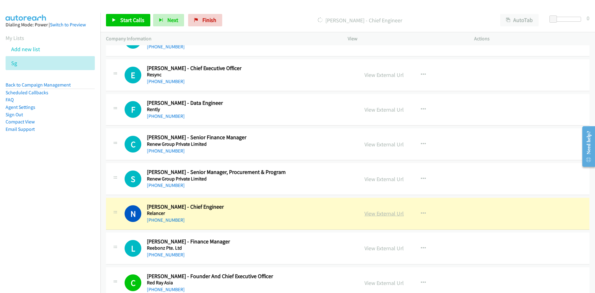
click at [389, 214] on link "View External Url" at bounding box center [384, 213] width 39 height 7
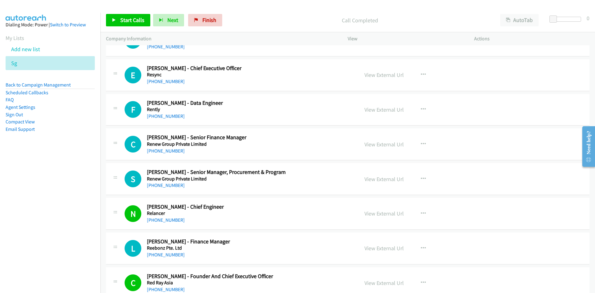
drag, startPoint x: 158, startPoint y: 184, endPoint x: 54, endPoint y: 192, distance: 104.2
click at [158, 184] on link "+65 9247 5113" at bounding box center [166, 185] width 38 height 6
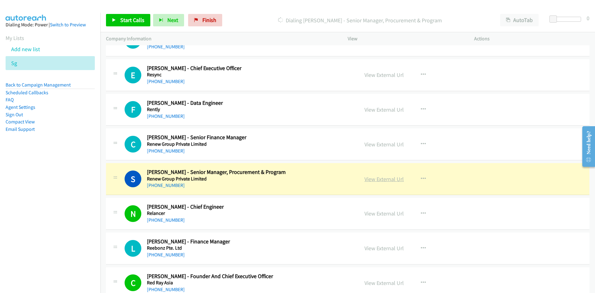
click at [378, 180] on link "View External Url" at bounding box center [384, 178] width 39 height 7
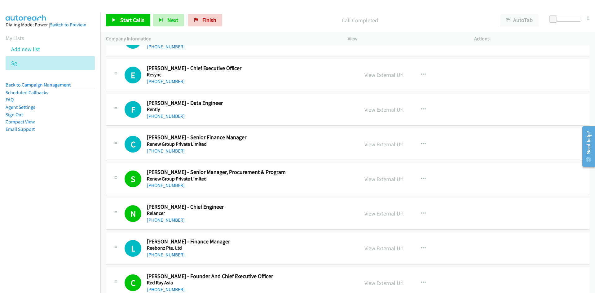
scroll to position [3269, 0]
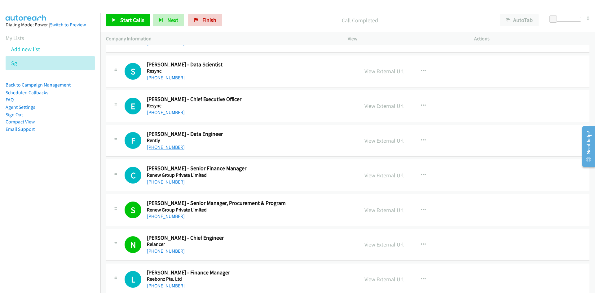
click at [170, 148] on link "+65 8776 7972" at bounding box center [166, 147] width 38 height 6
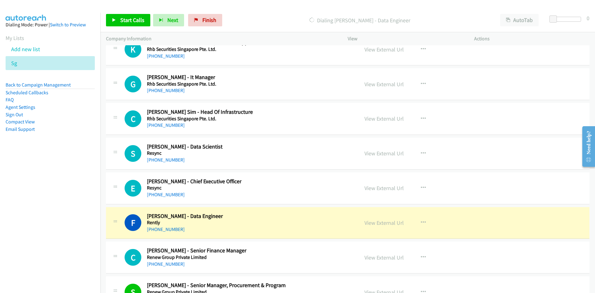
scroll to position [3176, 0]
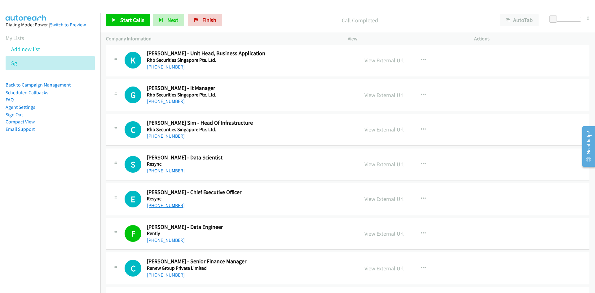
click at [164, 206] on link "+65 8284 8214" at bounding box center [166, 205] width 38 height 6
click at [164, 173] on link "+65 8598 1630" at bounding box center [166, 171] width 38 height 6
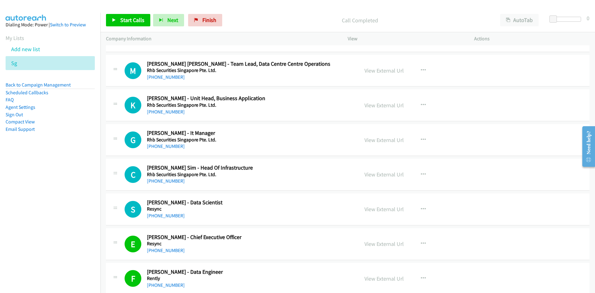
scroll to position [3114, 0]
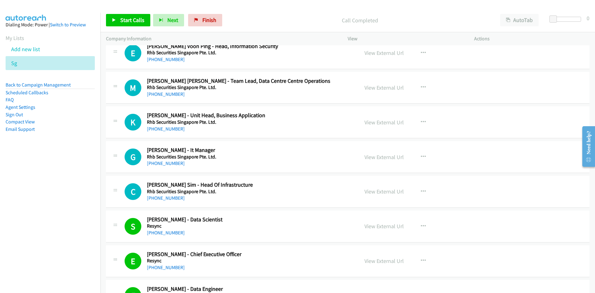
drag, startPoint x: 161, startPoint y: 198, endPoint x: 0, endPoint y: 214, distance: 162.0
click at [161, 198] on link "+65 9677 3611" at bounding box center [166, 198] width 38 height 6
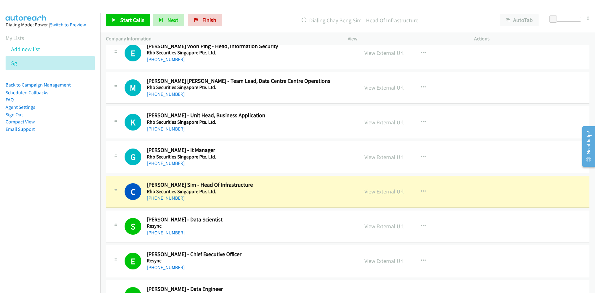
click at [390, 192] on link "View External Url" at bounding box center [384, 191] width 39 height 7
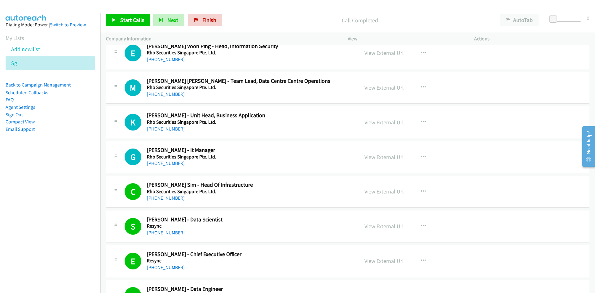
drag, startPoint x: 171, startPoint y: 164, endPoint x: 106, endPoint y: 178, distance: 66.6
click at [171, 164] on link "+65 9067 1931" at bounding box center [166, 163] width 38 height 6
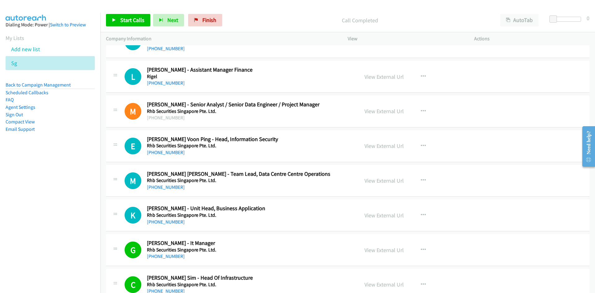
scroll to position [2990, 0]
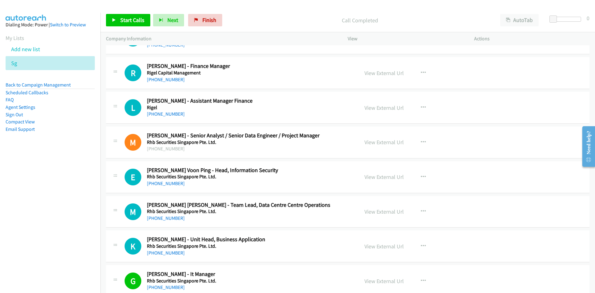
drag, startPoint x: 162, startPoint y: 216, endPoint x: 67, endPoint y: 224, distance: 96.1
click at [162, 216] on link "+65 9627 8276" at bounding box center [166, 218] width 38 height 6
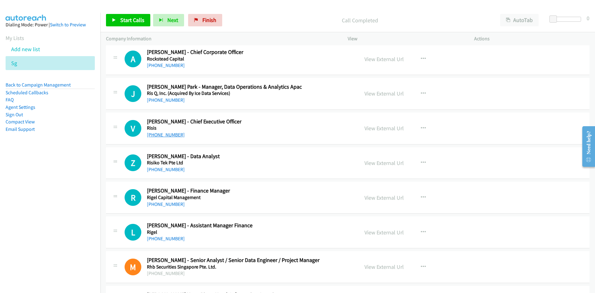
scroll to position [2835, 0]
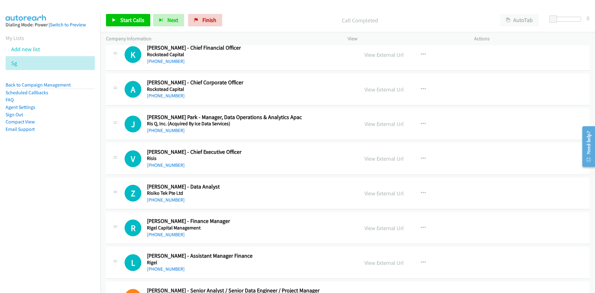
drag, startPoint x: 154, startPoint y: 201, endPoint x: 93, endPoint y: 207, distance: 61.4
click at [154, 201] on link "+65 8671 8258" at bounding box center [166, 200] width 38 height 6
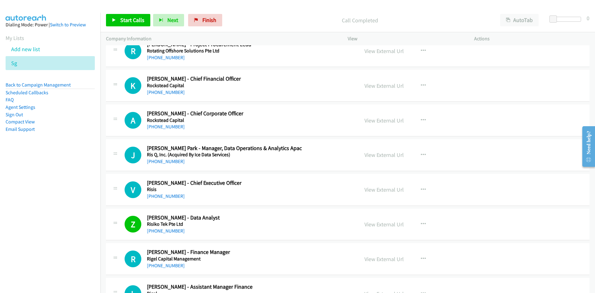
drag, startPoint x: 174, startPoint y: 197, endPoint x: 96, endPoint y: 206, distance: 78.0
click at [174, 197] on link "+65 9757 8312" at bounding box center [166, 196] width 38 height 6
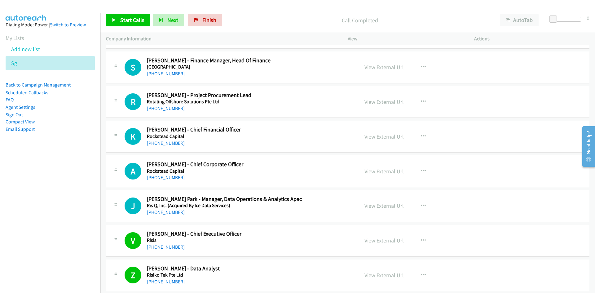
scroll to position [2742, 0]
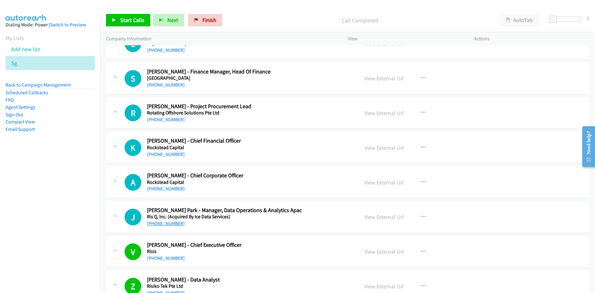
click at [165, 223] on link "+65 9831 4310" at bounding box center [166, 223] width 38 height 6
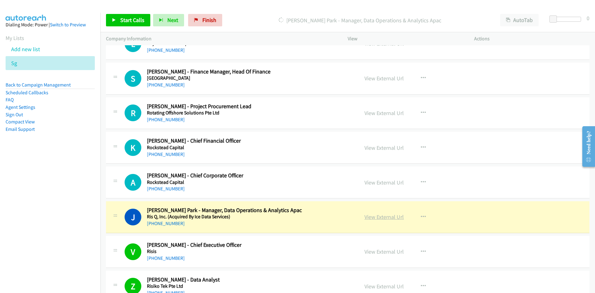
click at [394, 216] on link "View External Url" at bounding box center [384, 216] width 39 height 7
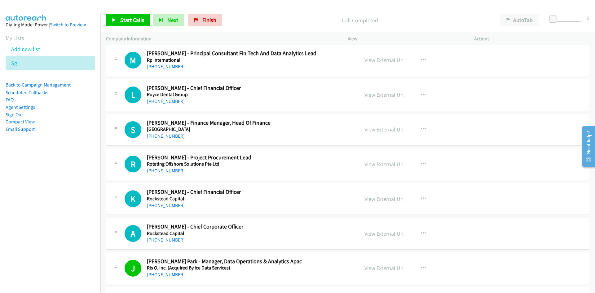
scroll to position [2680, 0]
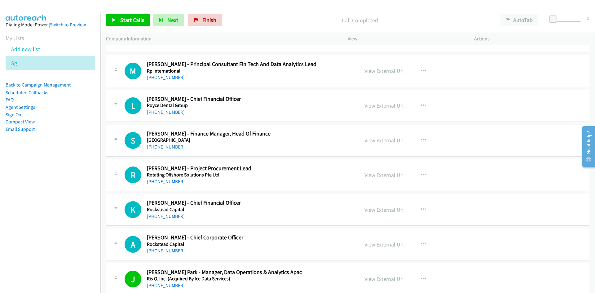
drag, startPoint x: 157, startPoint y: 183, endPoint x: 89, endPoint y: 200, distance: 70.4
click at [157, 183] on link "+65 9027 7040" at bounding box center [166, 182] width 38 height 6
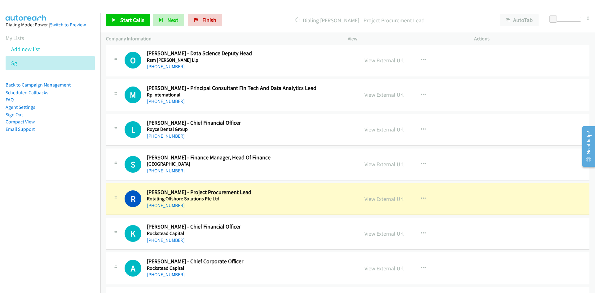
scroll to position [2649, 0]
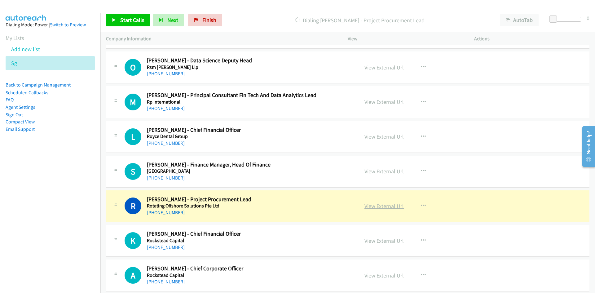
click at [372, 205] on link "View External Url" at bounding box center [384, 205] width 39 height 7
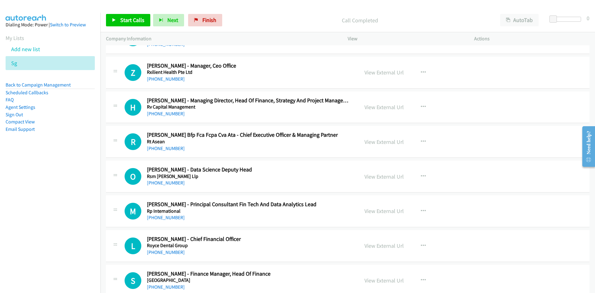
scroll to position [2525, 0]
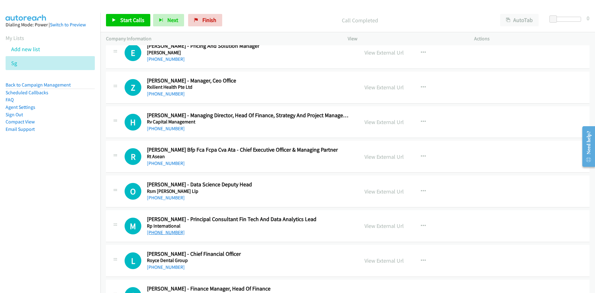
click at [168, 232] on link "+65 9835 0953" at bounding box center [166, 232] width 38 height 6
drag, startPoint x: 175, startPoint y: 196, endPoint x: 76, endPoint y: 211, distance: 100.6
click at [175, 196] on link "+65 9437 4792" at bounding box center [166, 198] width 38 height 6
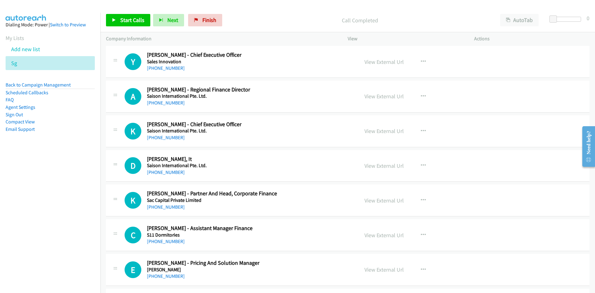
scroll to position [2277, 0]
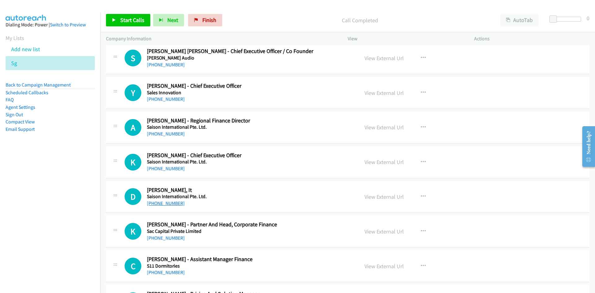
click at [166, 200] on link "+65 8113 7623" at bounding box center [166, 203] width 38 height 6
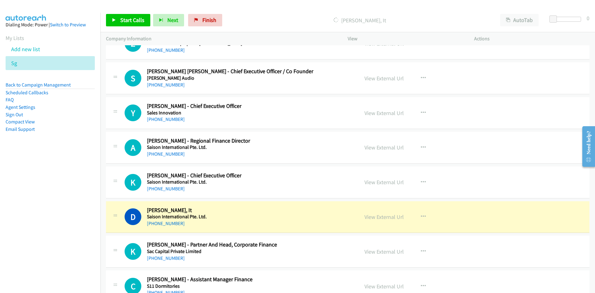
scroll to position [2246, 0]
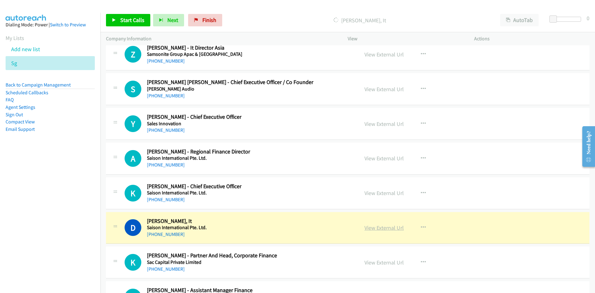
click at [383, 223] on div "View External Url" at bounding box center [384, 227] width 39 height 8
click at [383, 225] on link "View External Url" at bounding box center [384, 227] width 39 height 7
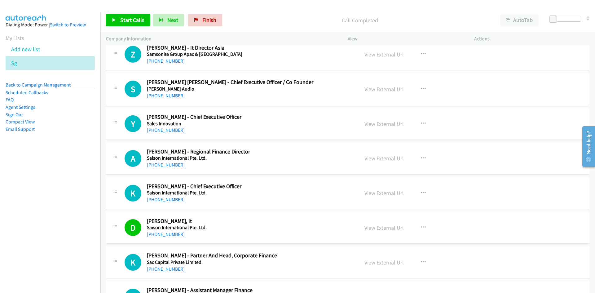
drag, startPoint x: 170, startPoint y: 201, endPoint x: 147, endPoint y: 204, distance: 22.5
click at [170, 201] on link "+65 9757 3748" at bounding box center [166, 200] width 38 height 6
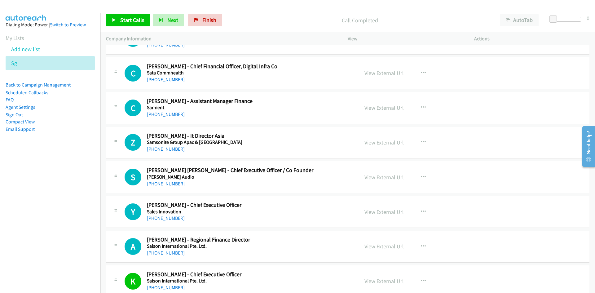
scroll to position [2153, 0]
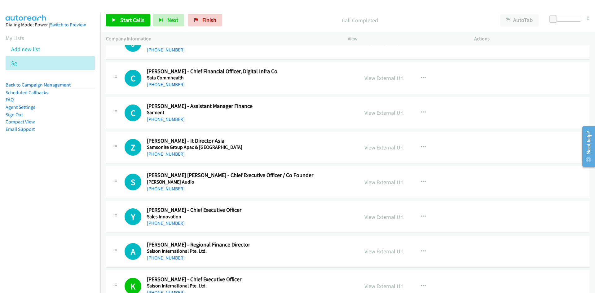
drag, startPoint x: 161, startPoint y: 153, endPoint x: 33, endPoint y: 190, distance: 132.4
click at [161, 153] on link "+65 9826 8702" at bounding box center [166, 154] width 38 height 6
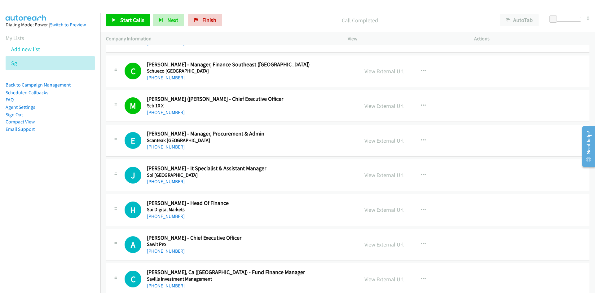
scroll to position [1843, 0]
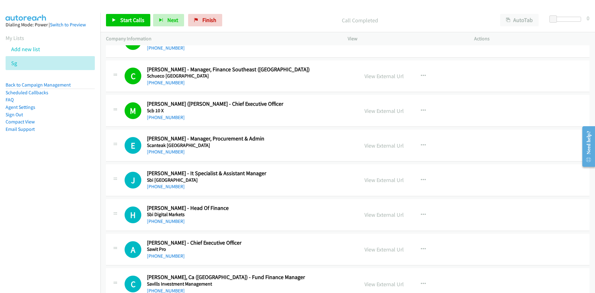
drag, startPoint x: 162, startPoint y: 185, endPoint x: 24, endPoint y: 197, distance: 137.8
click at [162, 185] on link "+65 9829 4209" at bounding box center [166, 187] width 38 height 6
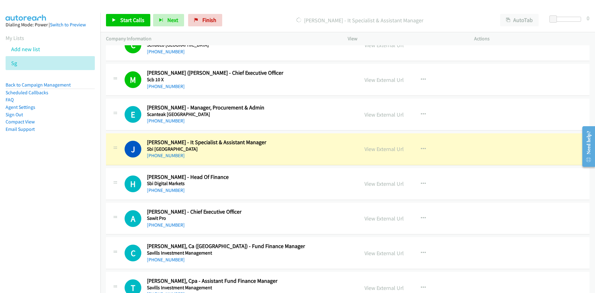
scroll to position [1905, 0]
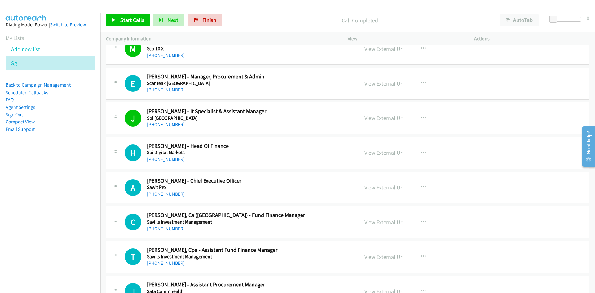
drag, startPoint x: 165, startPoint y: 91, endPoint x: 32, endPoint y: 159, distance: 149.6
click at [165, 91] on link "+65 9139 1793" at bounding box center [166, 90] width 38 height 6
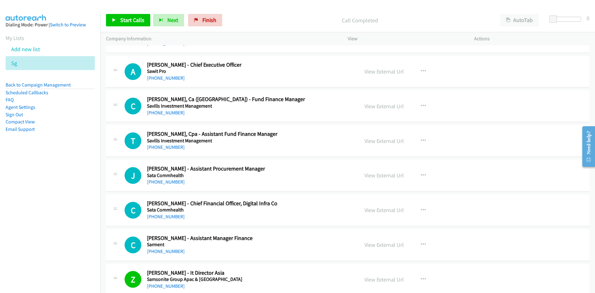
scroll to position [2029, 0]
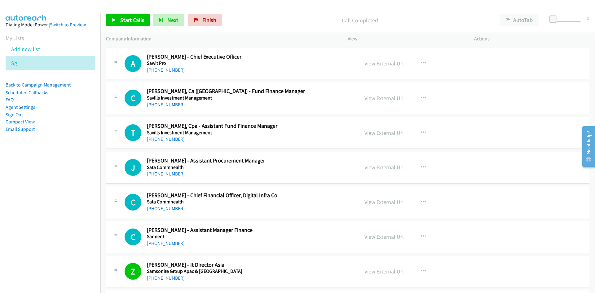
drag, startPoint x: 153, startPoint y: 70, endPoint x: 116, endPoint y: 118, distance: 61.4
click at [153, 70] on link "+65 9337 2564" at bounding box center [166, 70] width 38 height 6
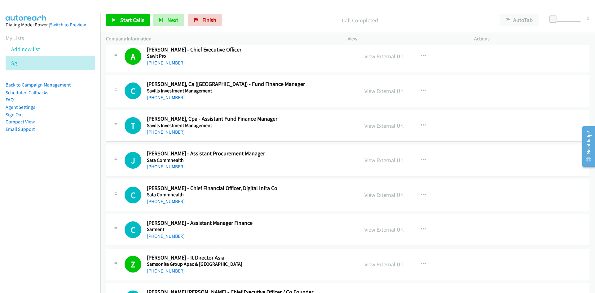
scroll to position [2060, 0]
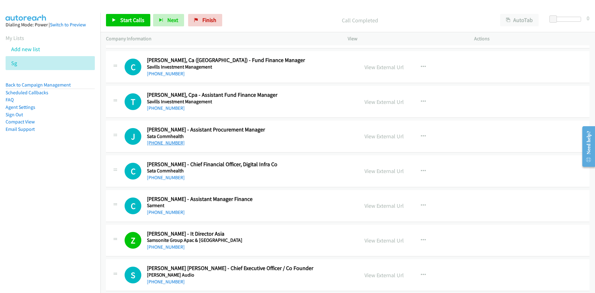
drag, startPoint x: 165, startPoint y: 140, endPoint x: 104, endPoint y: 163, distance: 64.5
click at [165, 140] on link "+65 9272 1915" at bounding box center [166, 143] width 38 height 6
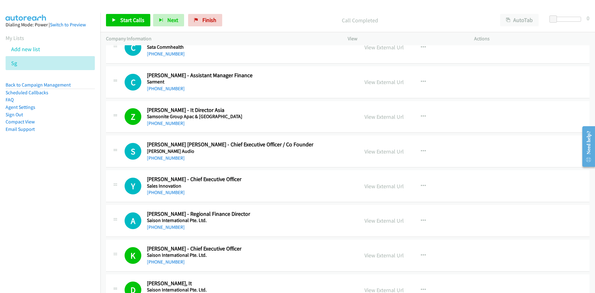
scroll to position [2184, 0]
drag, startPoint x: 164, startPoint y: 157, endPoint x: 28, endPoint y: 191, distance: 140.9
click at [164, 157] on link "+65 8121 7120" at bounding box center [166, 158] width 38 height 6
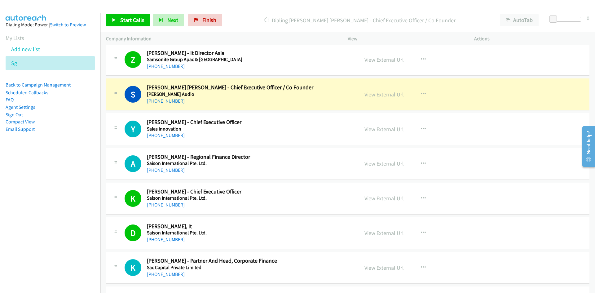
scroll to position [2246, 0]
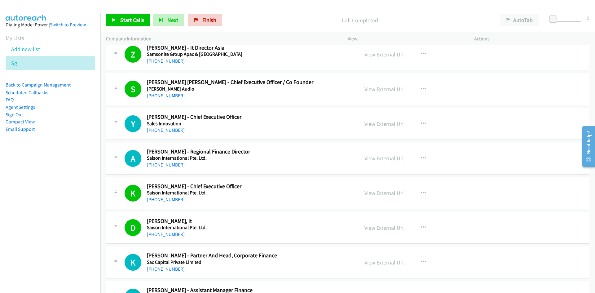
drag, startPoint x: 168, startPoint y: 132, endPoint x: 1, endPoint y: 207, distance: 183.1
click at [168, 132] on link "+65 9003 0064" at bounding box center [166, 130] width 38 height 6
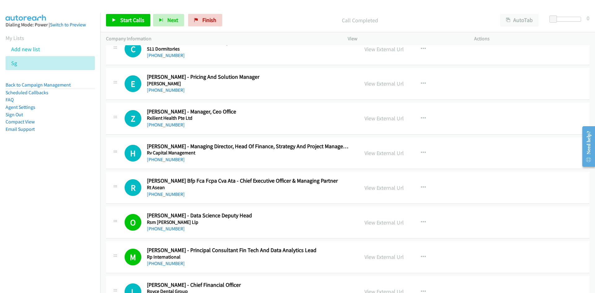
scroll to position [2525, 0]
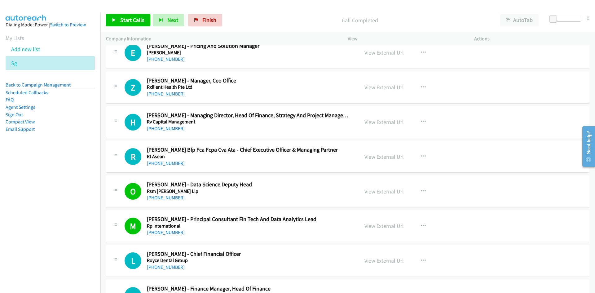
drag, startPoint x: 172, startPoint y: 161, endPoint x: 123, endPoint y: 174, distance: 50.3
click at [172, 161] on link "+65 9836 0900" at bounding box center [166, 163] width 38 height 6
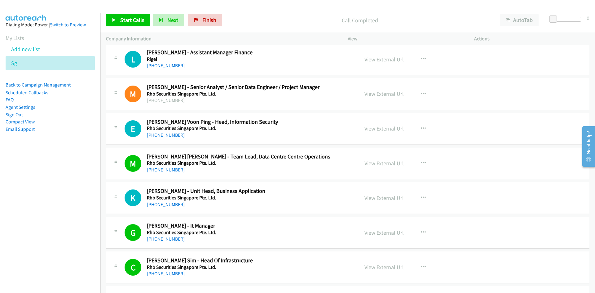
scroll to position [3052, 0]
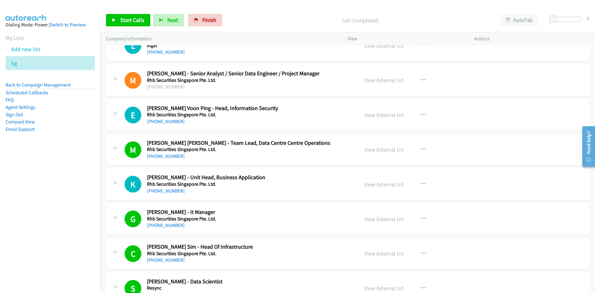
drag, startPoint x: 170, startPoint y: 123, endPoint x: 42, endPoint y: 163, distance: 134.2
click at [170, 123] on link "+65 9620 3319" at bounding box center [166, 121] width 38 height 6
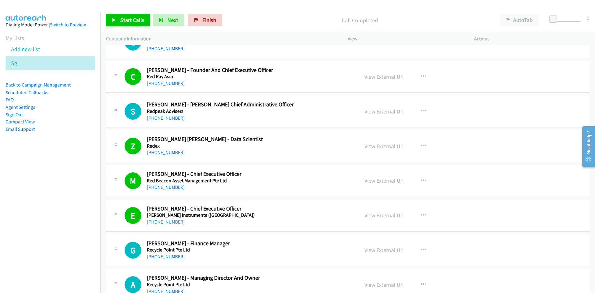
scroll to position [3517, 0]
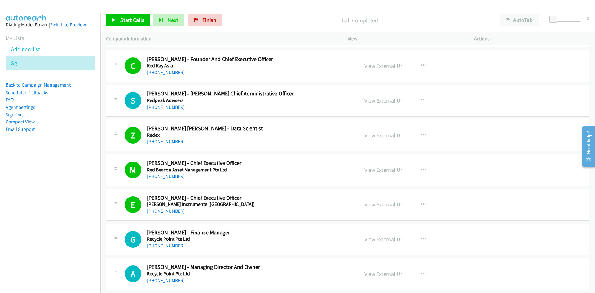
drag, startPoint x: 160, startPoint y: 109, endPoint x: 119, endPoint y: 134, distance: 48.2
click at [160, 109] on link "+65 9144 8000" at bounding box center [166, 107] width 38 height 6
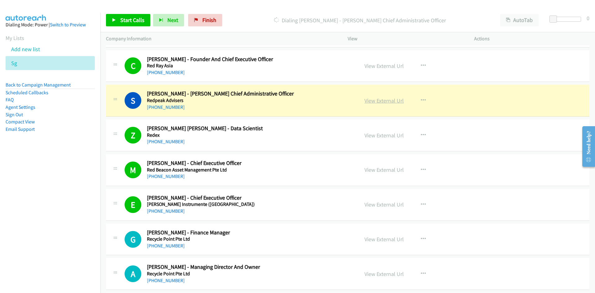
click at [389, 100] on link "View External Url" at bounding box center [384, 100] width 39 height 7
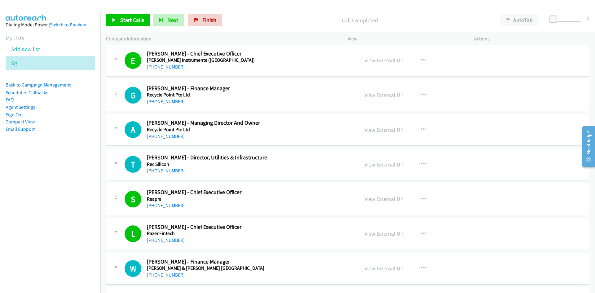
scroll to position [3672, 0]
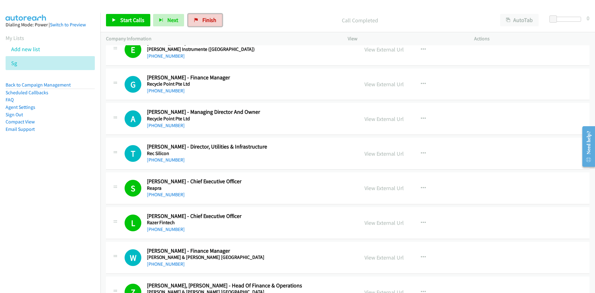
click at [198, 22] on link "Finish" at bounding box center [205, 20] width 34 height 12
